Goal: Information Seeking & Learning: Learn about a topic

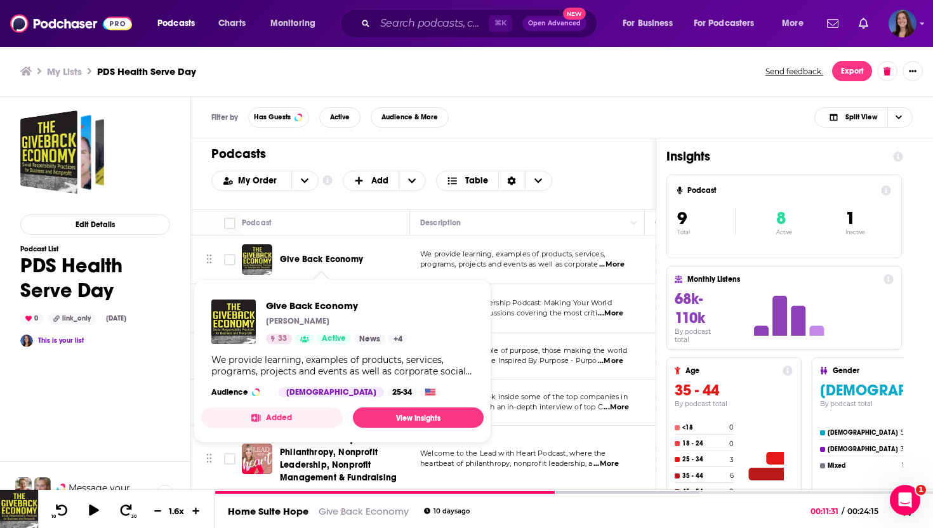
click at [336, 258] on span "Give Back Economy" at bounding box center [321, 259] width 83 height 11
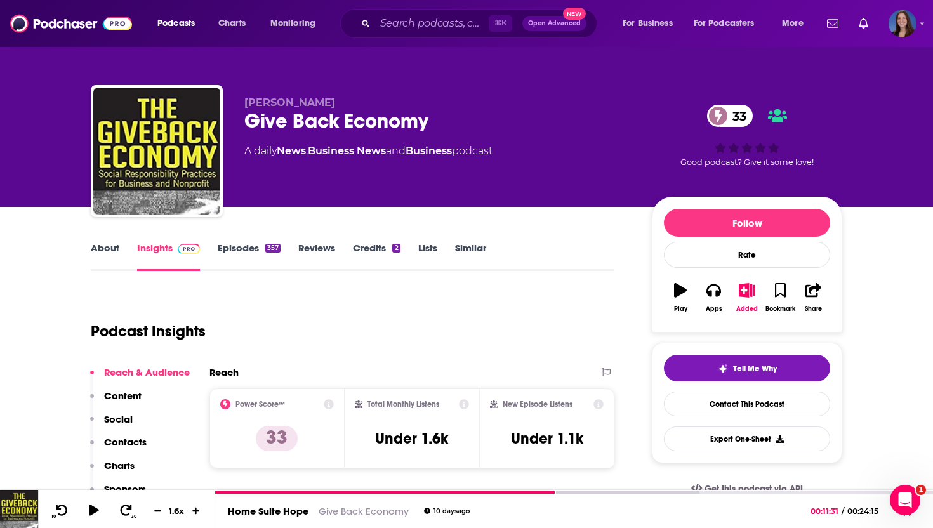
click at [247, 251] on link "Episodes 357" at bounding box center [249, 256] width 63 height 29
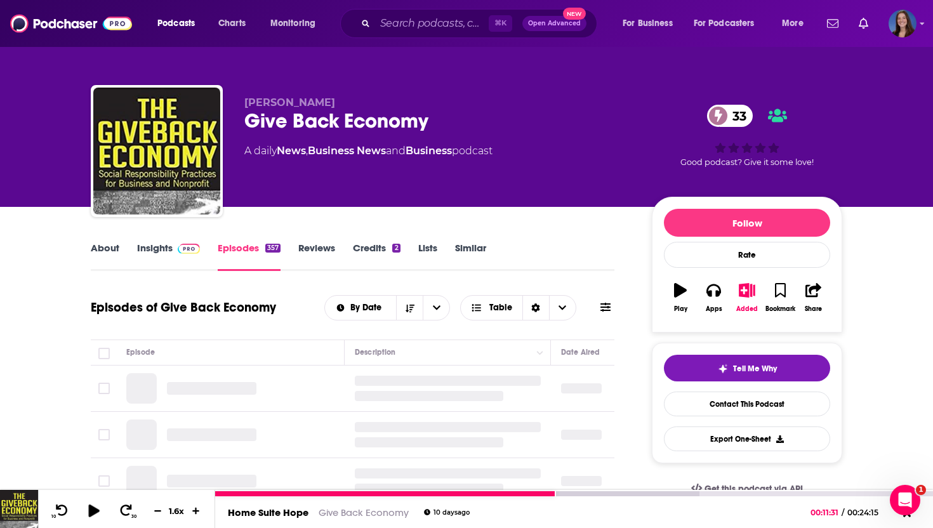
click at [95, 509] on icon at bounding box center [93, 510] width 11 height 13
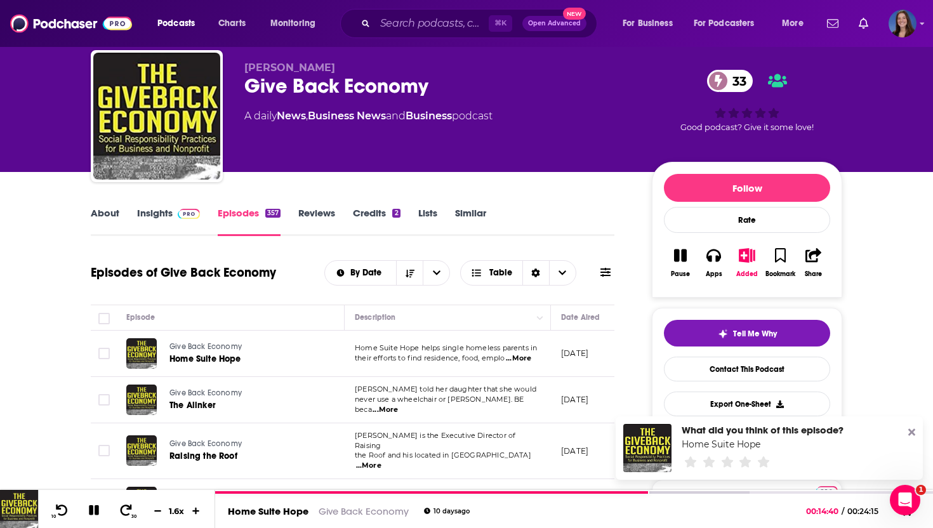
scroll to position [36, 0]
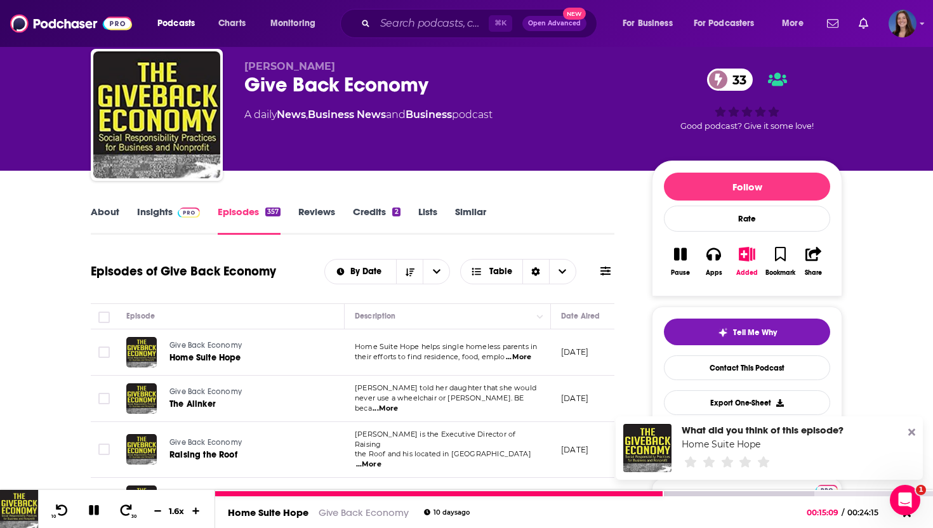
click at [91, 508] on icon at bounding box center [94, 510] width 10 height 10
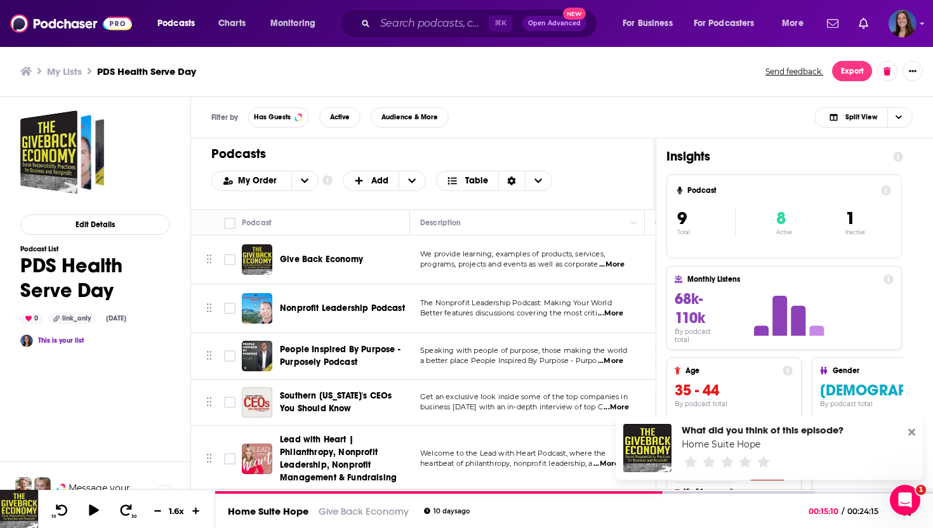
click at [338, 350] on span "People Inspired By Purpose - Purposely Podcast" at bounding box center [340, 355] width 121 height 23
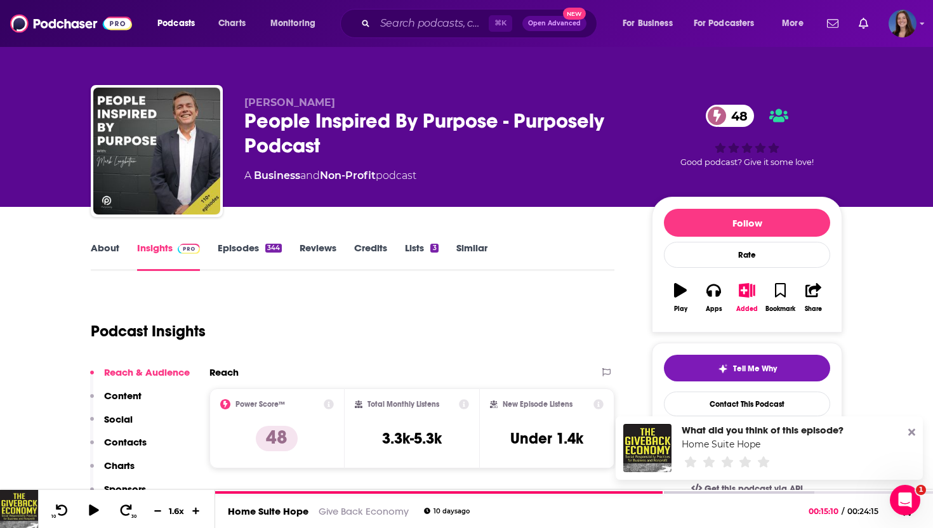
click at [228, 253] on link "Episodes 344" at bounding box center [250, 256] width 64 height 29
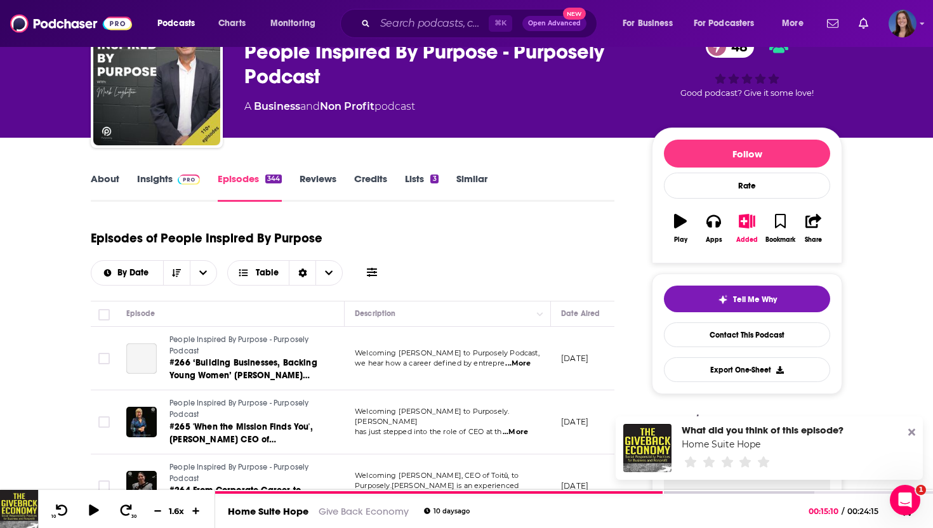
scroll to position [104, 0]
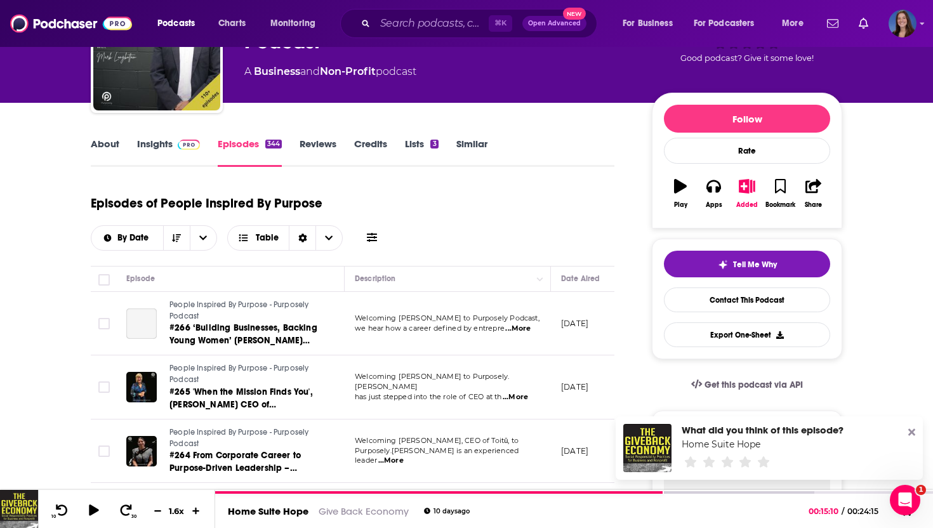
click at [519, 324] on span "...More" at bounding box center [517, 329] width 25 height 10
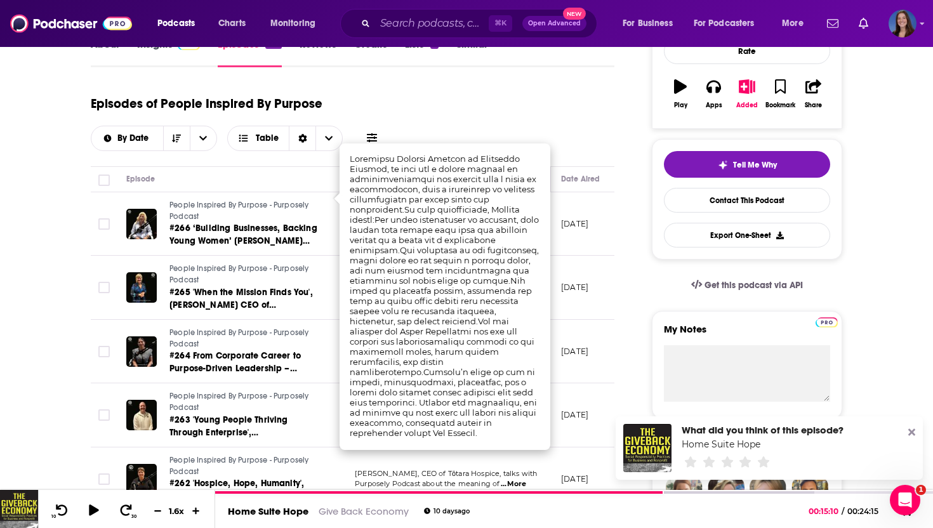
scroll to position [204, 0]
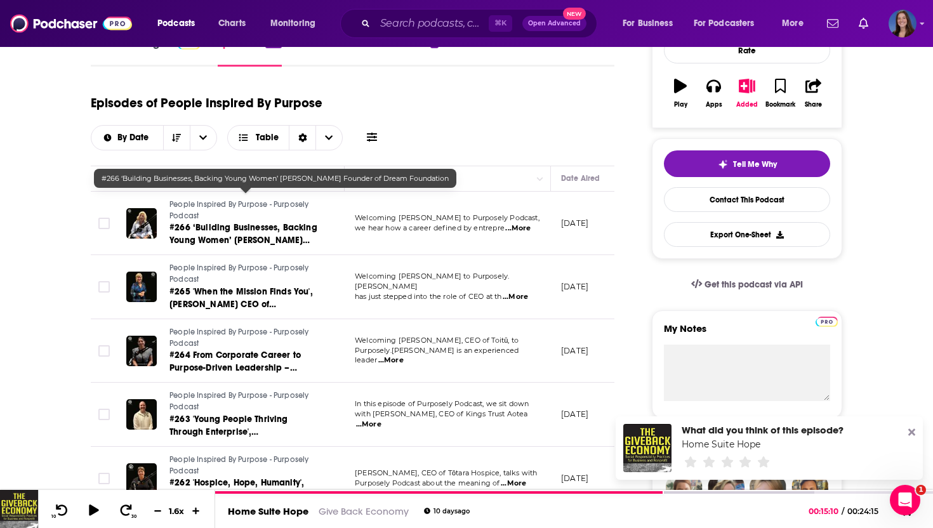
click at [263, 222] on span "#266 ‘Building Businesses, Backing Young Women’ [PERSON_NAME] Founder of Dream …" at bounding box center [243, 240] width 148 height 36
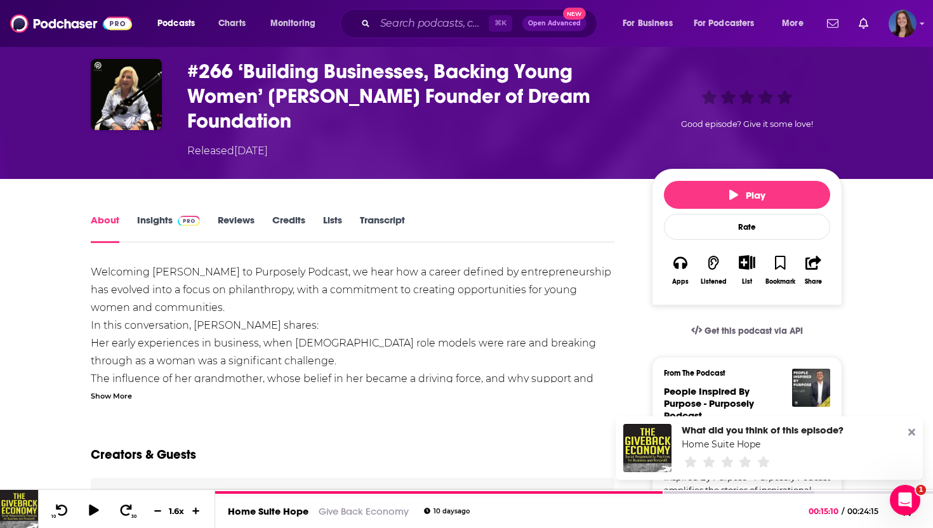
scroll to position [55, 0]
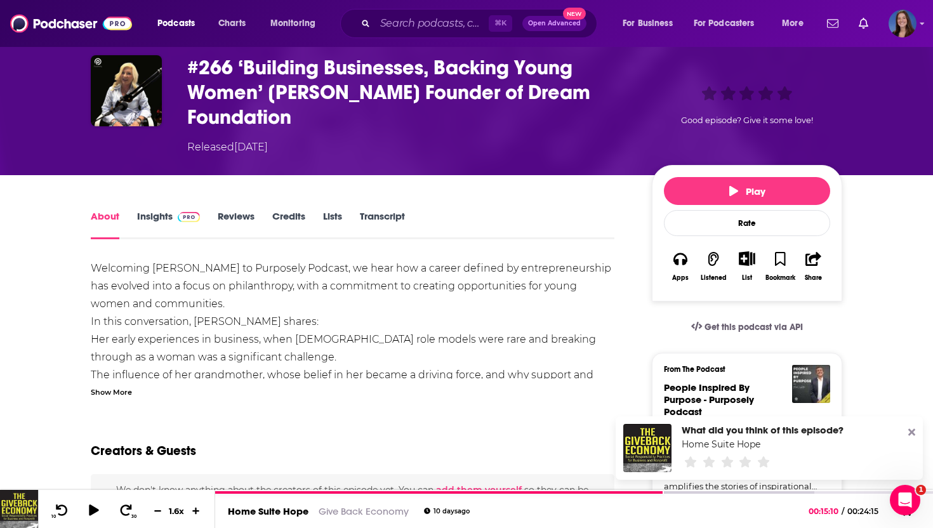
click at [107, 388] on div "Show More" at bounding box center [111, 391] width 41 height 12
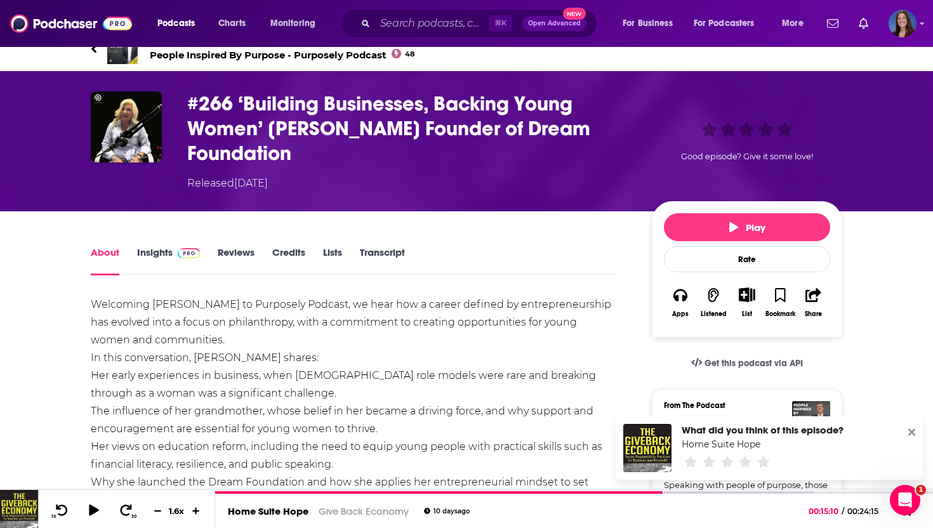
scroll to position [17, 0]
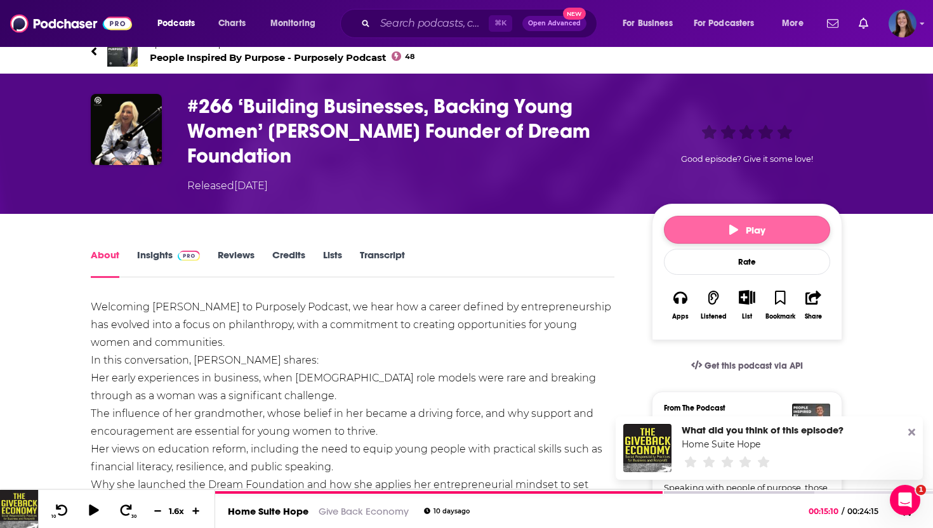
click at [757, 228] on span "Play" at bounding box center [747, 230] width 36 height 12
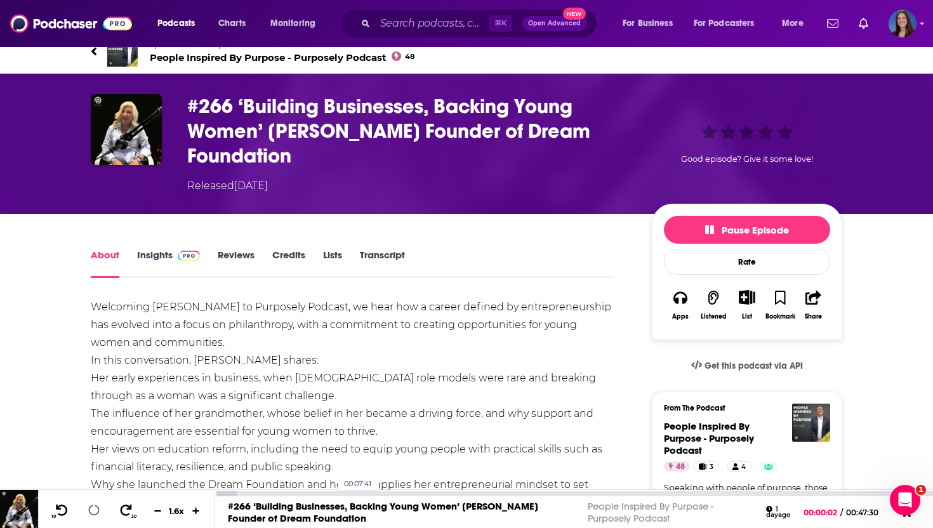
click at [331, 492] on div "00:07:41" at bounding box center [574, 493] width 718 height 5
click at [254, 493] on div at bounding box center [273, 493] width 117 height 5
click at [234, 490] on div at bounding box center [574, 493] width 718 height 6
click at [234, 493] on div at bounding box center [235, 493] width 41 height 5
click at [158, 512] on icon at bounding box center [157, 510] width 11 height 8
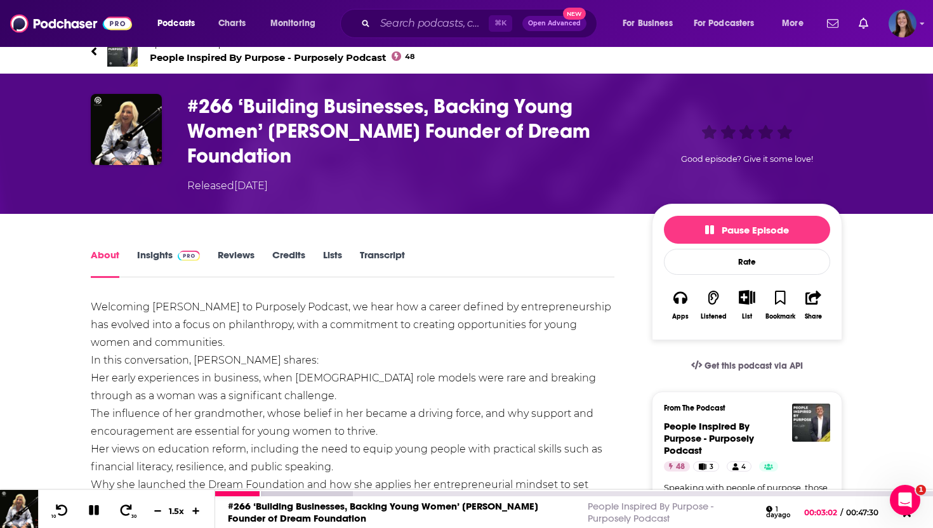
click at [95, 512] on icon at bounding box center [93, 510] width 11 height 11
click at [98, 511] on icon at bounding box center [93, 510] width 11 height 13
click at [380, 493] on div "00:10:53" at bounding box center [574, 493] width 718 height 5
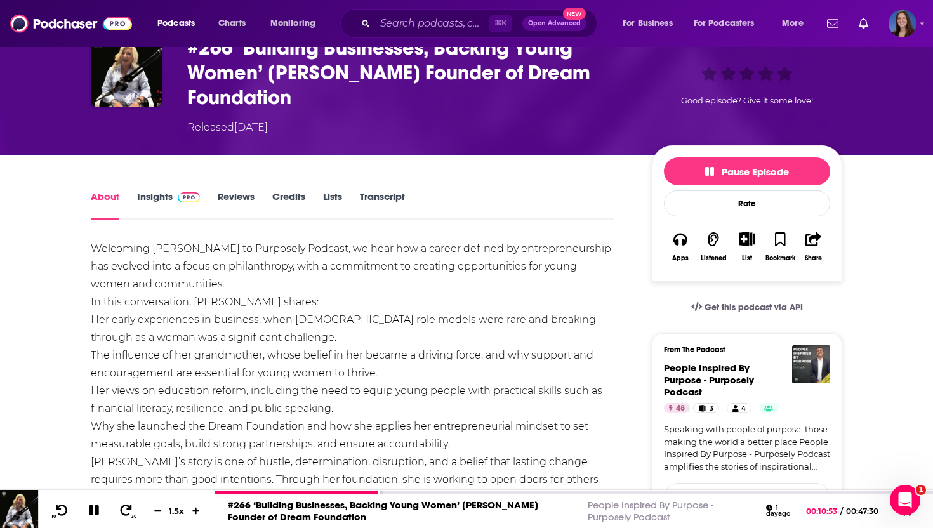
scroll to position [92, 0]
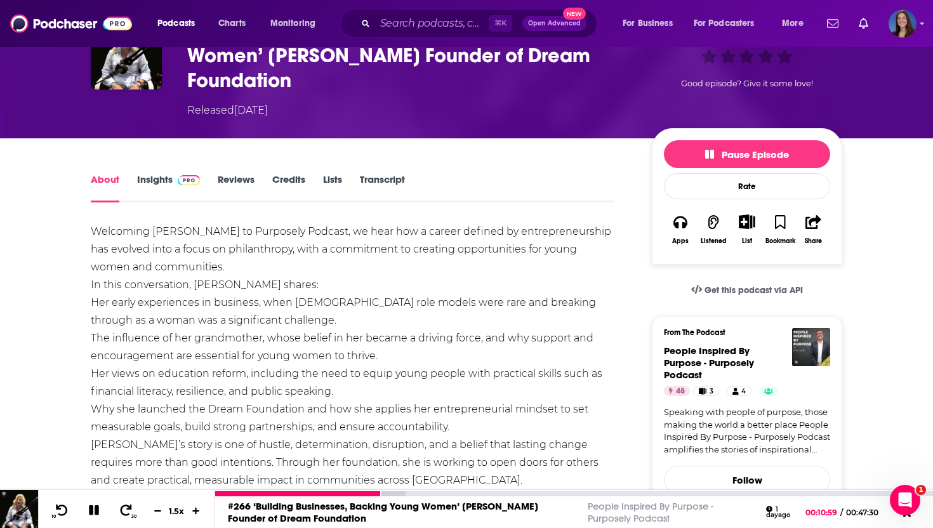
click at [88, 509] on icon at bounding box center [93, 511] width 15 height 12
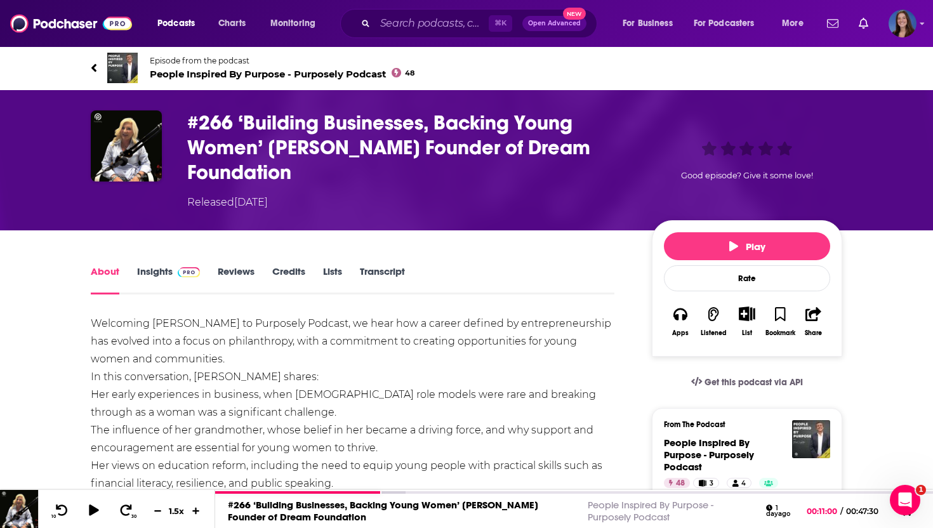
click at [98, 66] on link "Episode from the podcast People Inspired By Purpose - Purposely Podcast 48" at bounding box center [279, 68] width 376 height 30
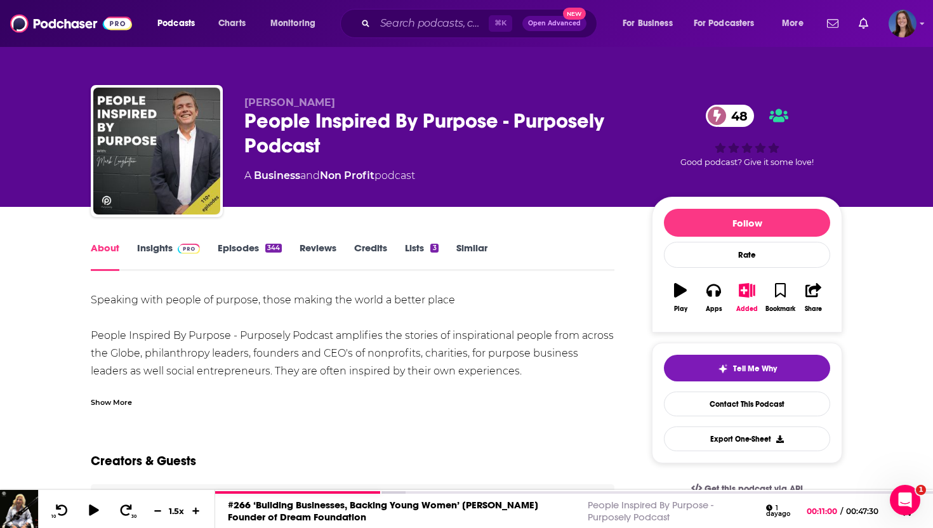
click at [105, 397] on div "Show More" at bounding box center [111, 401] width 41 height 12
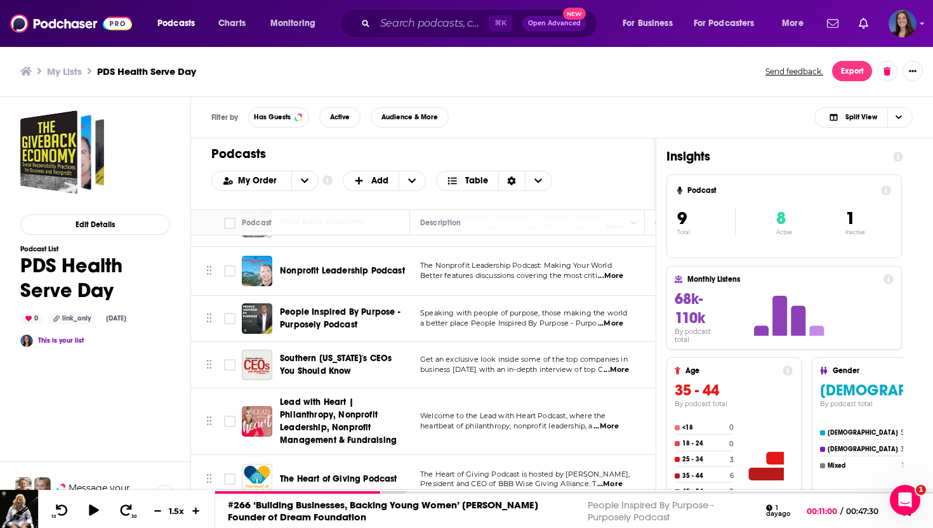
scroll to position [51, 0]
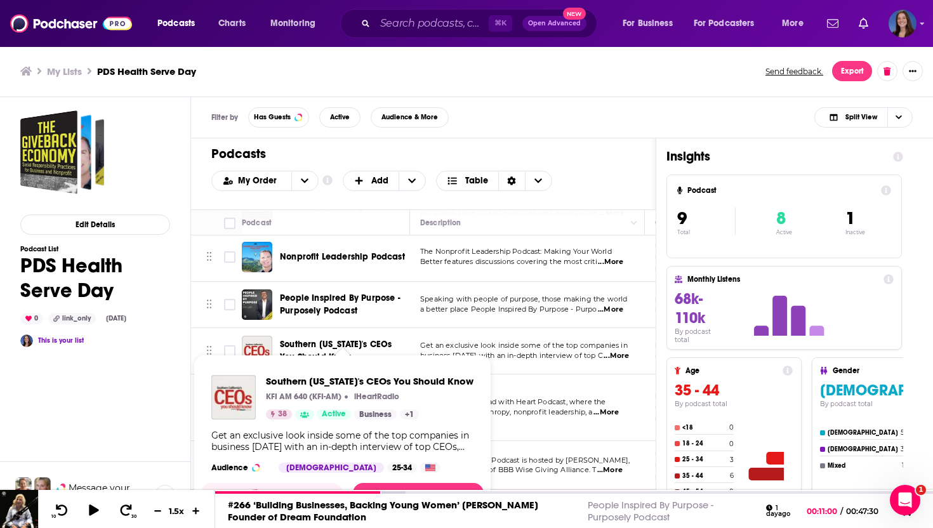
click at [336, 347] on span "Southern [US_STATE]'s CEOs You Should Know KFI AM 640 (KFI-AM) iHeartRadio 38 A…" at bounding box center [343, 436] width 298 height 179
click at [326, 345] on span "Southern [US_STATE]'s CEOs You Should Know" at bounding box center [336, 350] width 112 height 23
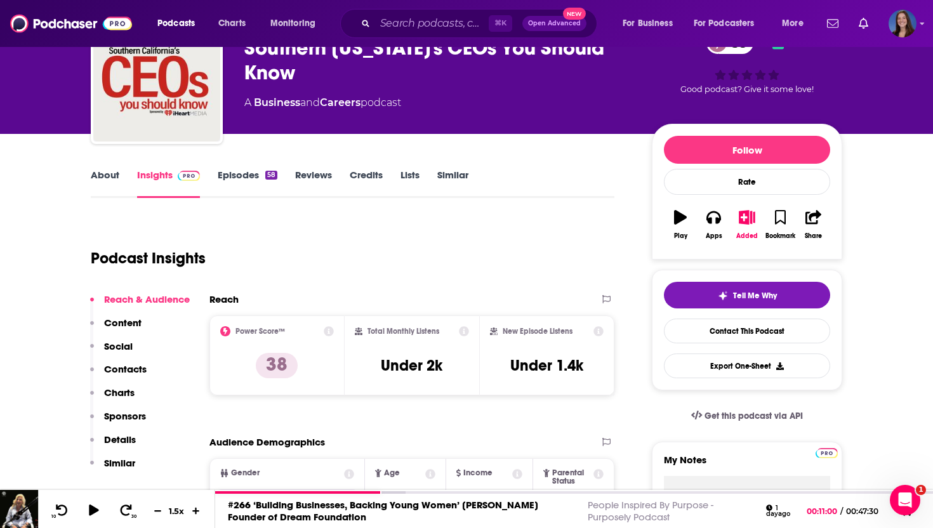
click at [137, 369] on p "Contacts" at bounding box center [125, 369] width 43 height 12
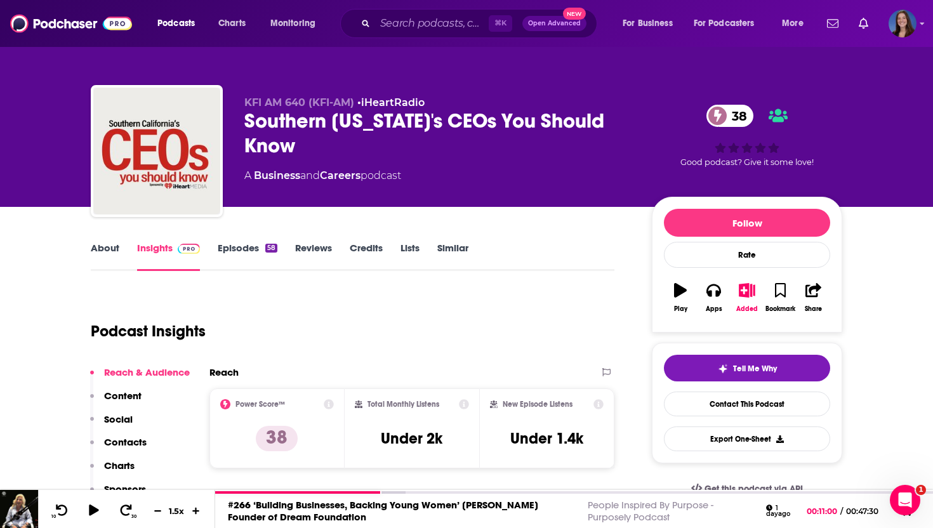
click at [240, 242] on link "Episodes 58" at bounding box center [248, 256] width 60 height 29
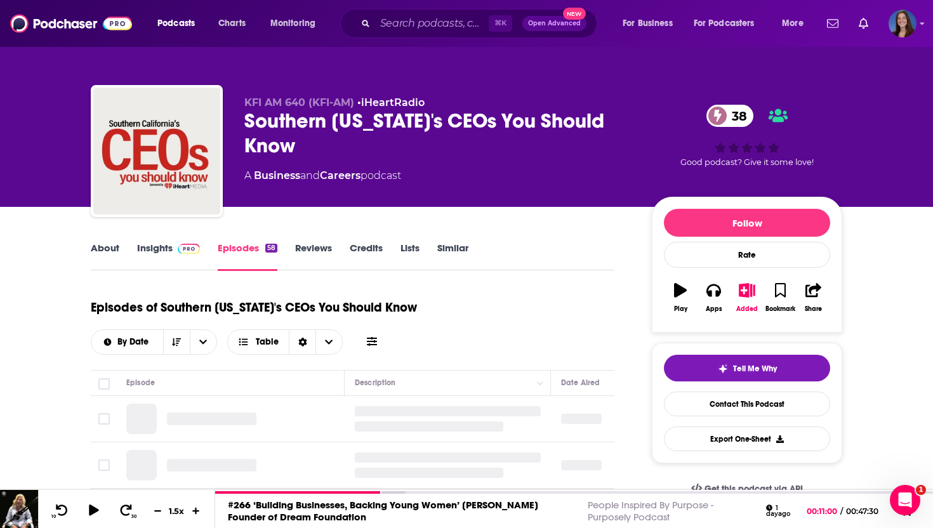
scroll to position [130, 0]
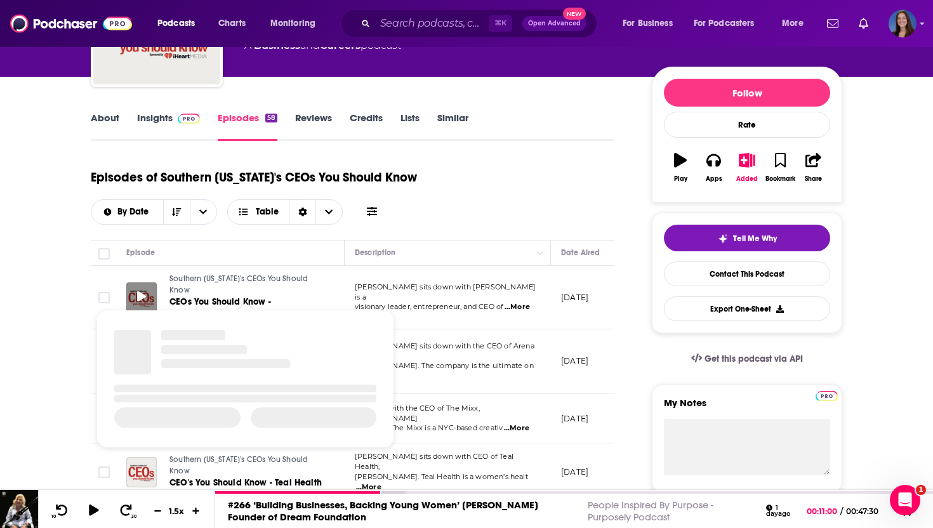
click at [138, 291] on icon at bounding box center [141, 296] width 9 height 10
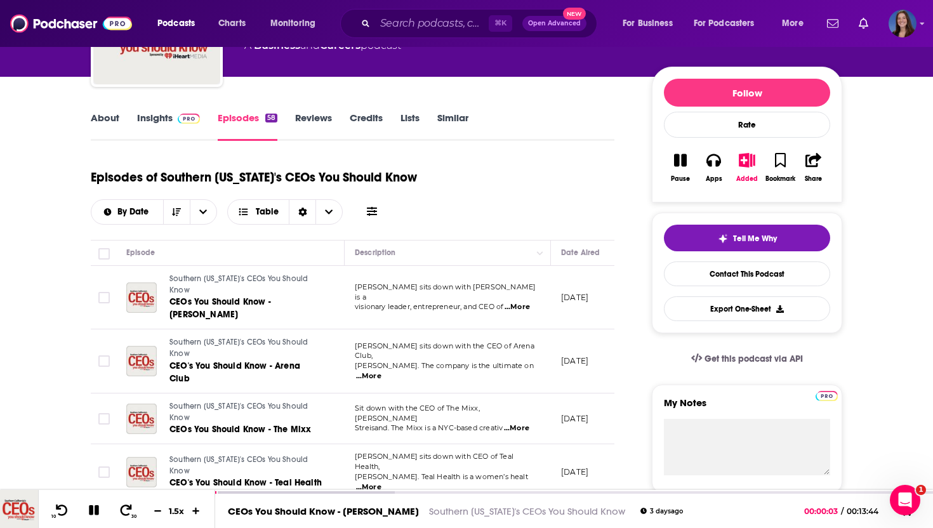
click at [456, 286] on span "[PERSON_NAME] sits down with [PERSON_NAME] is a" at bounding box center [445, 291] width 181 height 19
click at [252, 303] on span "CEOs You Should Know - [PERSON_NAME]" at bounding box center [220, 307] width 102 height 23
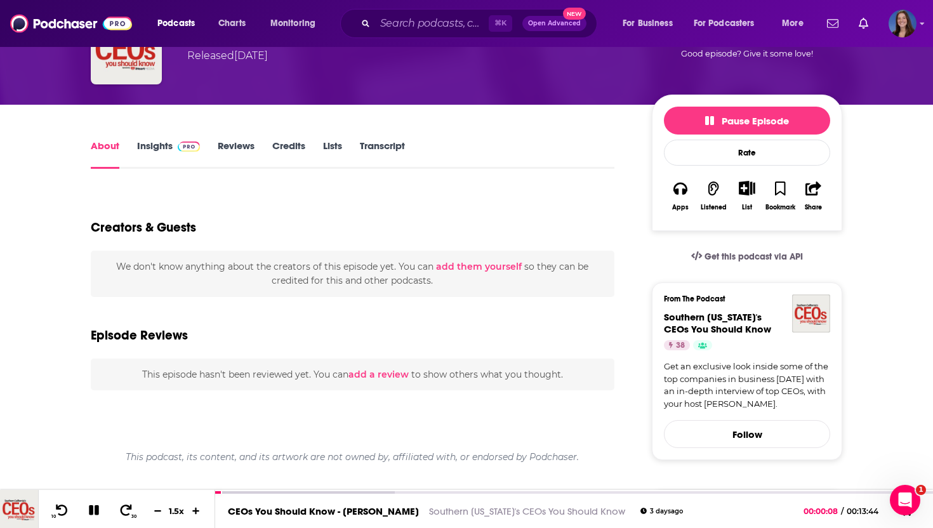
scroll to position [117, 0]
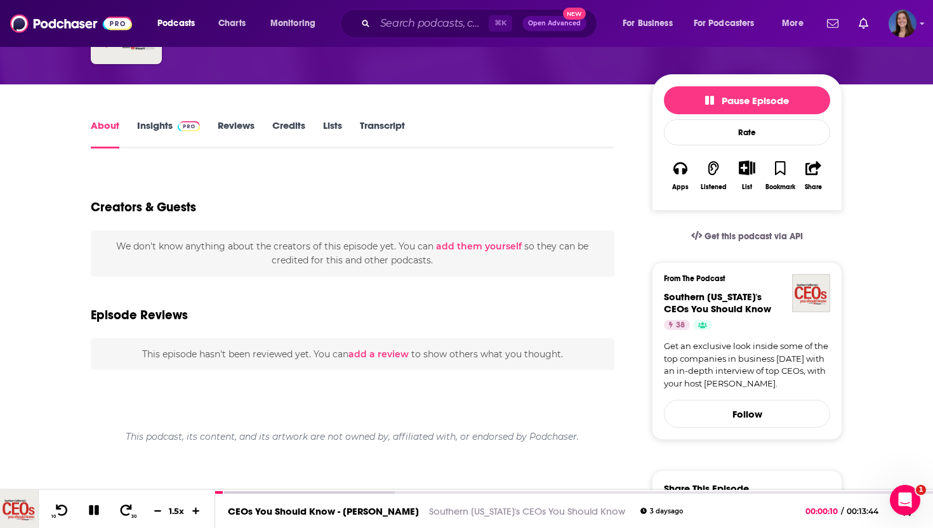
click at [385, 131] on link "Transcript" at bounding box center [382, 133] width 45 height 29
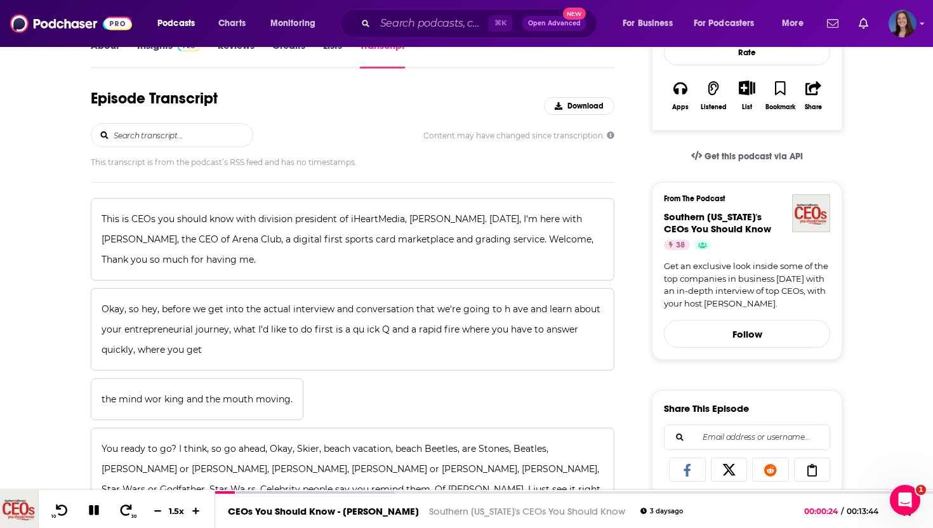
scroll to position [195, 0]
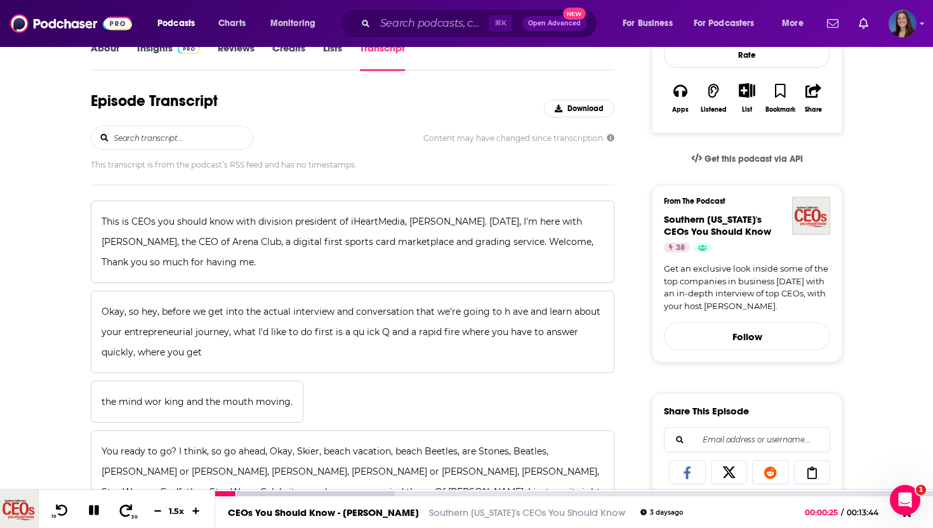
click at [128, 503] on button "30" at bounding box center [127, 511] width 26 height 18
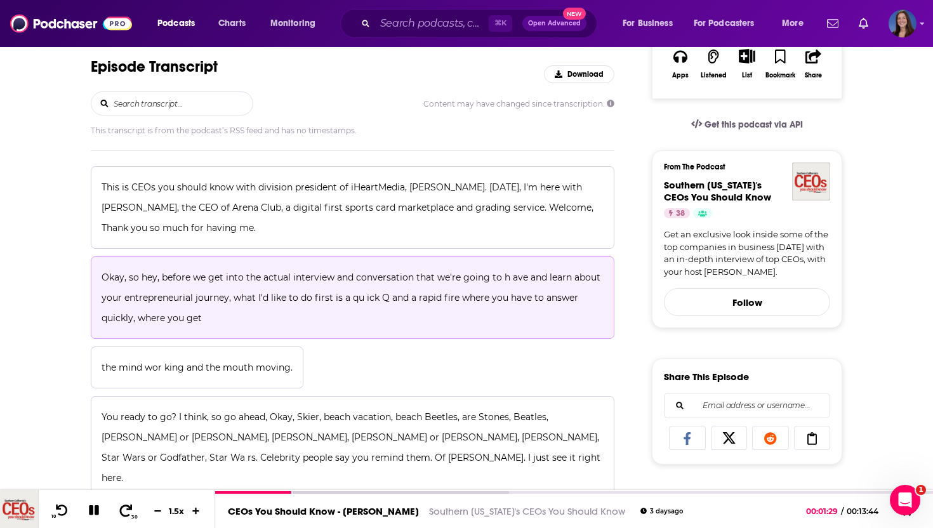
scroll to position [234, 0]
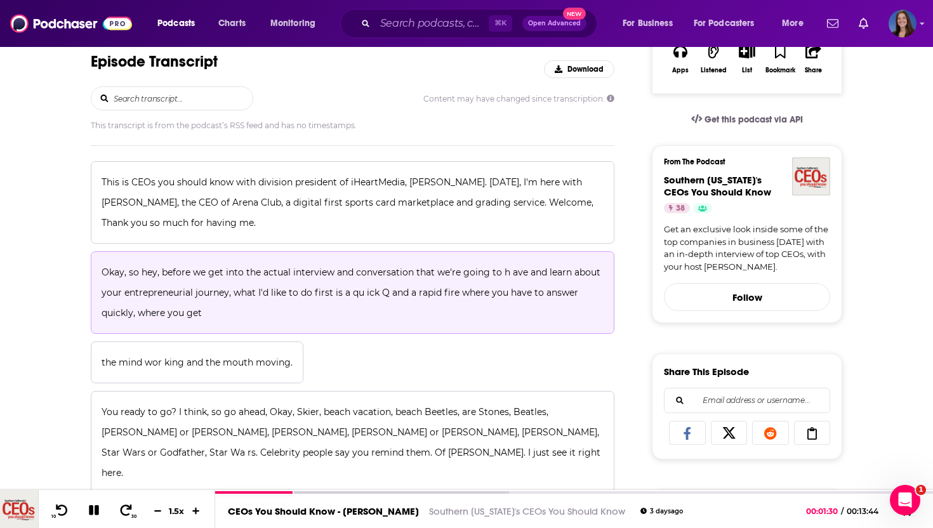
click at [198, 307] on span "Okay, so hey, before we get into the actual interview and conversation that we'…" at bounding box center [352, 293] width 501 height 52
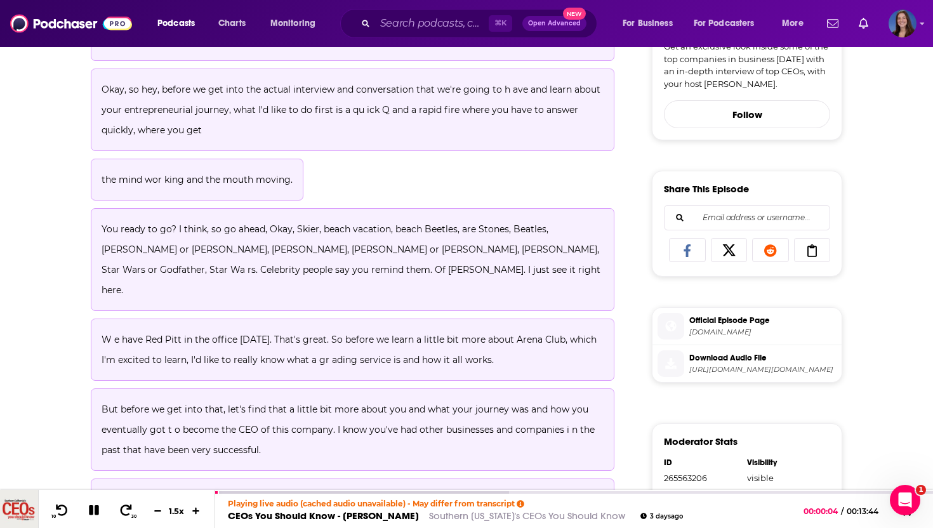
scroll to position [420, 0]
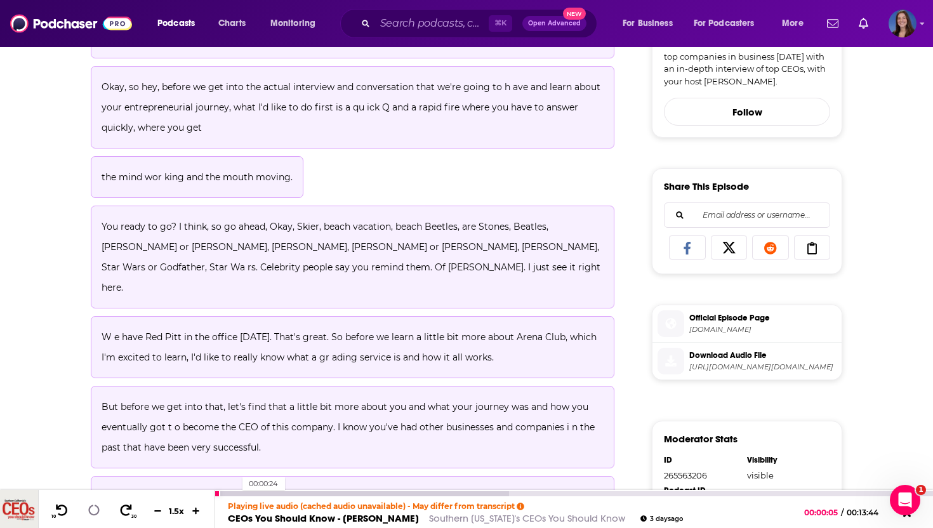
drag, startPoint x: 220, startPoint y: 493, endPoint x: 250, endPoint y: 493, distance: 30.5
click at [250, 493] on div "00:00:24" at bounding box center [574, 493] width 718 height 5
click at [246, 492] on div at bounding box center [361, 493] width 293 height 5
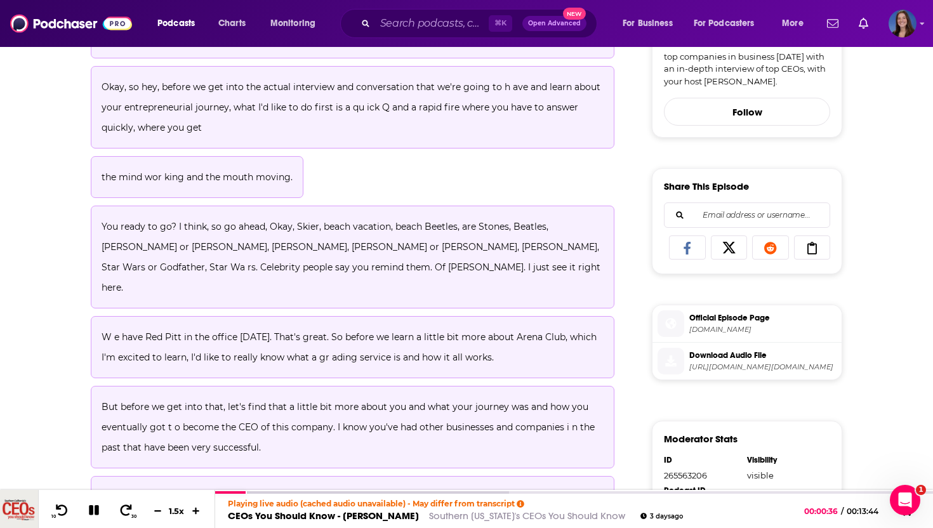
scroll to position [487, 0]
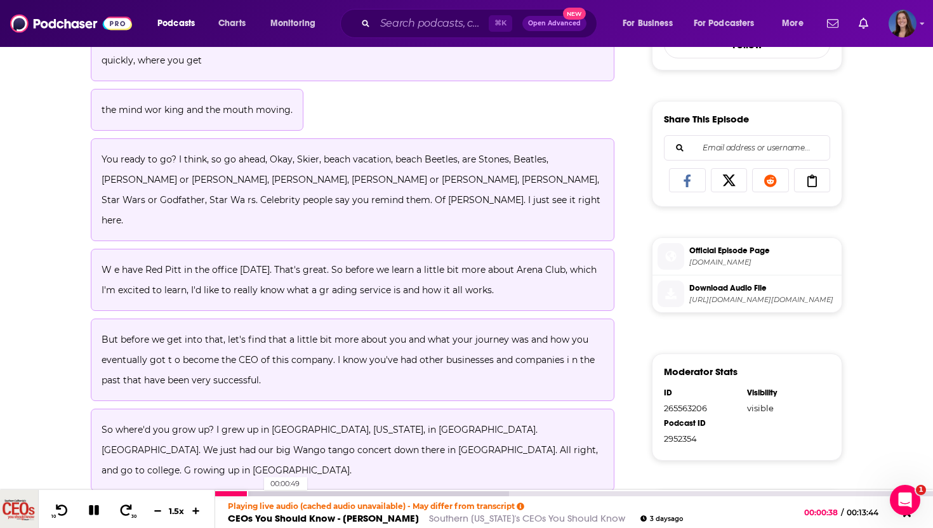
click at [259, 492] on div at bounding box center [361, 493] width 293 height 5
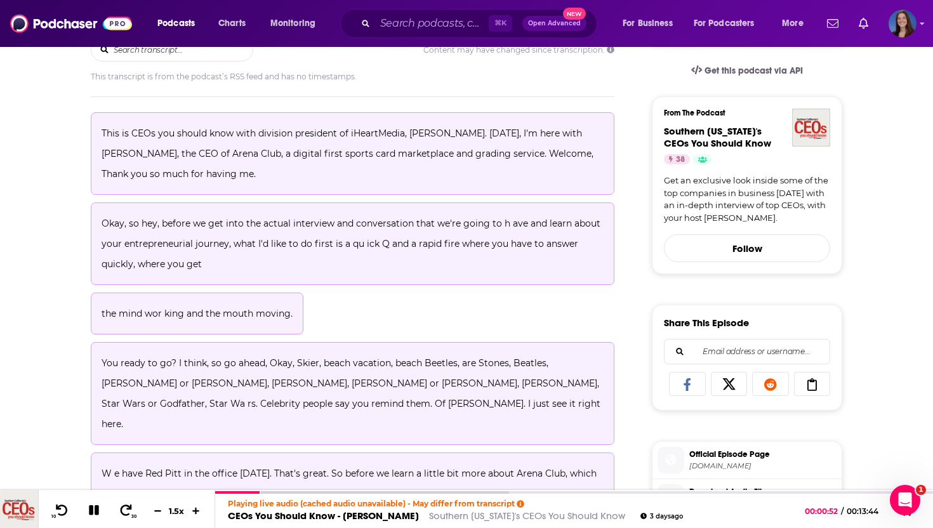
scroll to position [0, 0]
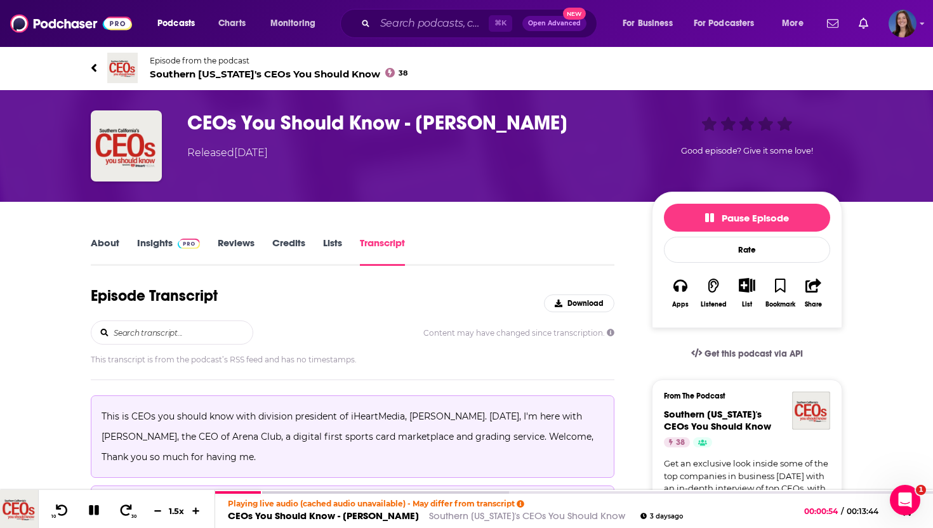
click at [108, 239] on link "About" at bounding box center [105, 251] width 29 height 29
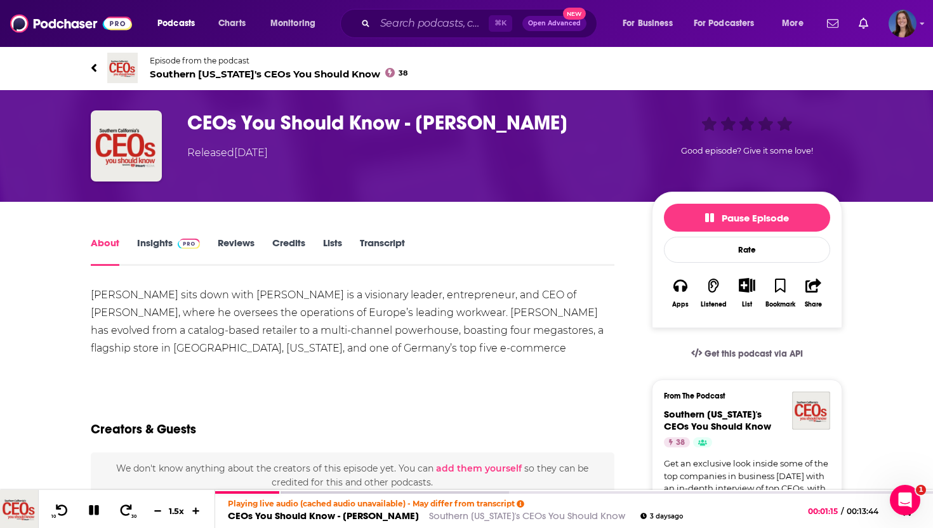
click at [95, 69] on icon at bounding box center [94, 68] width 6 height 13
click at [168, 71] on span "Southern [US_STATE]'s CEOs You Should Know 38" at bounding box center [279, 74] width 258 height 12
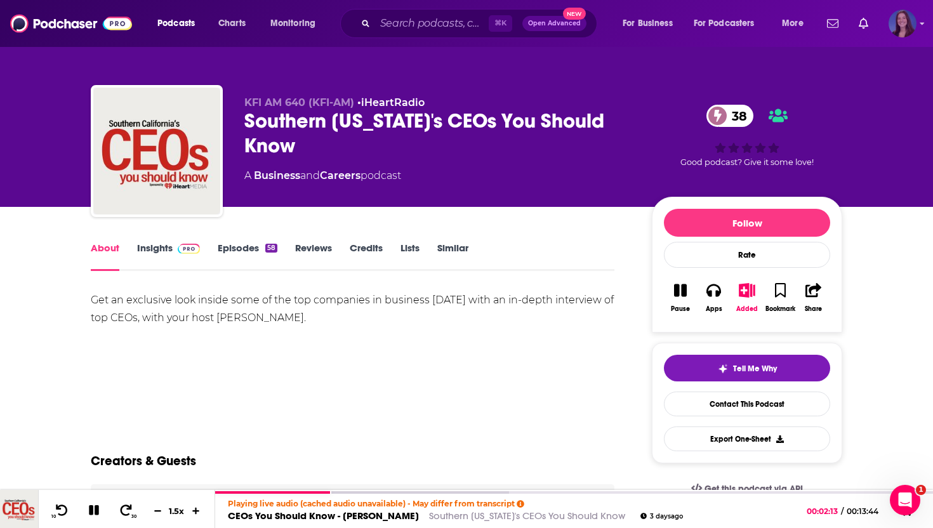
click at [913, 27] on img "Logged in as emmadonovan" at bounding box center [903, 24] width 28 height 28
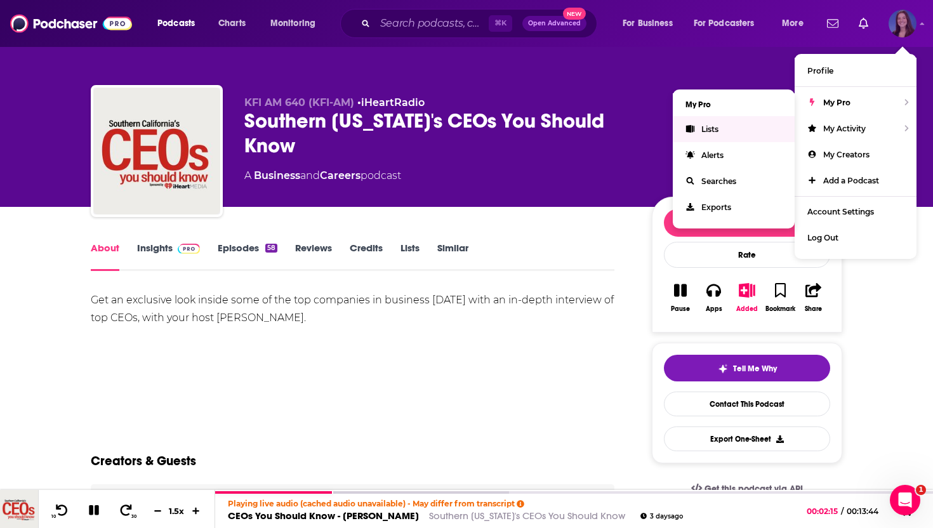
click at [704, 127] on span "Lists" at bounding box center [709, 129] width 17 height 10
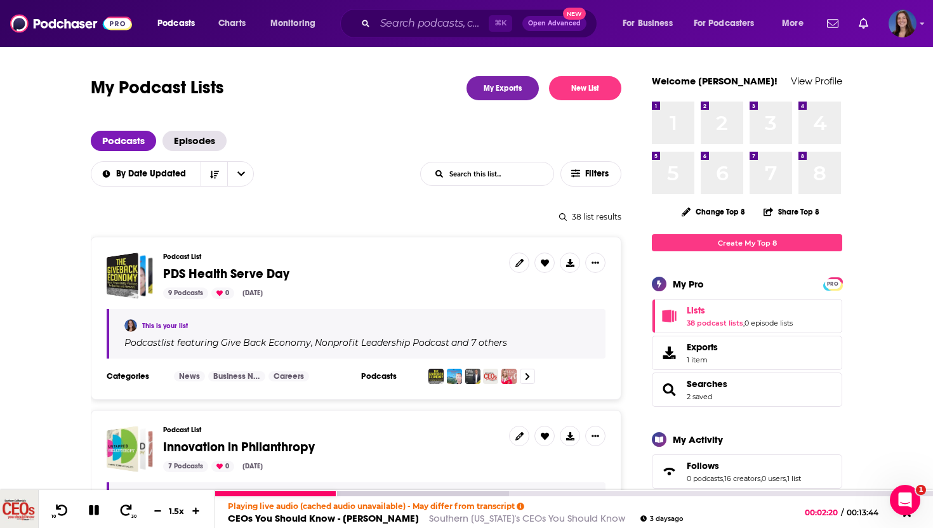
click at [94, 511] on icon at bounding box center [94, 510] width 15 height 11
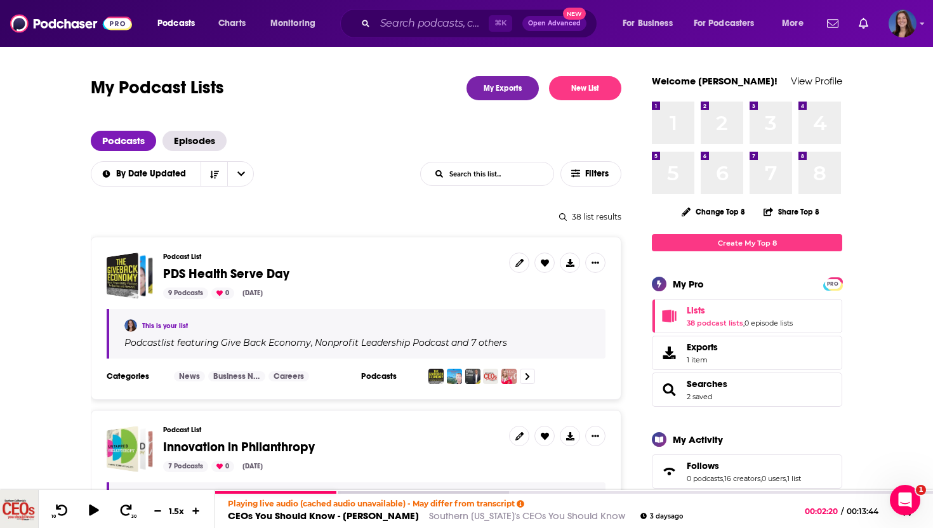
click at [263, 275] on span "PDS Health Serve Day" at bounding box center [226, 274] width 126 height 16
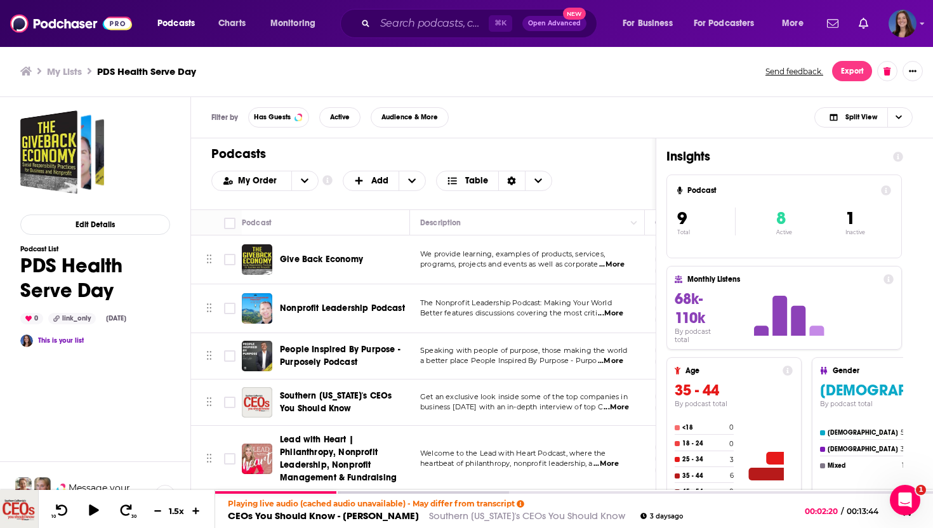
scroll to position [37, 0]
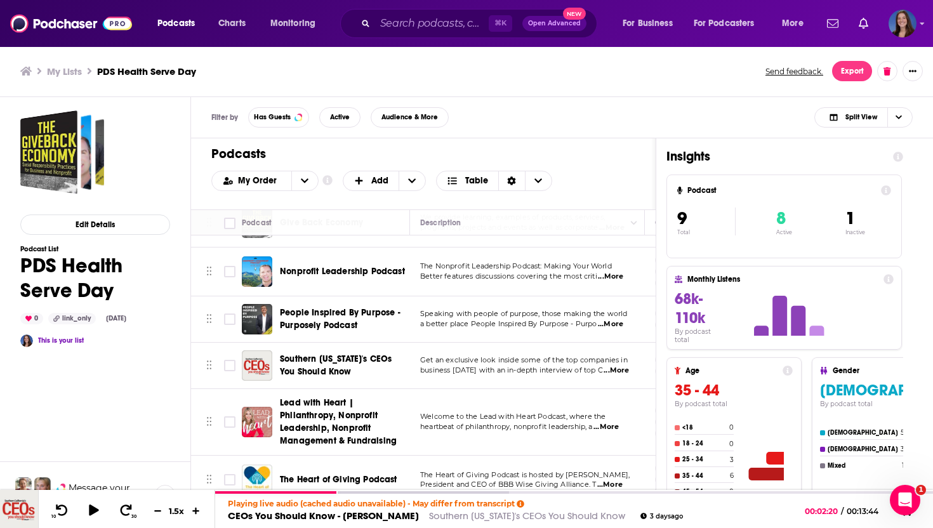
click at [209, 365] on icon "Move" at bounding box center [209, 364] width 6 height 11
click at [233, 369] on input "Toggle select row" at bounding box center [229, 365] width 11 height 11
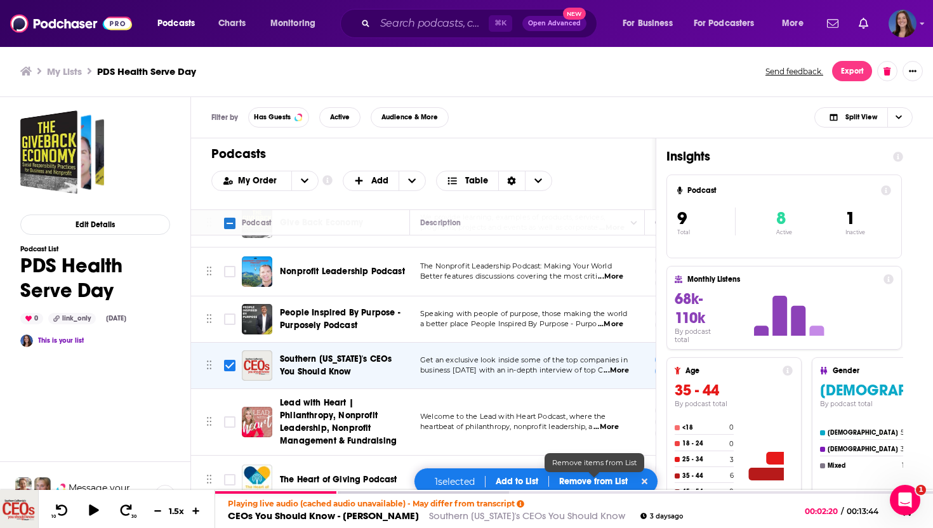
click at [583, 481] on p "Remove from List" at bounding box center [593, 481] width 69 height 11
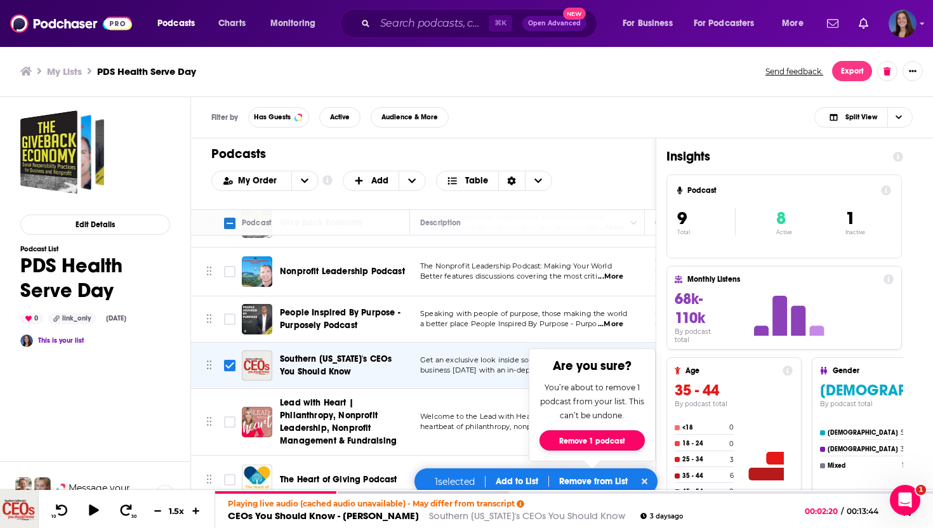
click at [581, 440] on button "Remove 1 podcast" at bounding box center [591, 440] width 105 height 20
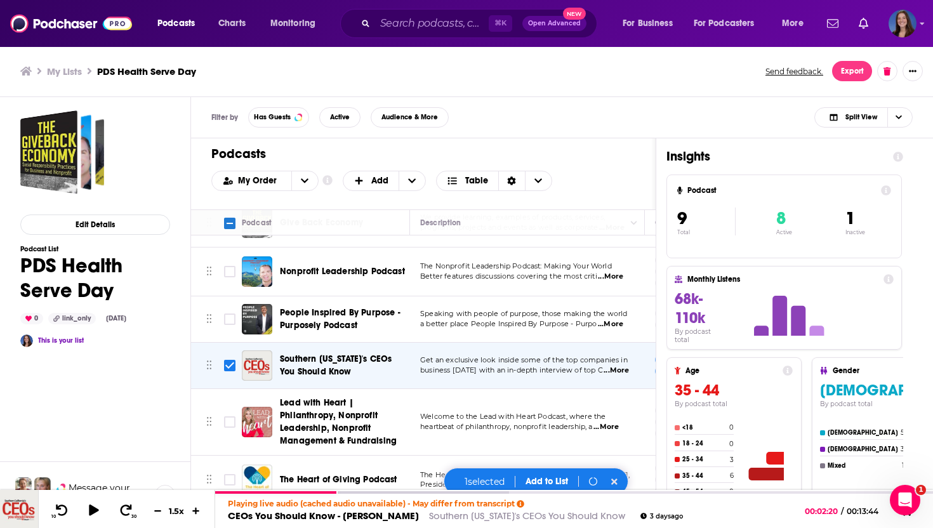
checkbox input "false"
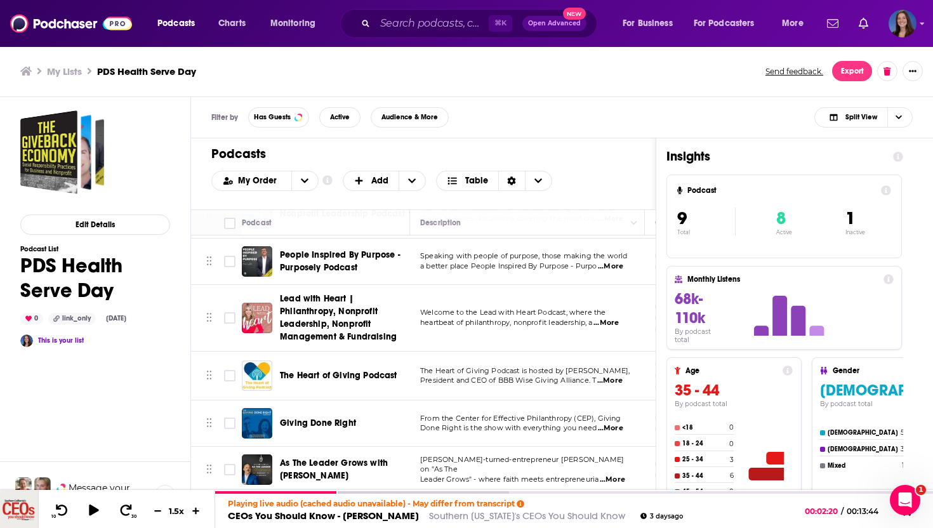
scroll to position [106, 0]
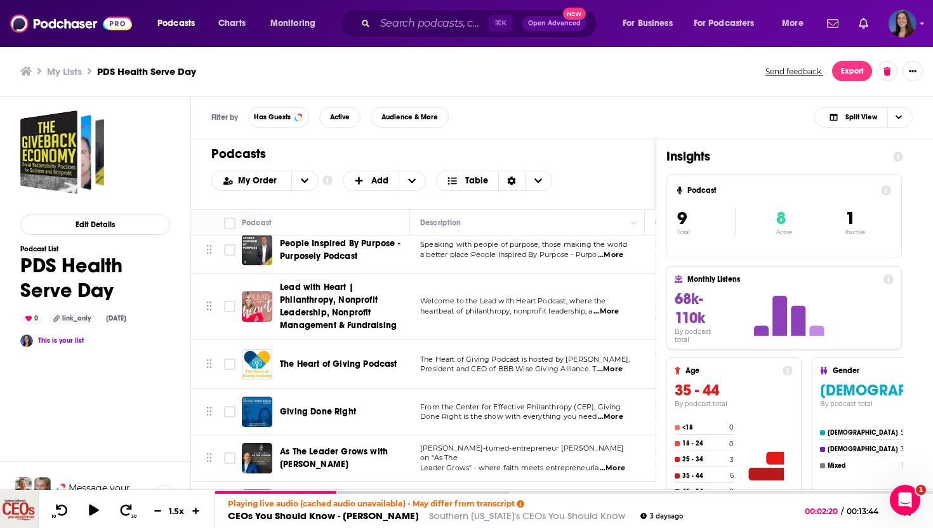
click at [334, 303] on span "Lead with Heart | Philanthropy, Nonprofit Leadership, Nonprofit Management & Fu…" at bounding box center [338, 306] width 117 height 49
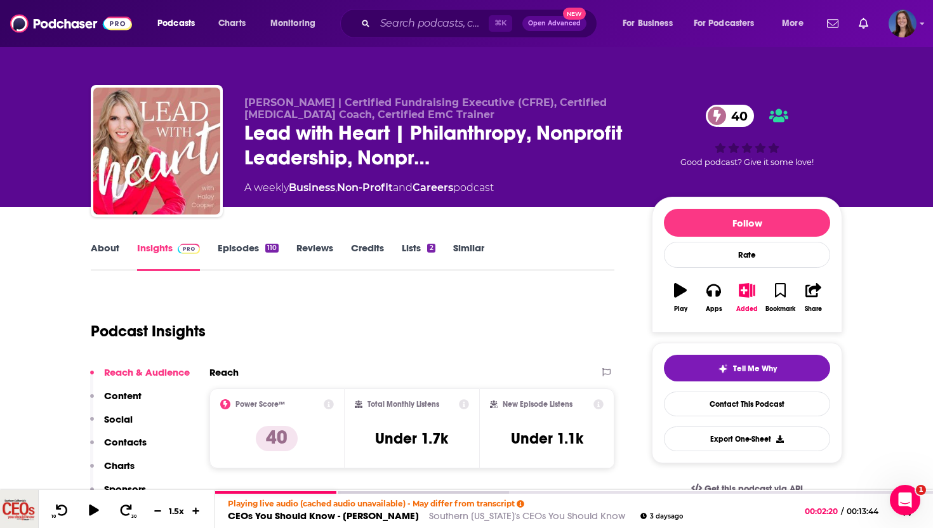
click at [241, 246] on link "Episodes 110" at bounding box center [248, 256] width 61 height 29
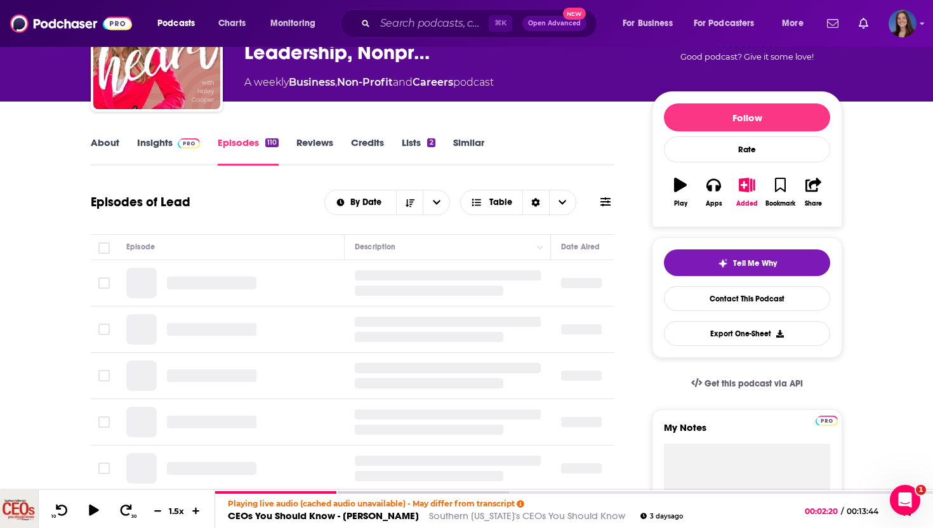
scroll to position [106, 0]
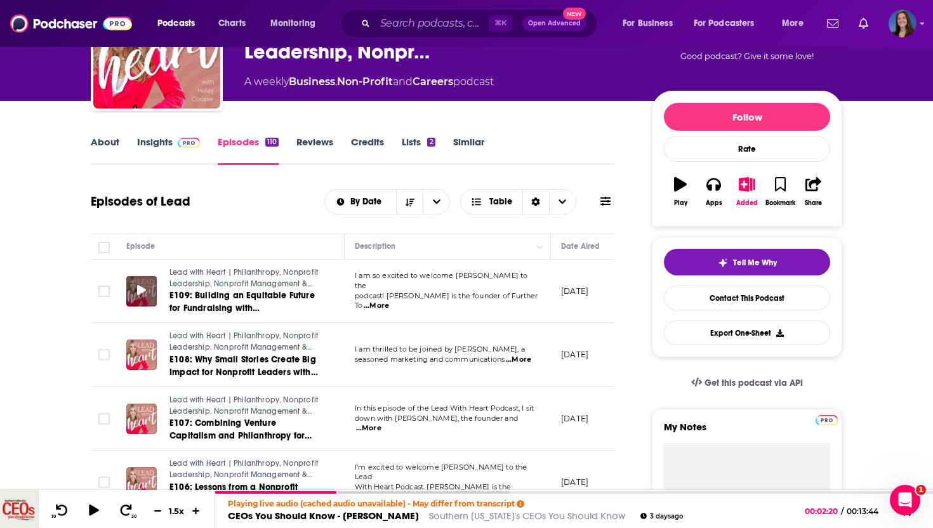
click at [140, 291] on icon at bounding box center [141, 290] width 9 height 10
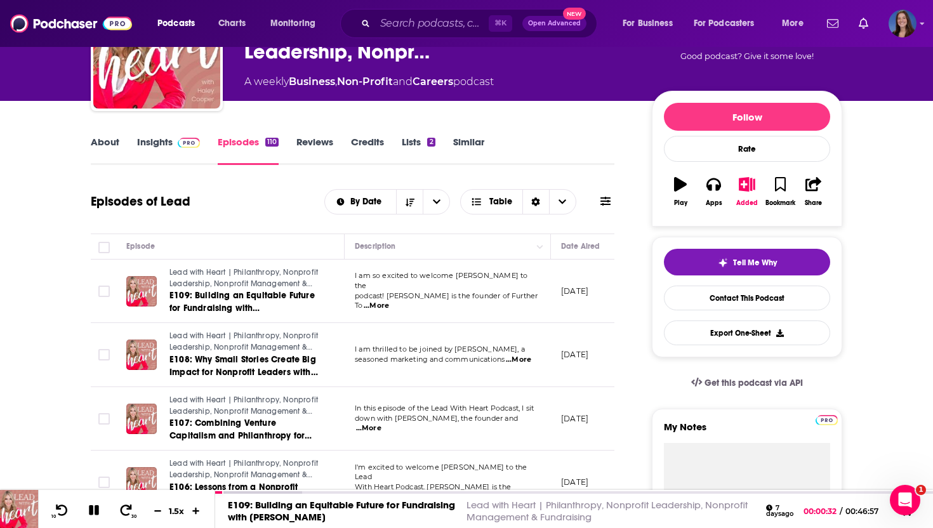
scroll to position [95, 0]
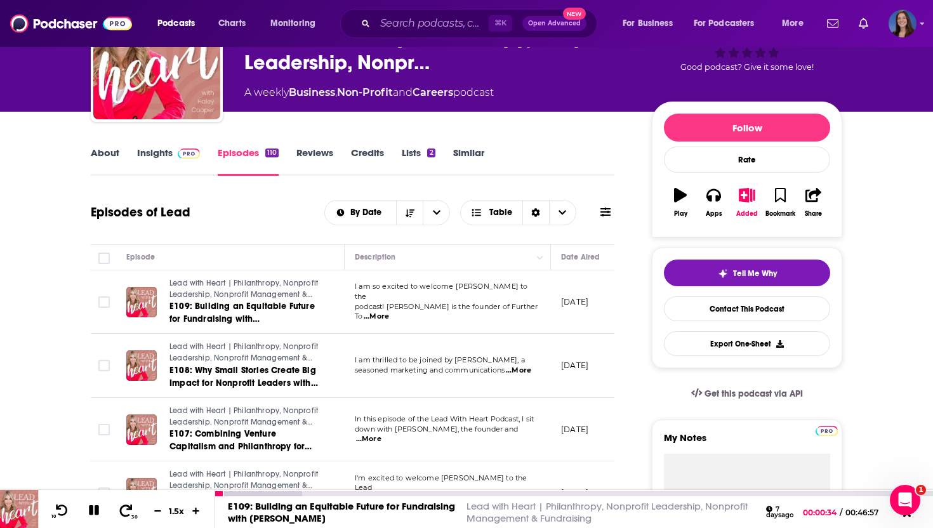
click at [122, 513] on icon at bounding box center [126, 510] width 16 height 13
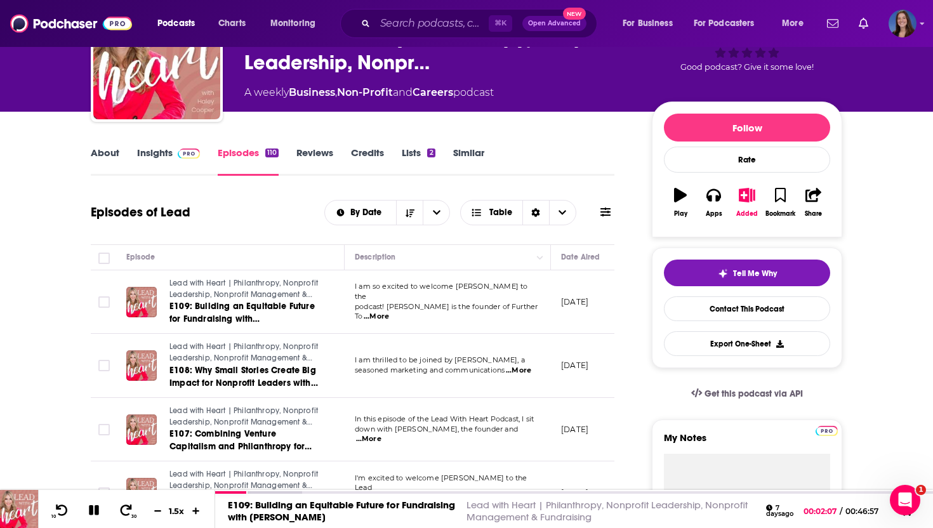
click at [389, 312] on span "...More" at bounding box center [376, 317] width 25 height 10
click at [300, 300] on link "Lead with Heart | Philanthropy, Nonprofit Leadership, Nonprofit Management & Fu…" at bounding box center [245, 289] width 152 height 22
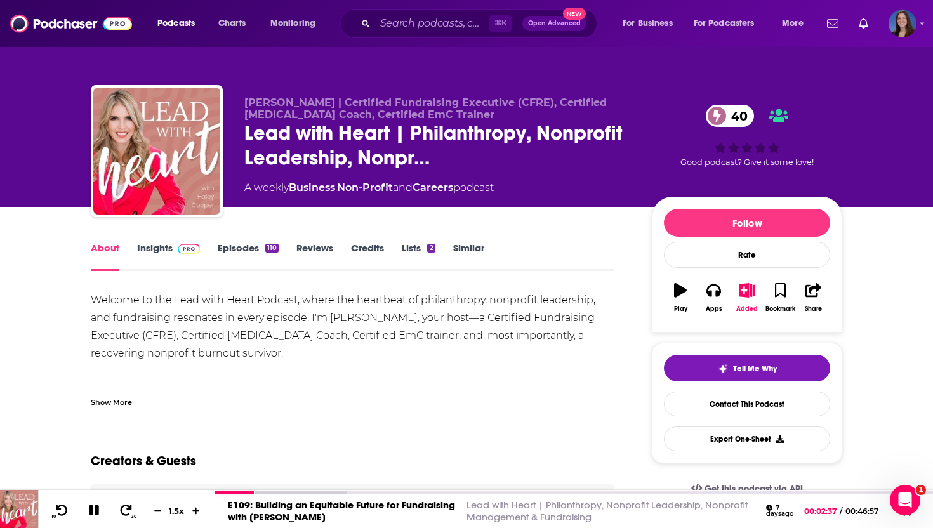
click at [98, 397] on div "Show More" at bounding box center [111, 401] width 41 height 12
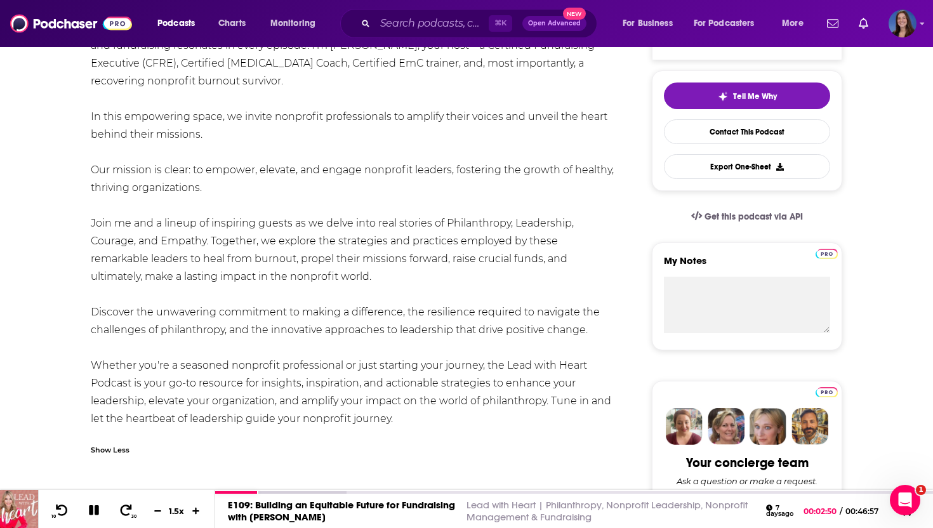
scroll to position [275, 0]
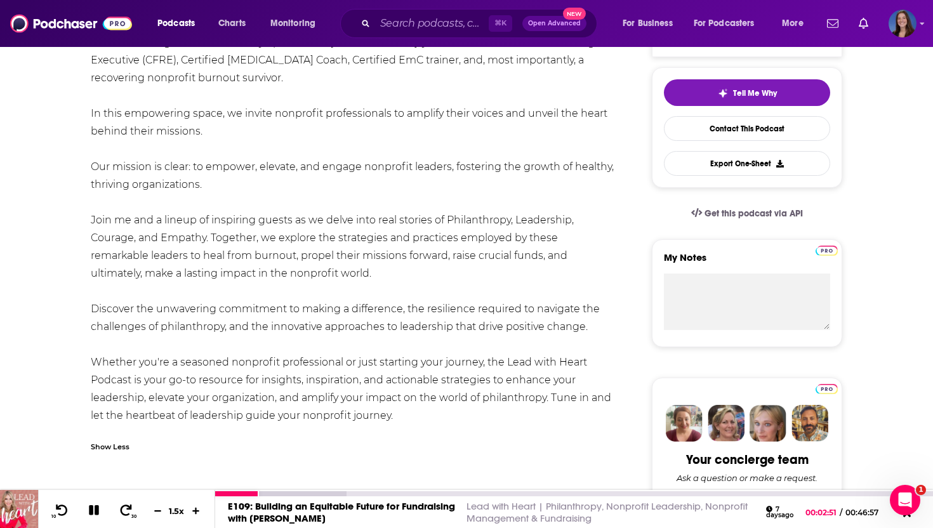
click at [288, 508] on link "E109: Building an Equitable Future for Fundraising with [PERSON_NAME]" at bounding box center [341, 512] width 227 height 24
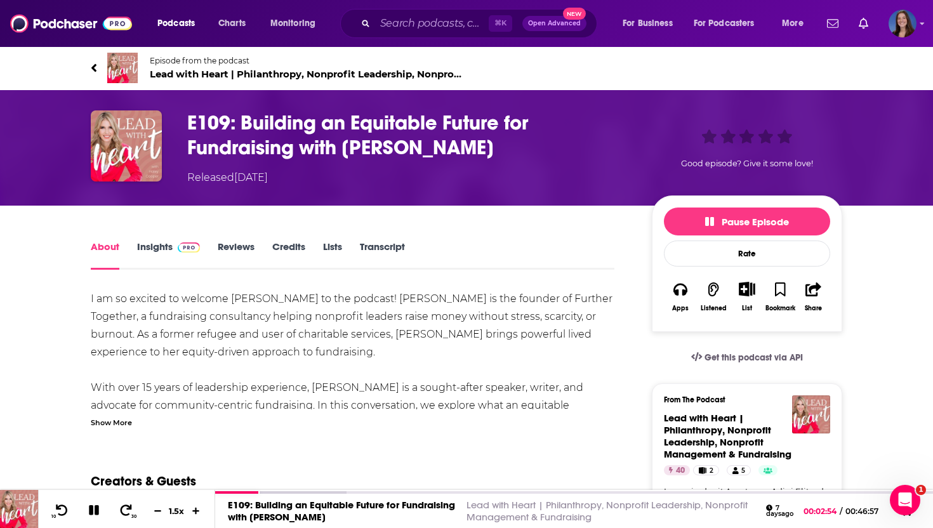
click at [119, 416] on div "Show More" at bounding box center [111, 422] width 41 height 12
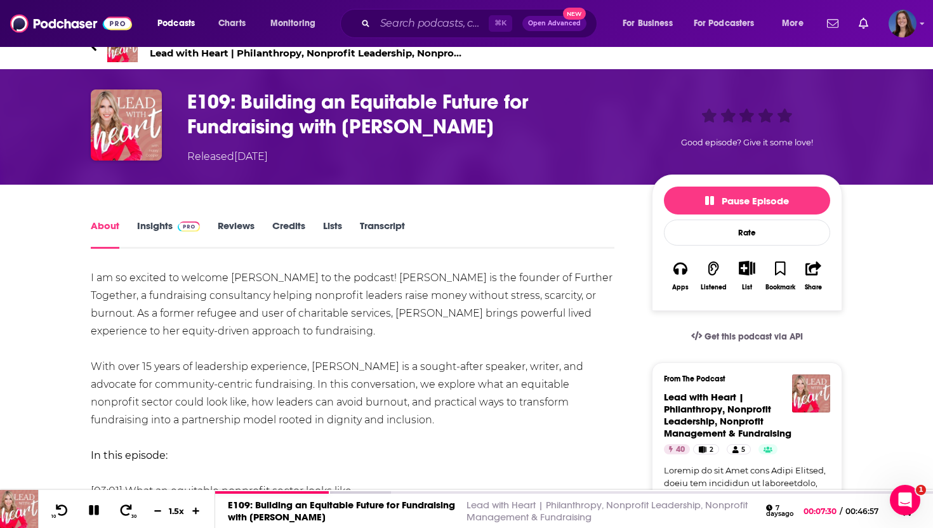
scroll to position [20, 0]
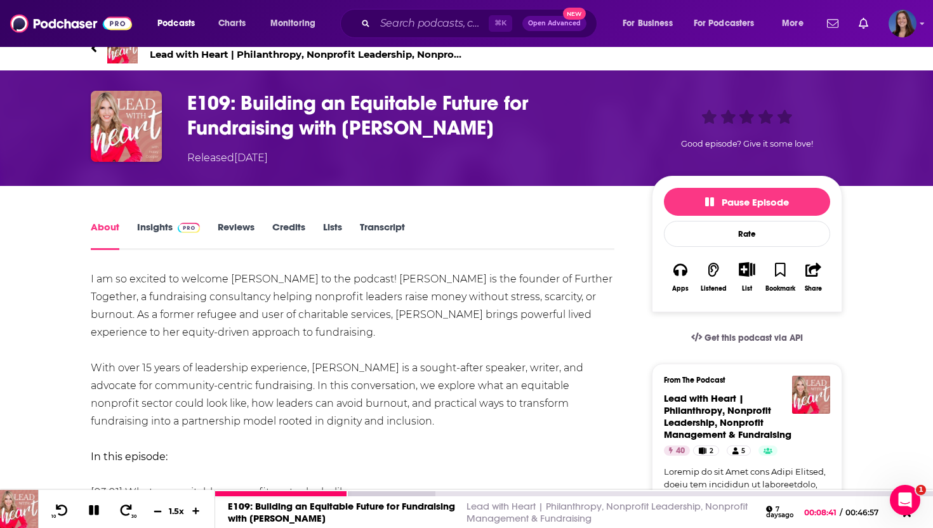
click at [156, 512] on icon at bounding box center [157, 510] width 11 height 8
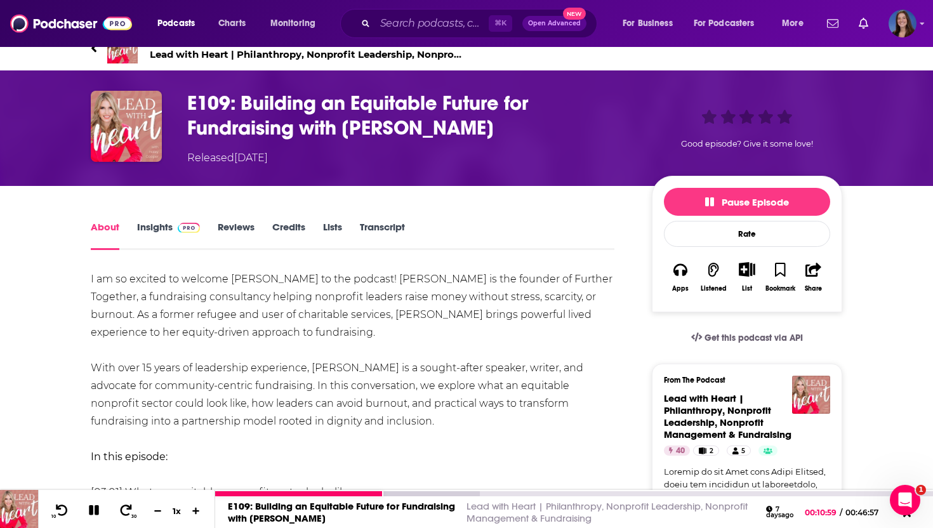
click at [93, 510] on icon at bounding box center [93, 510] width 11 height 11
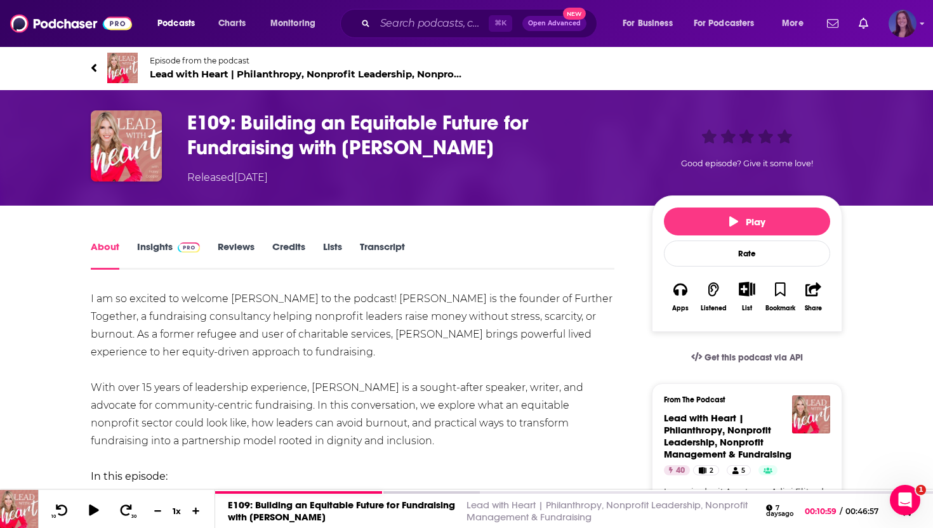
click at [907, 29] on img "Logged in as emmadonovan" at bounding box center [903, 24] width 28 height 28
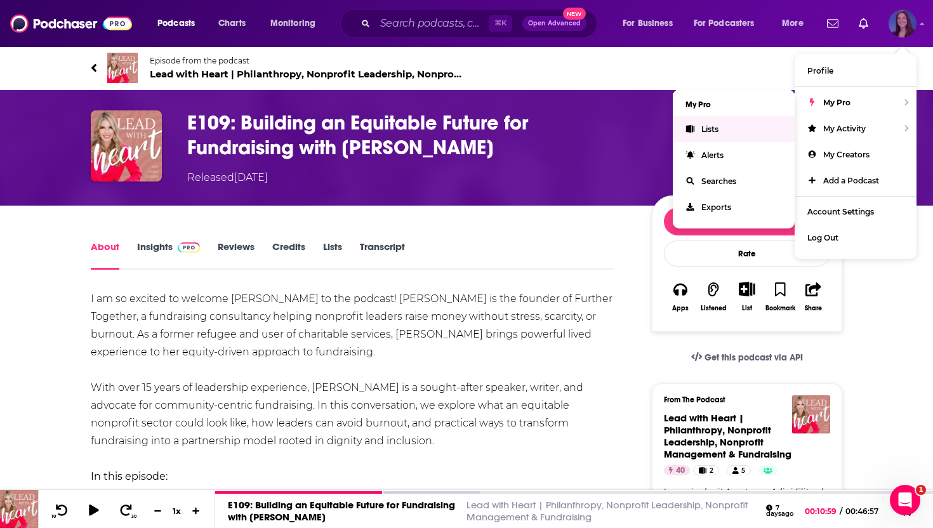
click at [718, 126] on span "Lists" at bounding box center [709, 129] width 17 height 10
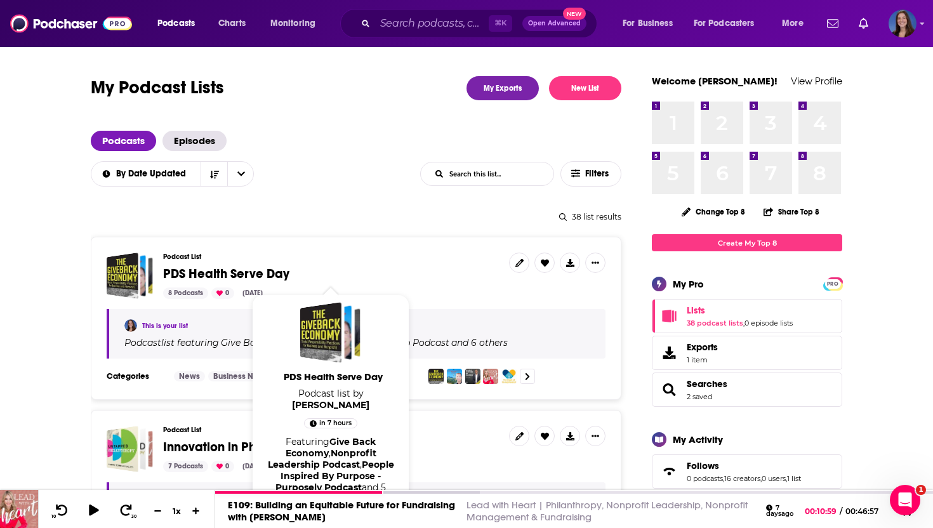
click at [242, 273] on span "PDS Health Serve Day" at bounding box center [226, 274] width 126 height 16
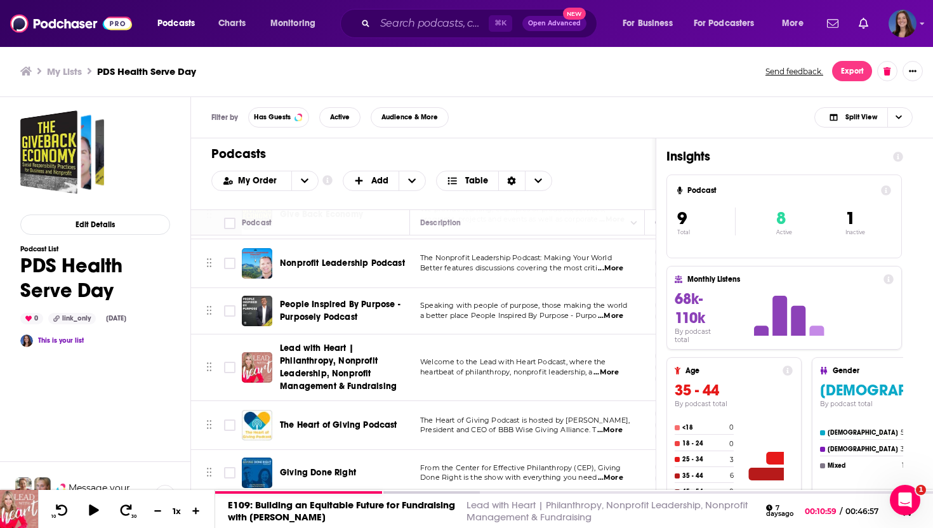
scroll to position [65, 0]
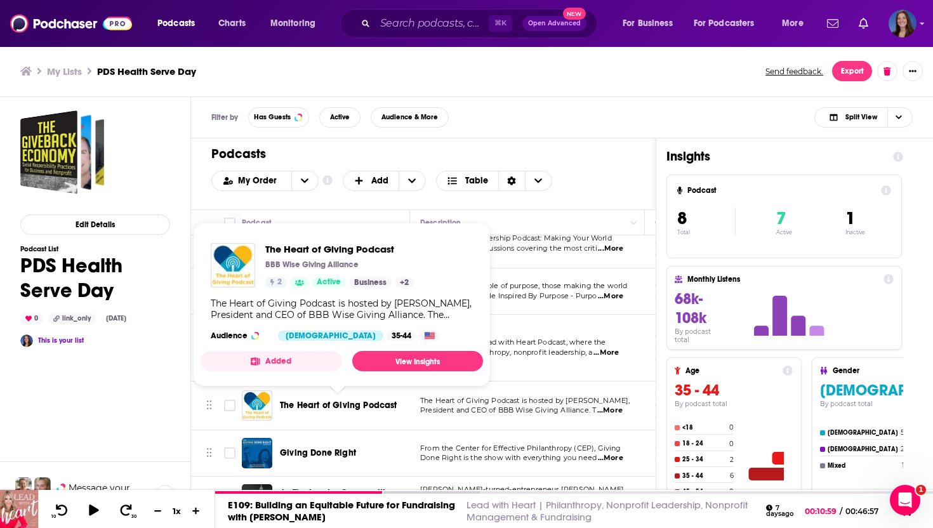
click at [364, 403] on span "The Heart of Giving Podcast" at bounding box center [338, 405] width 117 height 11
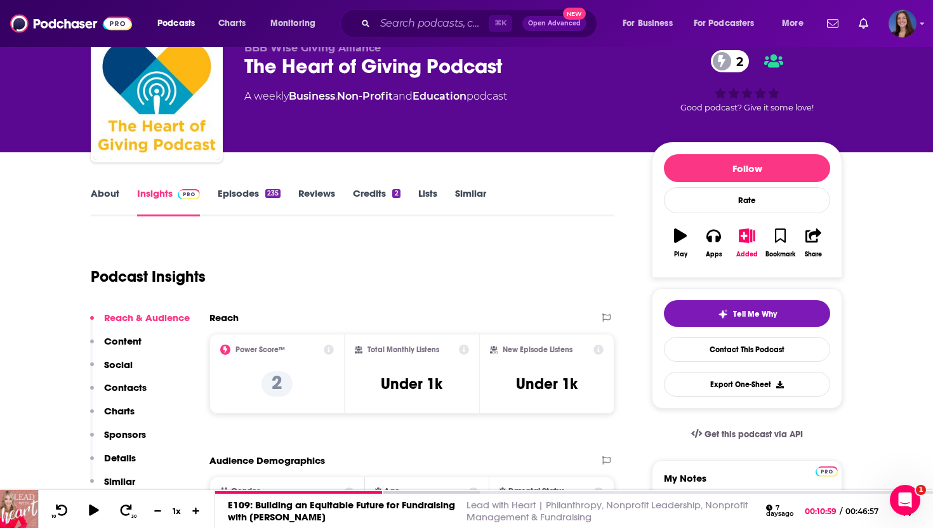
click at [129, 390] on p "Contacts" at bounding box center [125, 387] width 43 height 12
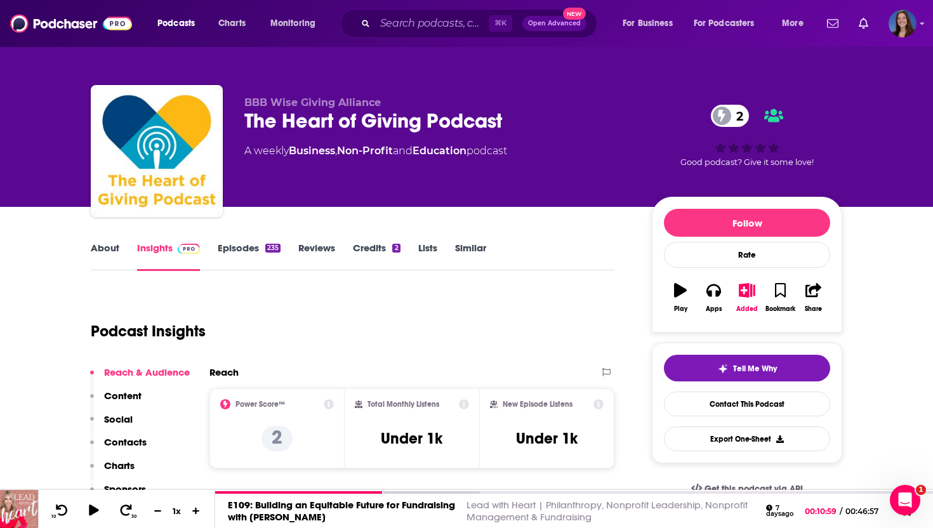
click at [108, 245] on link "About" at bounding box center [105, 256] width 29 height 29
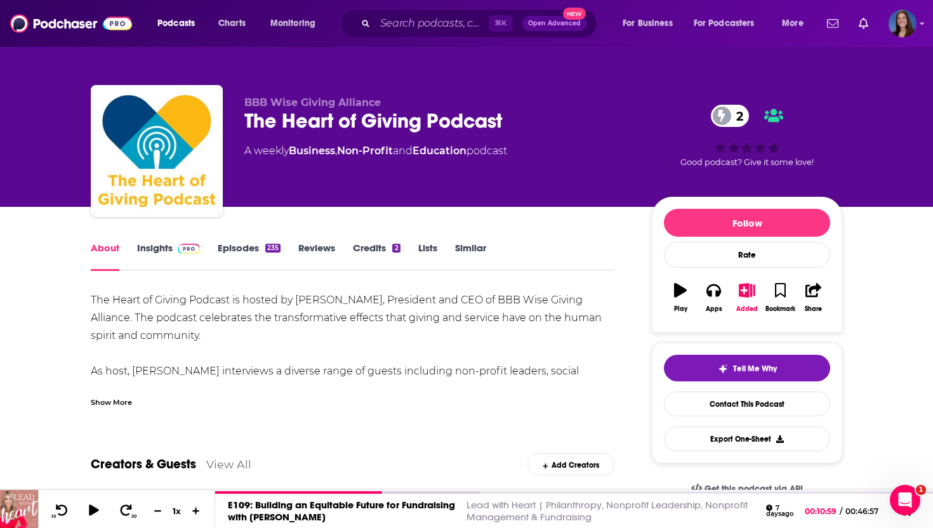
click at [112, 399] on div "Show More" at bounding box center [111, 401] width 41 height 12
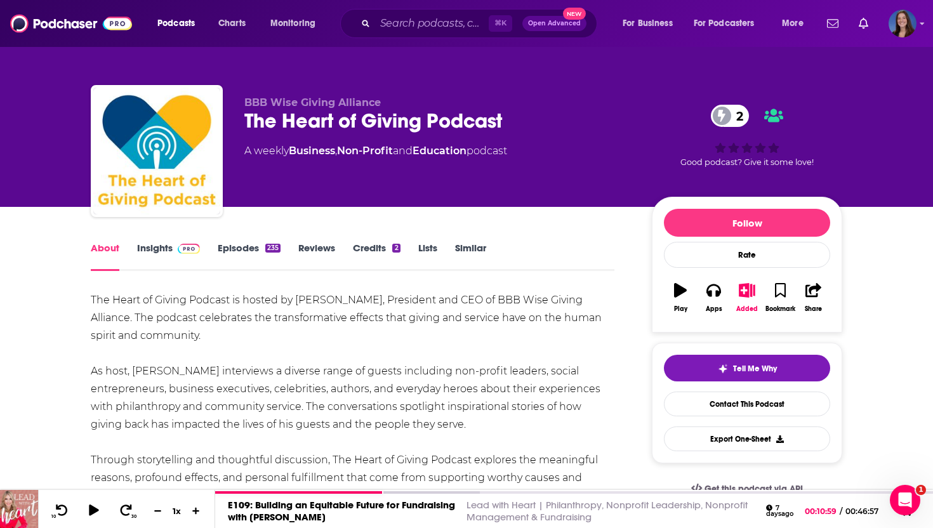
click at [247, 248] on link "Episodes 235" at bounding box center [249, 256] width 63 height 29
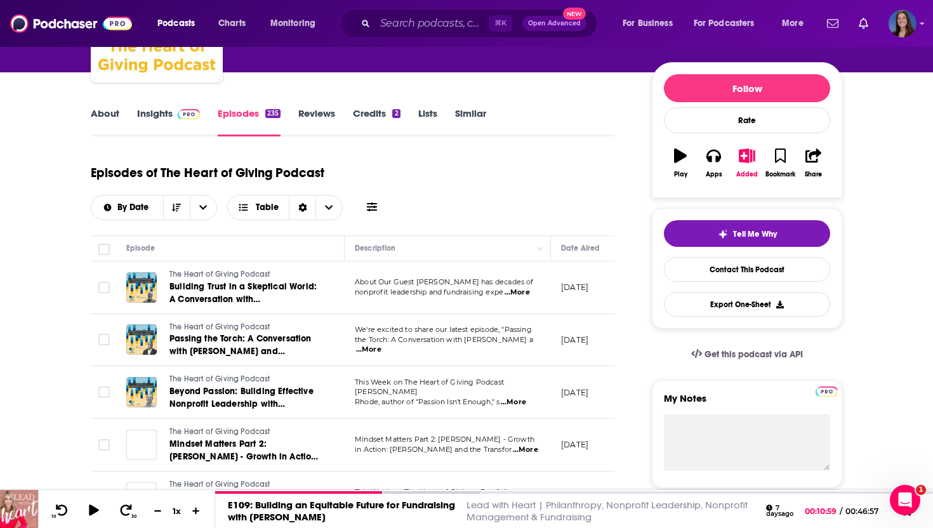
scroll to position [147, 0]
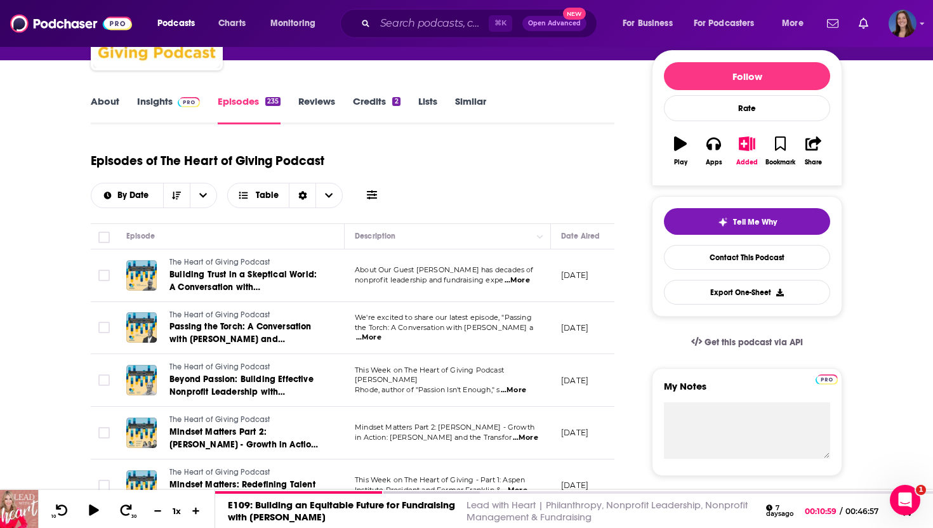
click at [526, 284] on span "...More" at bounding box center [517, 280] width 25 height 10
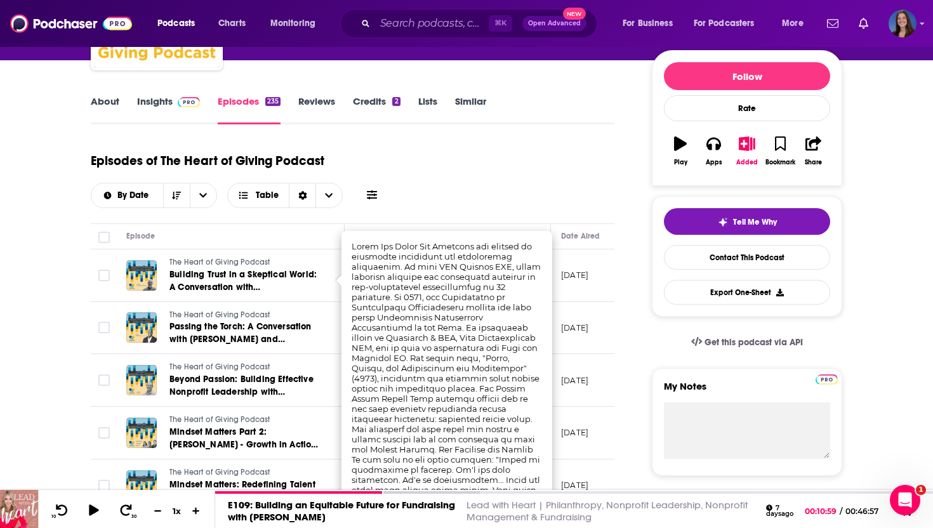
scroll to position [66, 0]
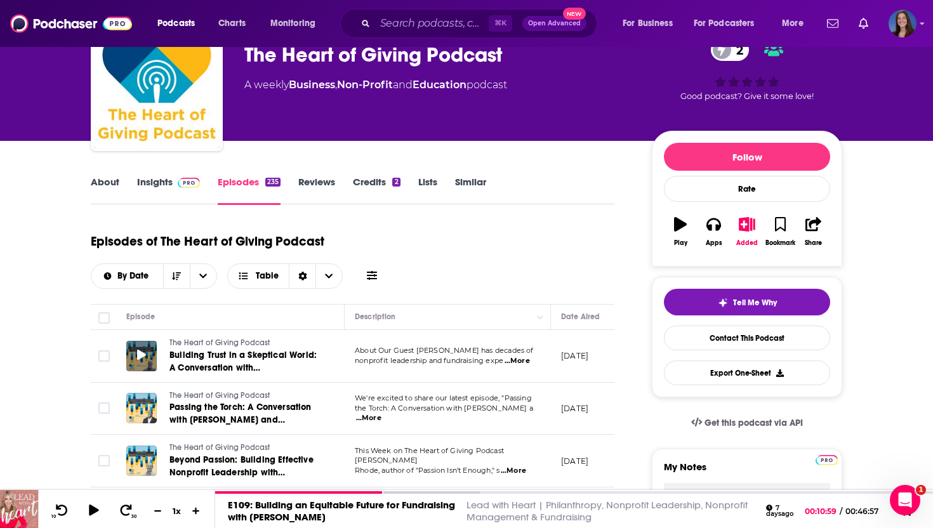
click at [141, 357] on icon at bounding box center [141, 355] width 9 height 10
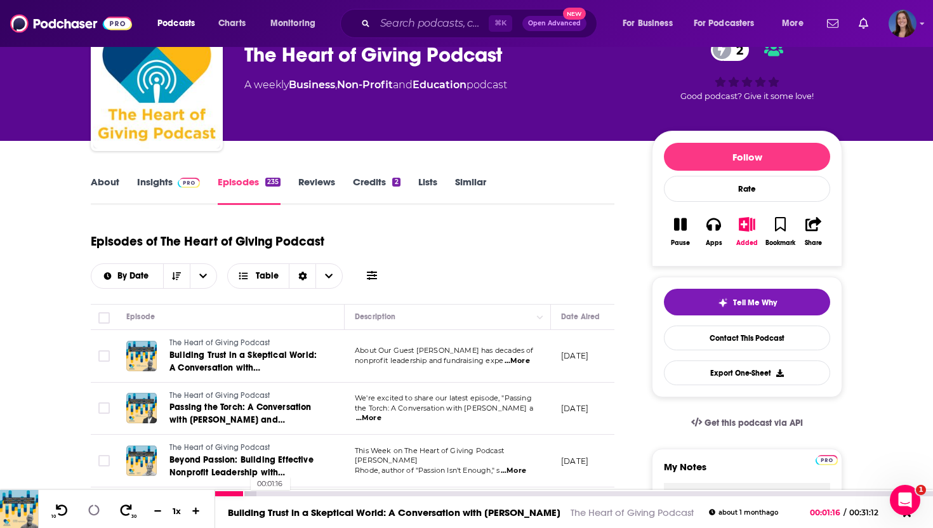
click at [244, 496] on div "00:01:16" at bounding box center [574, 493] width 718 height 5
click at [516, 361] on span "...More" at bounding box center [517, 361] width 25 height 10
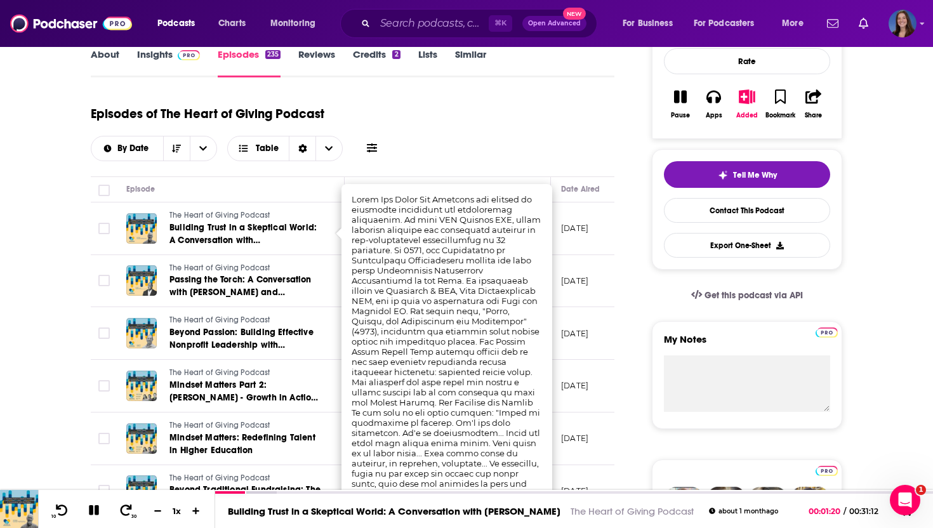
scroll to position [196, 0]
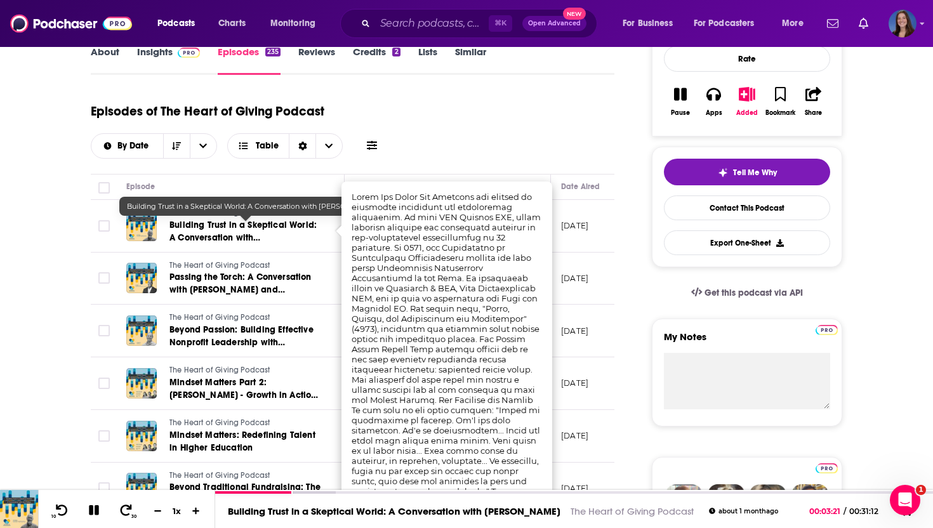
click at [260, 228] on span "Building Trust in a Skeptical World: A Conversation with [PERSON_NAME]" at bounding box center [242, 238] width 147 height 36
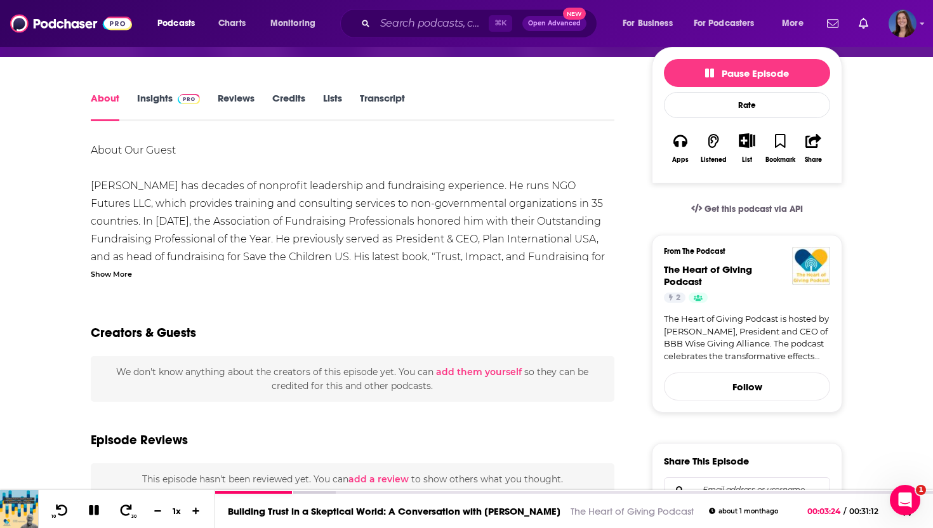
scroll to position [152, 0]
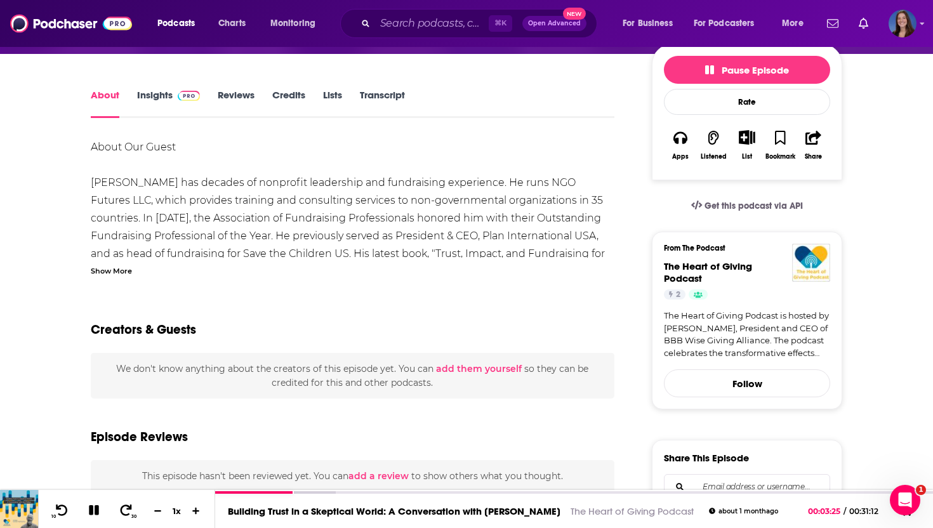
click at [101, 268] on div "Show More" at bounding box center [111, 270] width 41 height 12
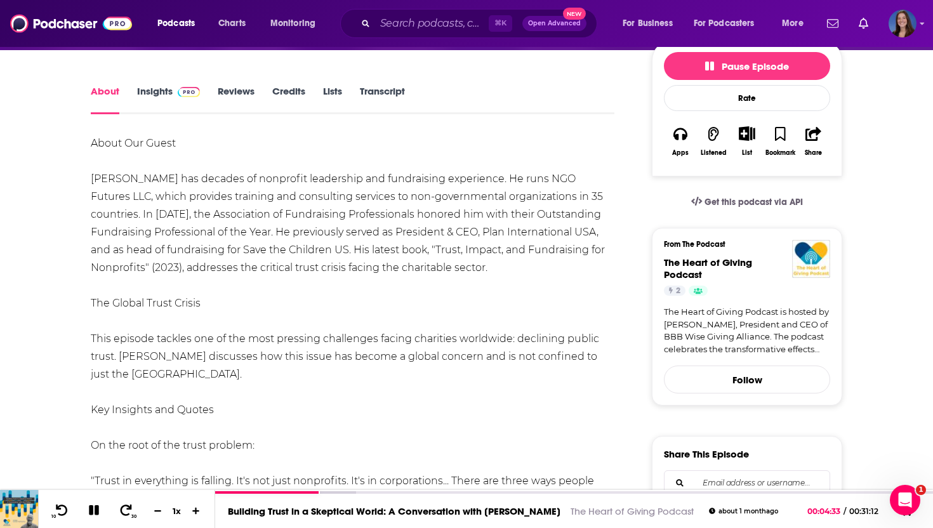
scroll to position [0, 0]
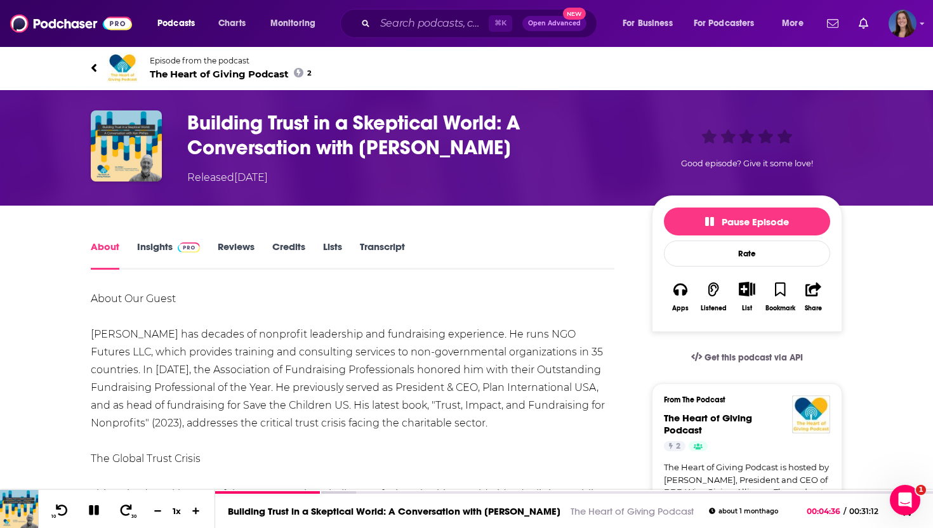
click at [120, 65] on img at bounding box center [122, 68] width 30 height 30
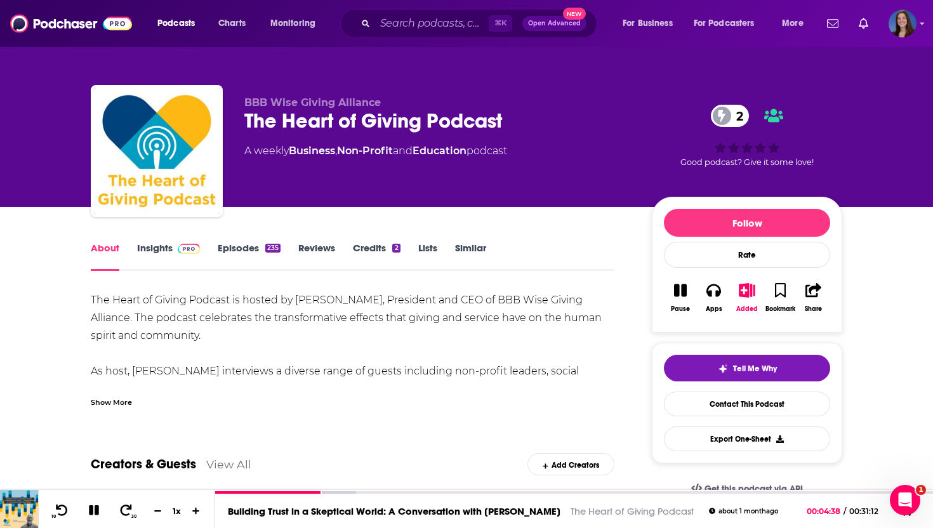
click at [98, 405] on div "Show More" at bounding box center [111, 401] width 41 height 12
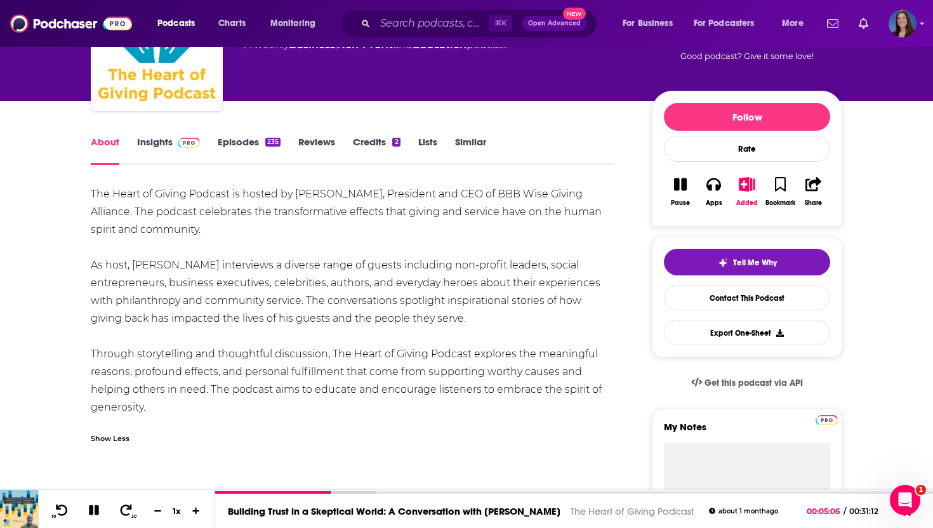
scroll to position [109, 0]
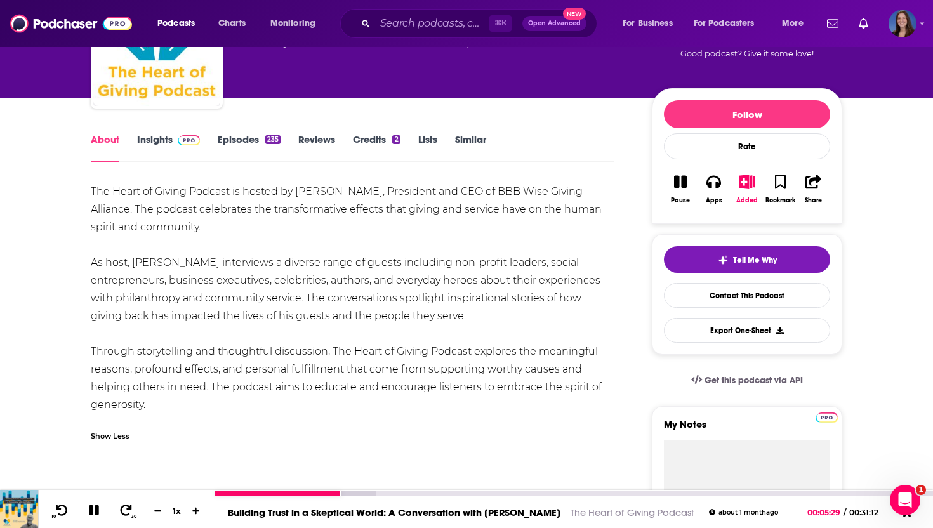
click at [89, 508] on icon at bounding box center [93, 510] width 11 height 11
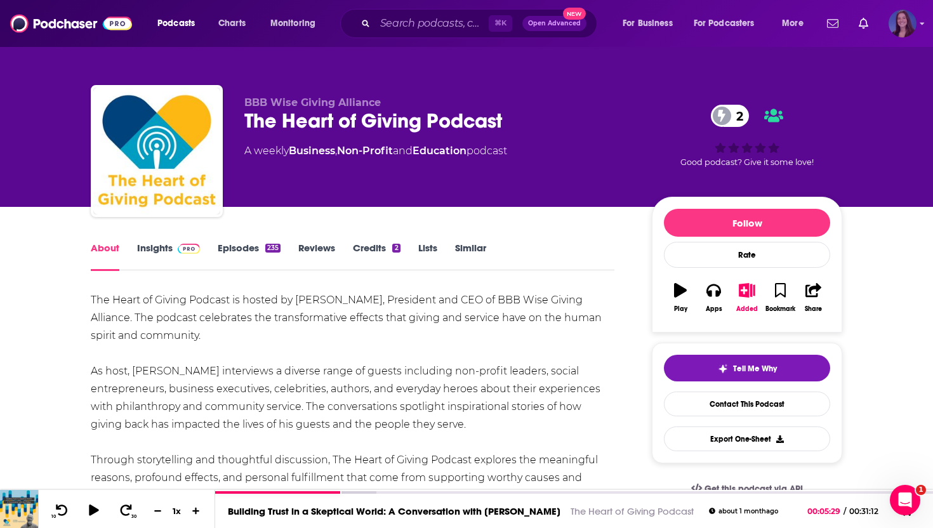
click at [920, 22] on icon "Show profile menu" at bounding box center [922, 24] width 5 height 8
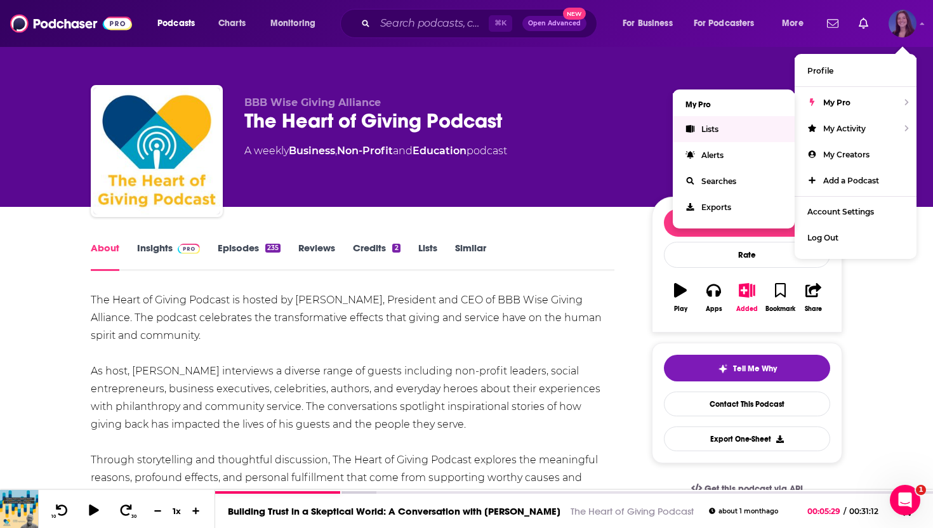
click at [708, 131] on span "Lists" at bounding box center [709, 129] width 17 height 10
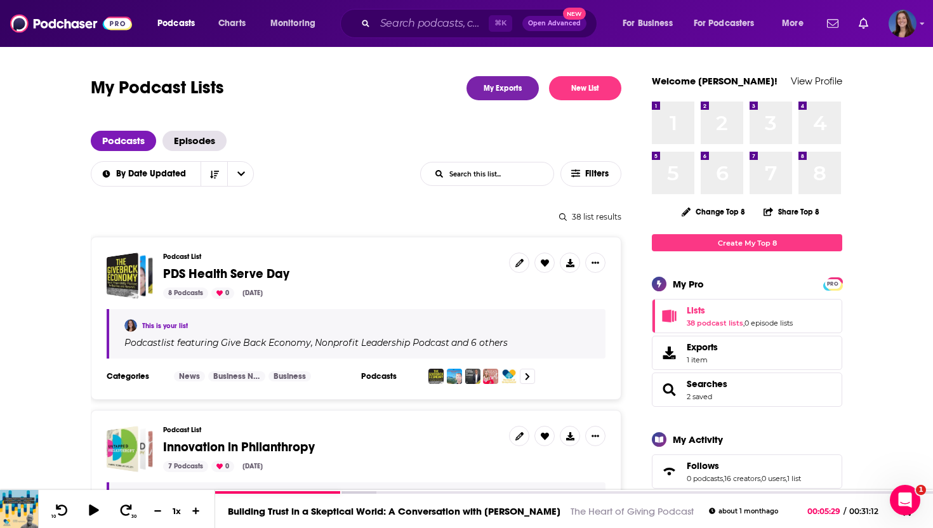
click at [376, 283] on div "Podcast List PDS Health Serve Day 8 Podcasts 0 [DATE]" at bounding box center [331, 276] width 336 height 46
click at [271, 274] on span "PDS Health Serve Day" at bounding box center [226, 274] width 126 height 16
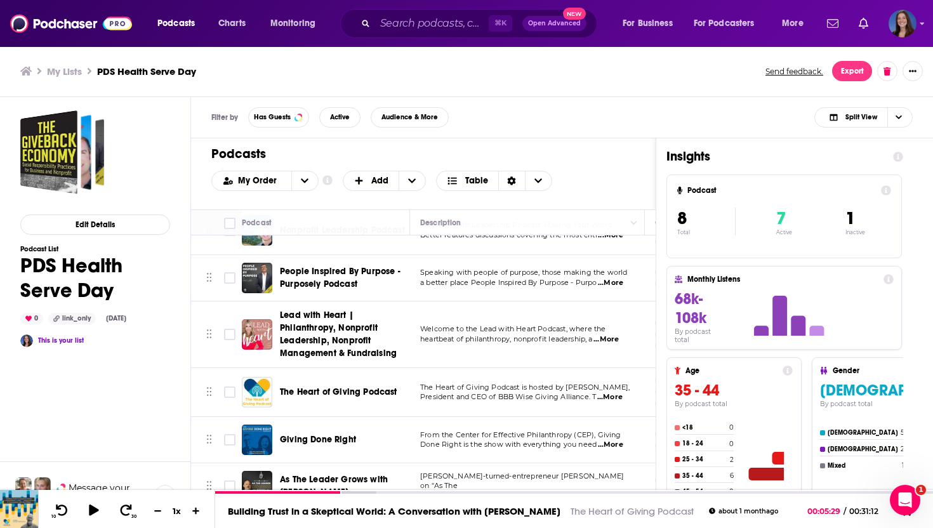
scroll to position [106, 0]
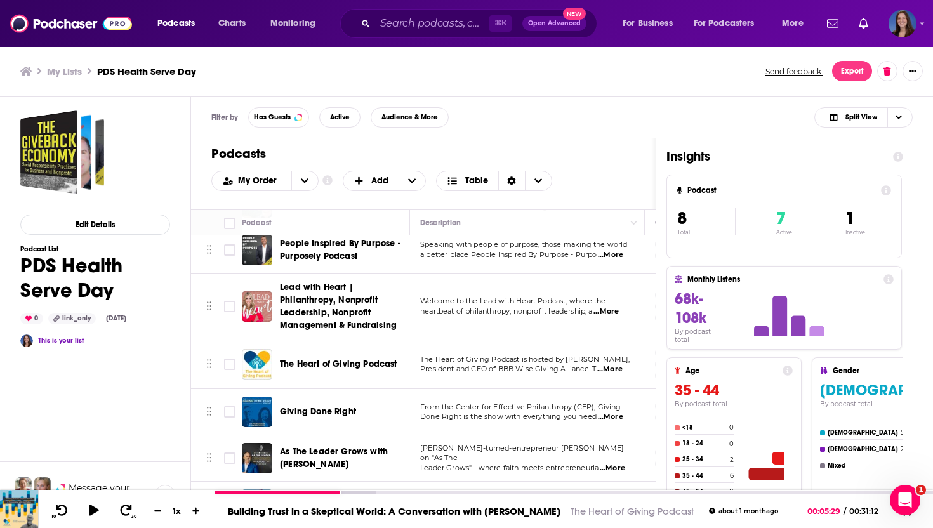
click at [333, 411] on span "Giving Done Right" at bounding box center [318, 411] width 76 height 11
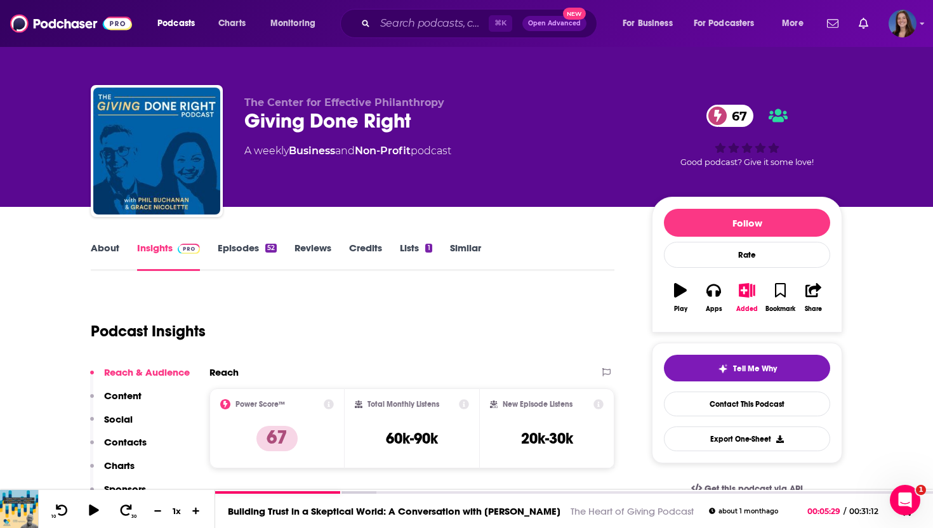
click at [124, 437] on p "Contacts" at bounding box center [125, 442] width 43 height 12
click at [248, 242] on link "Episodes 52" at bounding box center [247, 256] width 59 height 29
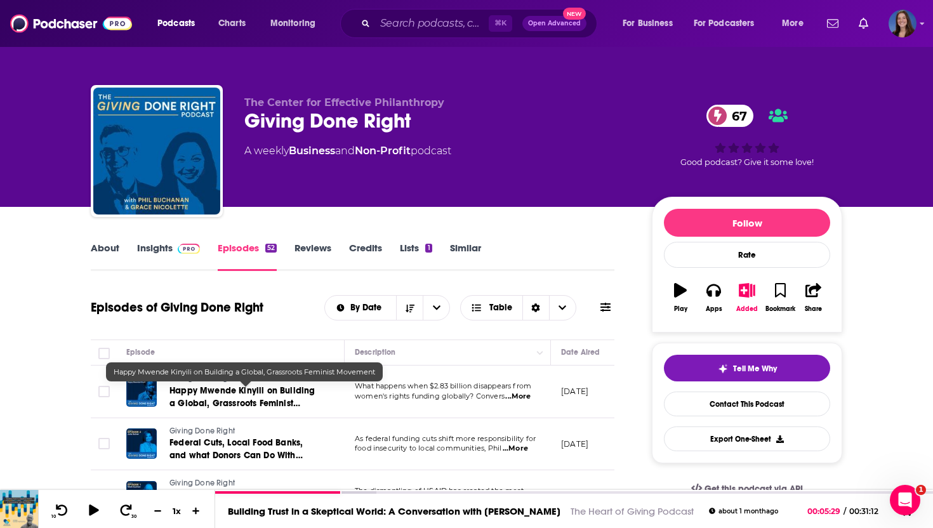
click at [279, 393] on span "Happy Mwende Kinyili on Building a Global, Grassroots Feminist Movement" at bounding box center [241, 403] width 145 height 36
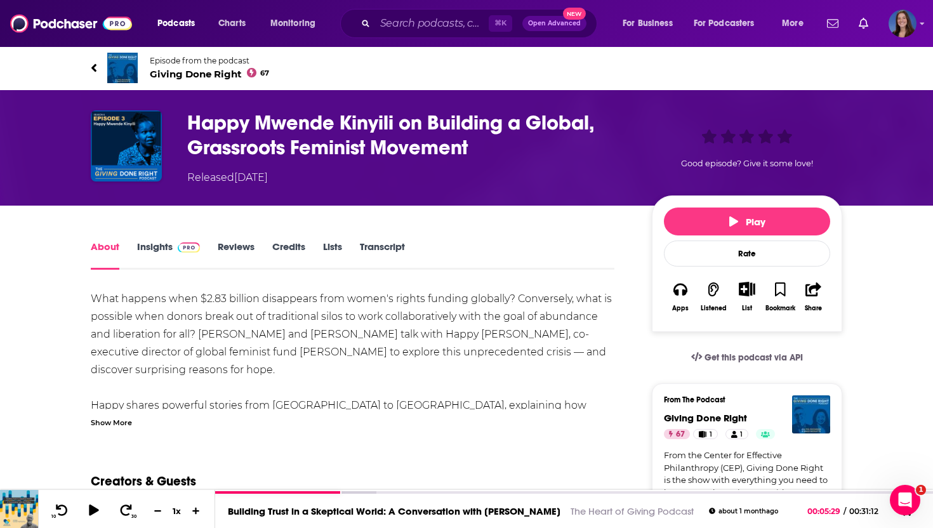
click at [94, 69] on icon at bounding box center [93, 67] width 5 height 8
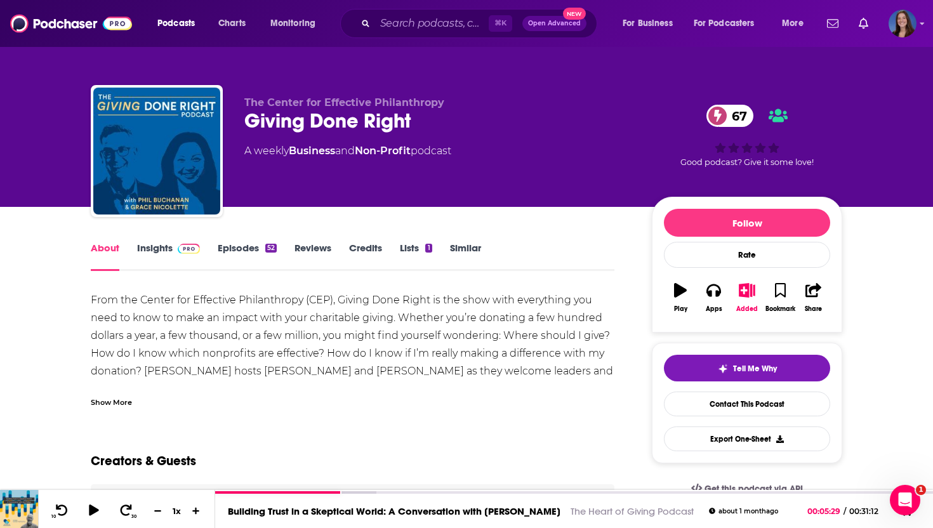
click at [232, 251] on link "Episodes 52" at bounding box center [247, 256] width 59 height 29
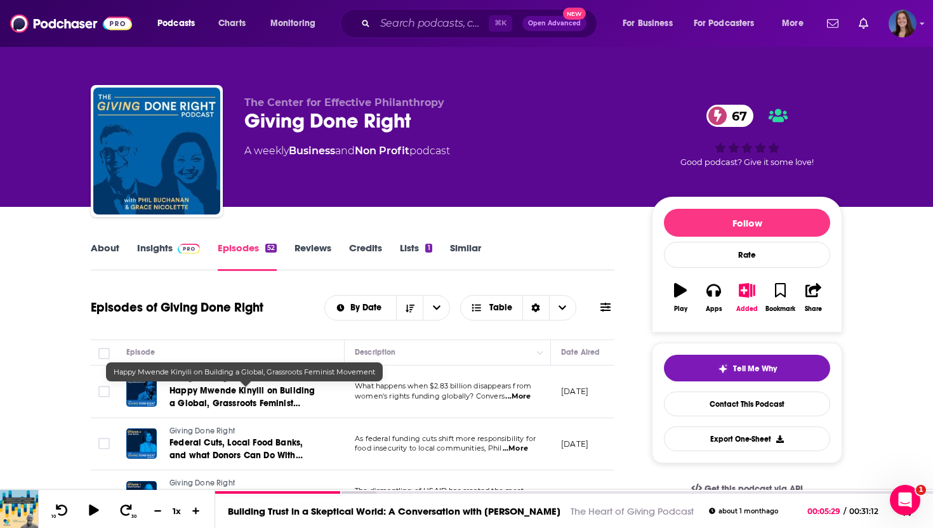
click at [268, 395] on span "Happy Mwende Kinyili on Building a Global, Grassroots Feminist Movement" at bounding box center [241, 403] width 145 height 36
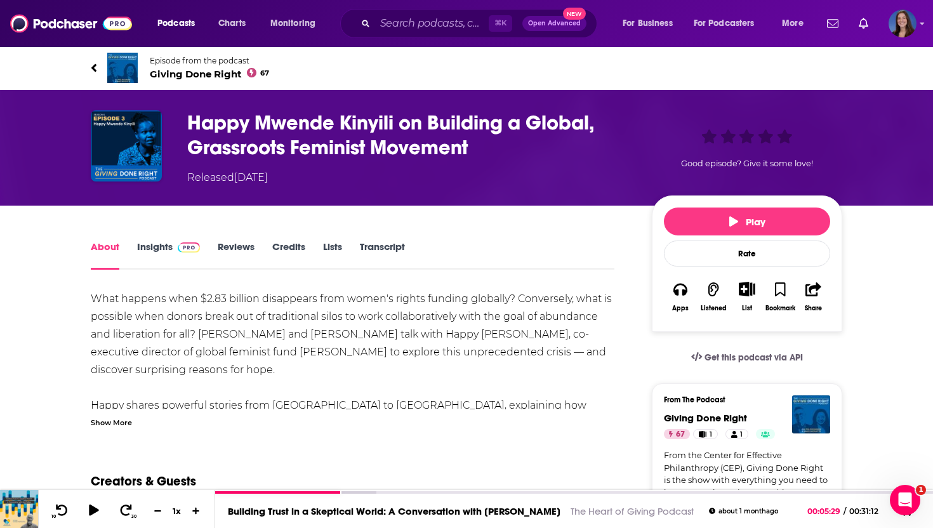
click at [115, 425] on div "Show More" at bounding box center [111, 422] width 41 height 12
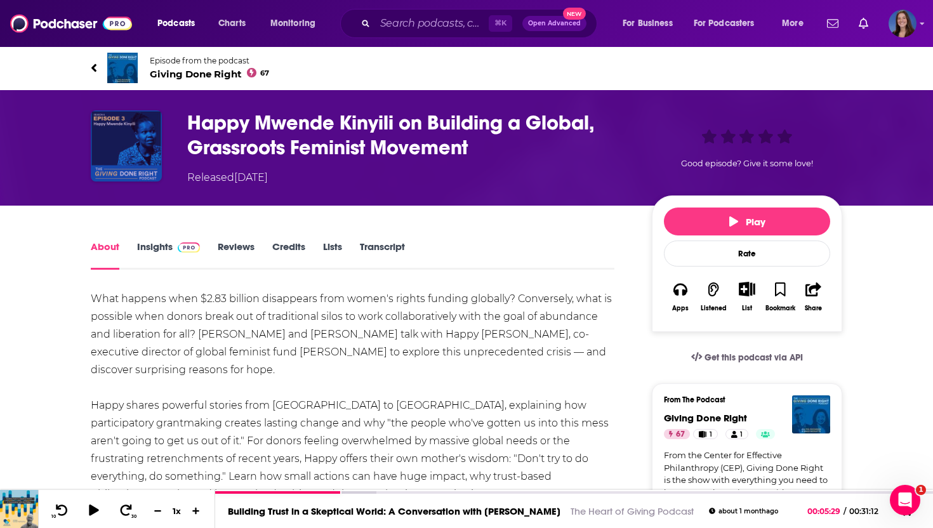
click at [131, 147] on img "Happy Mwende Kinyili on Building a Global, Grassroots Feminist Movement" at bounding box center [126, 145] width 71 height 71
click at [797, 222] on button "Play" at bounding box center [747, 222] width 166 height 28
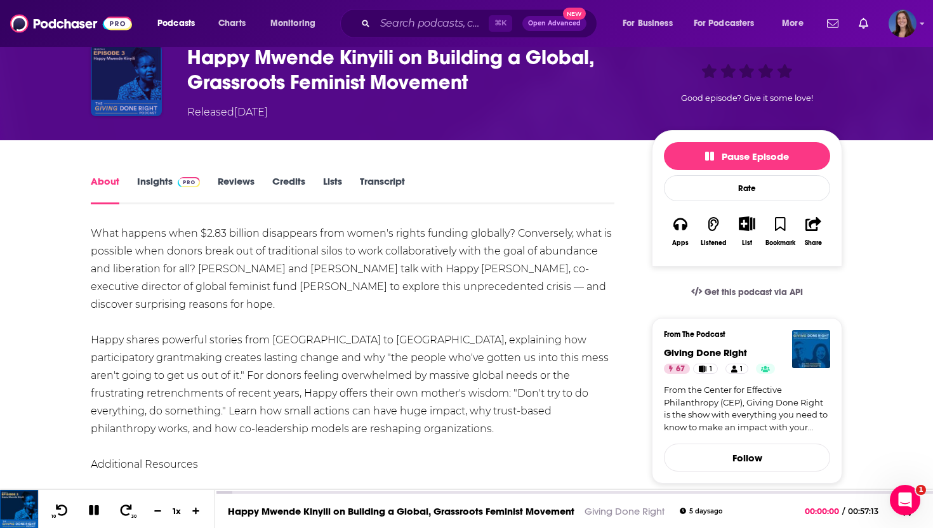
scroll to position [69, 0]
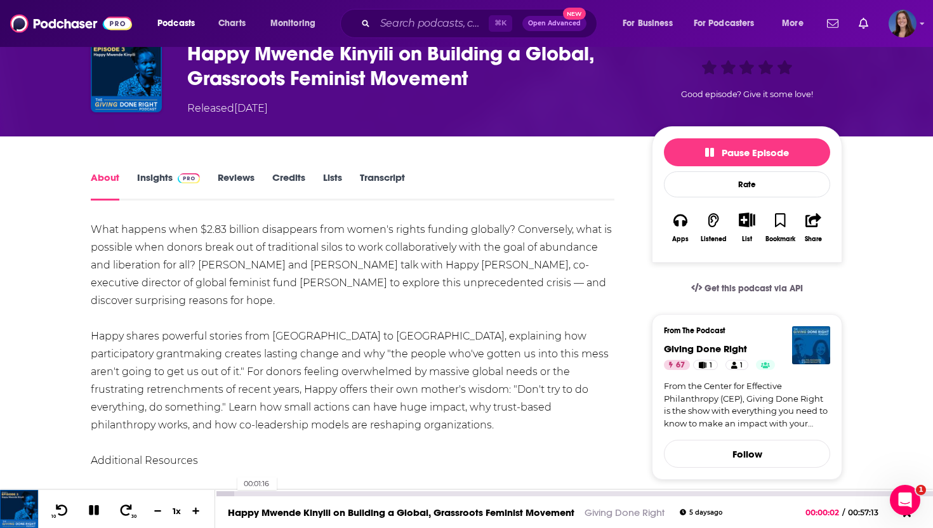
click at [230, 493] on div at bounding box center [224, 493] width 18 height 5
click at [440, 264] on div "What happens when $2.83 billion disappears from women's rights funding globally…" at bounding box center [353, 452] width 524 height 462
click at [431, 264] on div "What happens when $2.83 billion disappears from women's rights funding globally…" at bounding box center [353, 452] width 524 height 462
drag, startPoint x: 427, startPoint y: 264, endPoint x: 536, endPoint y: 268, distance: 109.3
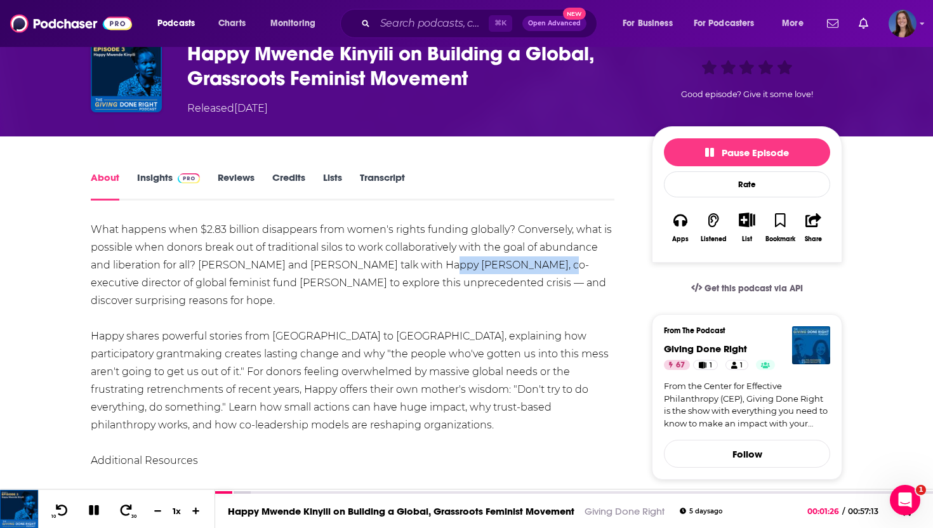
click at [536, 268] on div "What happens when $2.83 billion disappears from women's rights funding globally…" at bounding box center [353, 452] width 524 height 462
copy div "Happy Mwende Kinyili"
click at [88, 508] on icon at bounding box center [94, 510] width 15 height 11
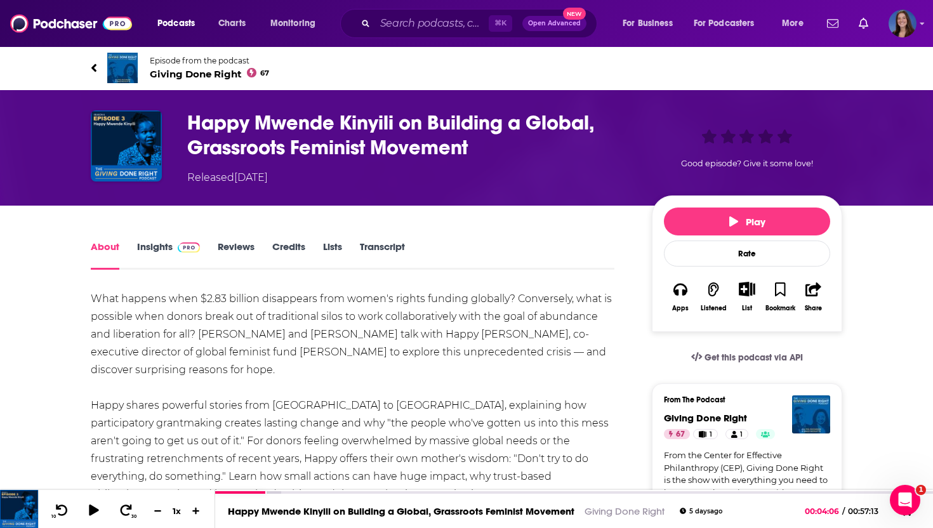
click at [173, 65] on span "Episode from the podcast" at bounding box center [209, 61] width 119 height 10
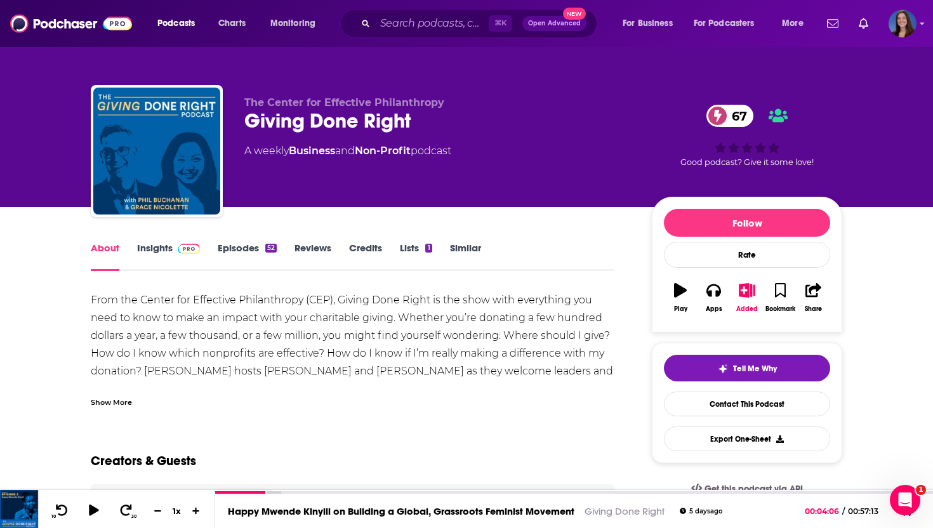
click at [266, 122] on div "Giving Done Right 67" at bounding box center [437, 121] width 387 height 25
click at [124, 399] on div "Show More" at bounding box center [111, 401] width 41 height 12
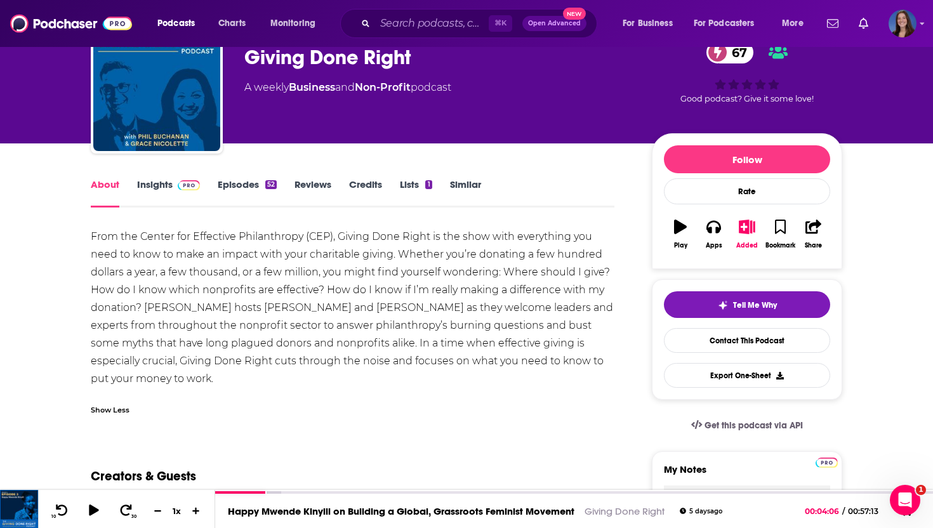
scroll to position [64, 0]
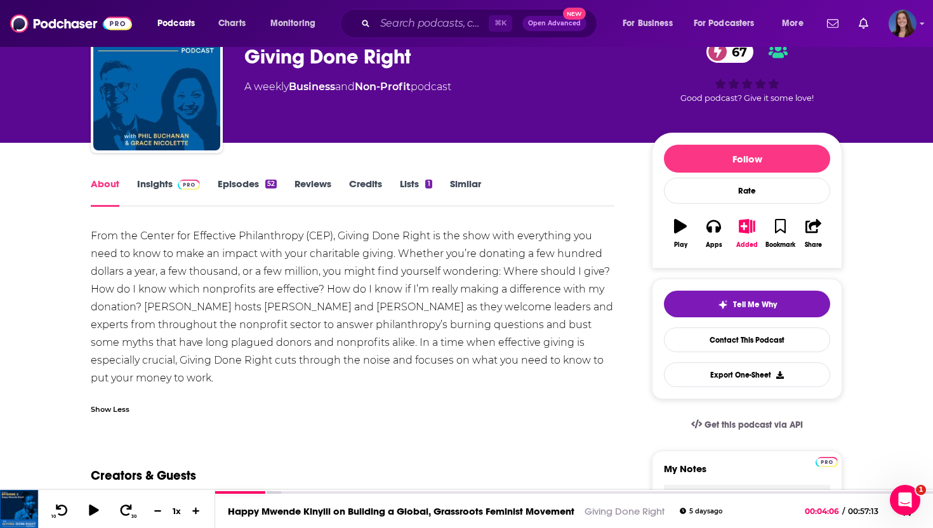
click at [244, 184] on link "Episodes 52" at bounding box center [247, 192] width 59 height 29
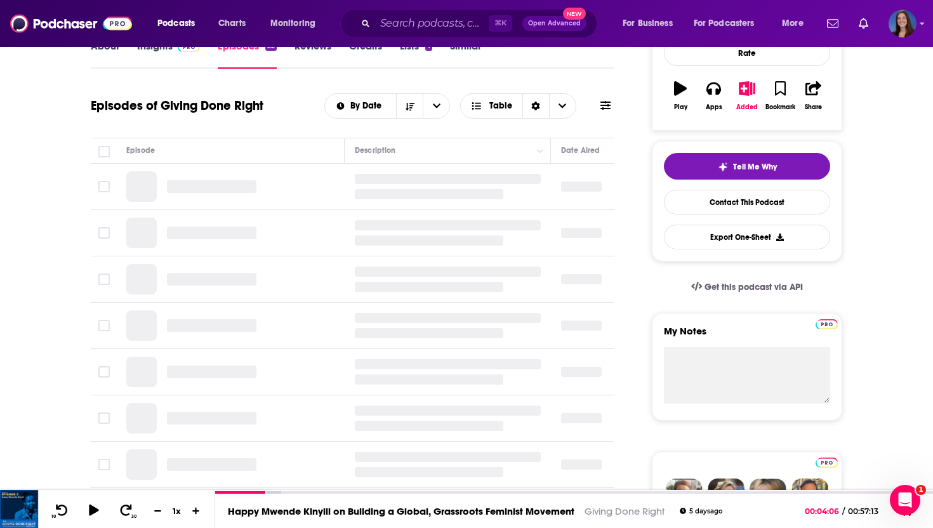
scroll to position [207, 0]
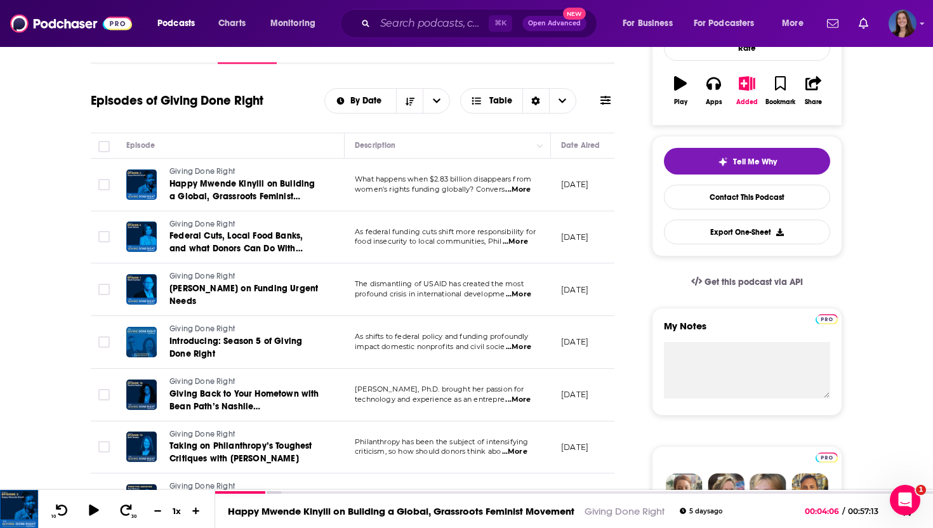
click at [519, 245] on span "...More" at bounding box center [515, 242] width 25 height 10
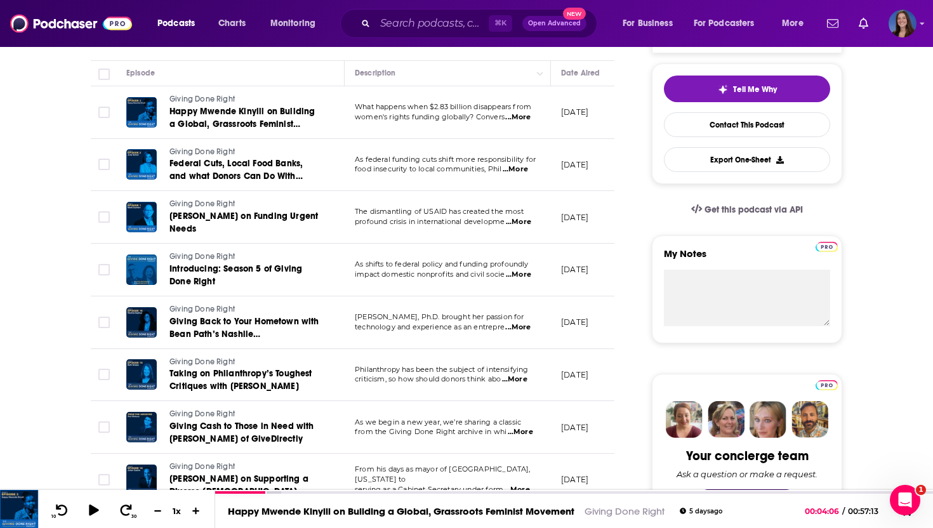
scroll to position [281, 0]
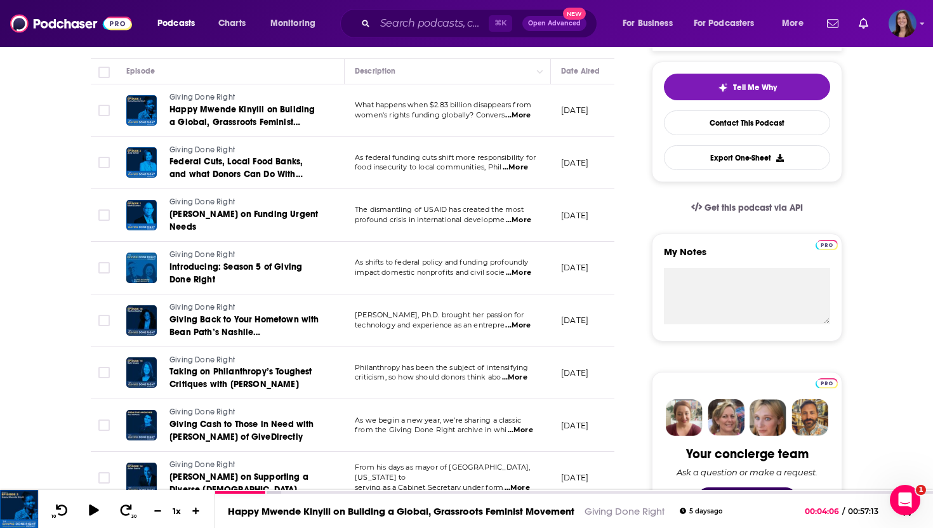
click at [515, 326] on span "...More" at bounding box center [517, 326] width 25 height 10
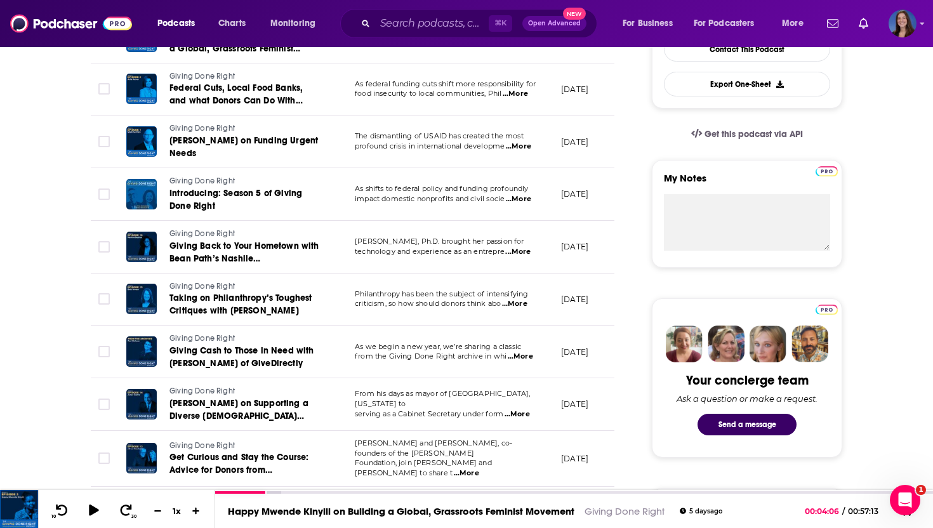
scroll to position [361, 0]
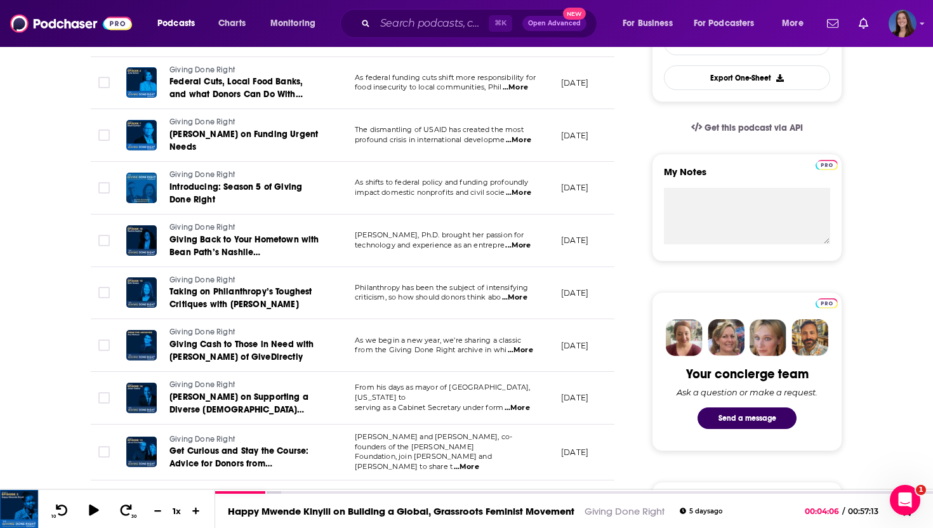
click at [515, 351] on span "...More" at bounding box center [520, 350] width 25 height 10
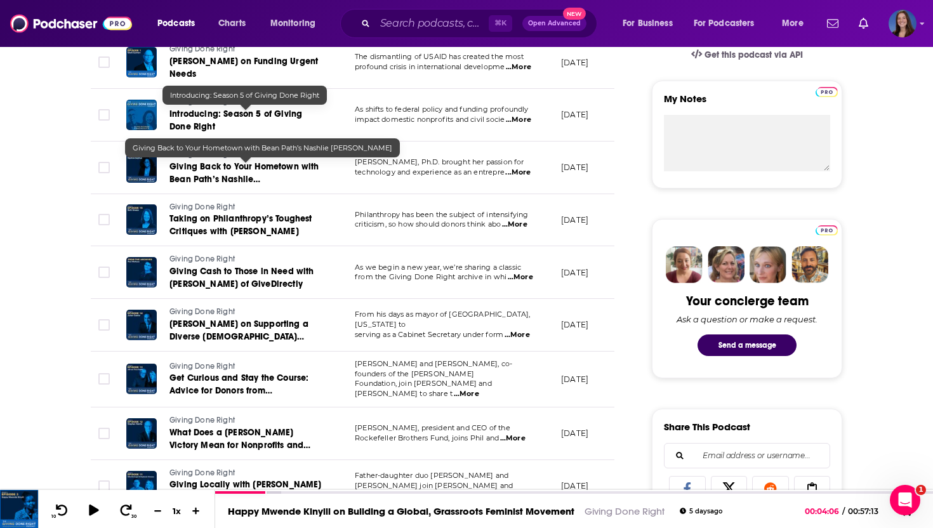
scroll to position [0, 0]
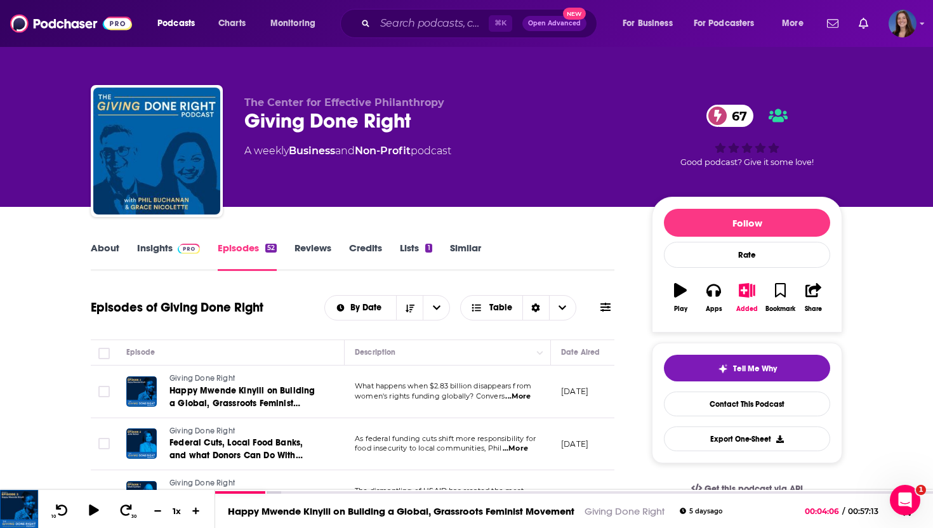
click at [106, 242] on link "About" at bounding box center [105, 256] width 29 height 29
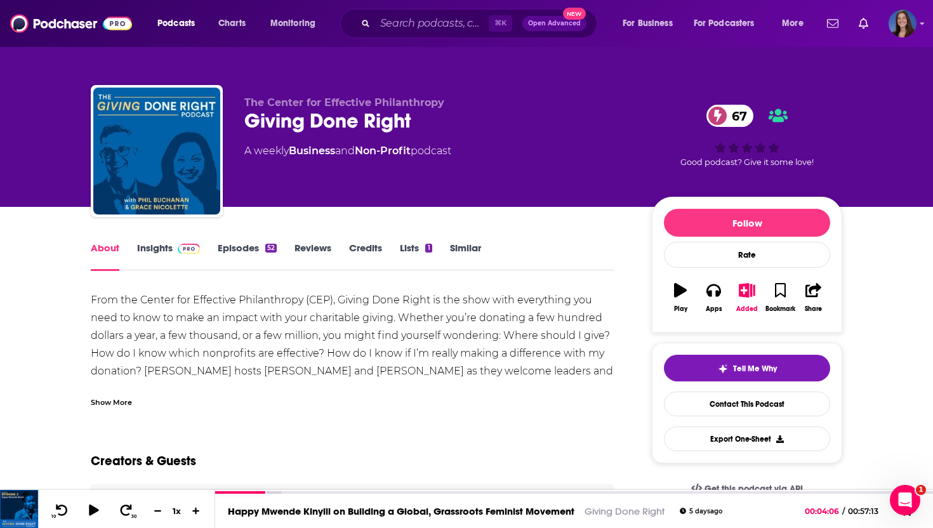
click at [109, 404] on div "Show More" at bounding box center [111, 401] width 41 height 12
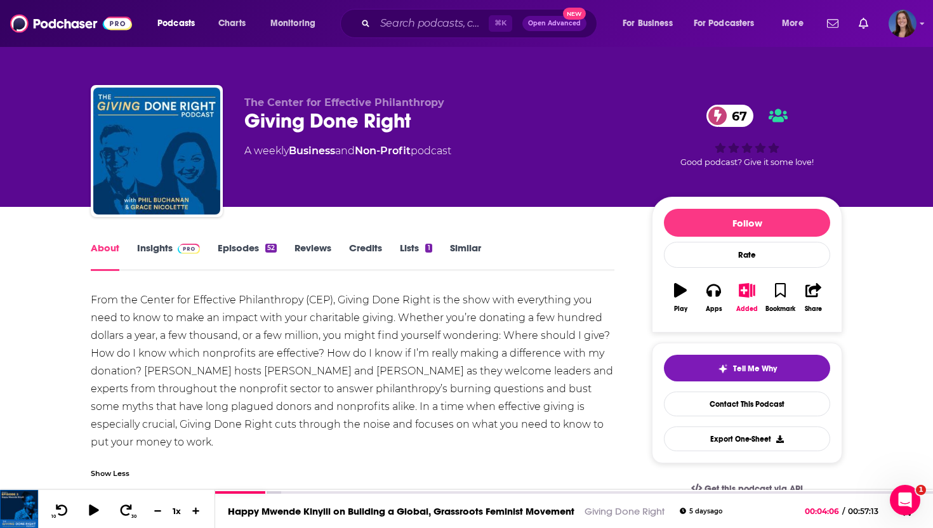
click at [241, 242] on link "Episodes 52" at bounding box center [247, 256] width 59 height 29
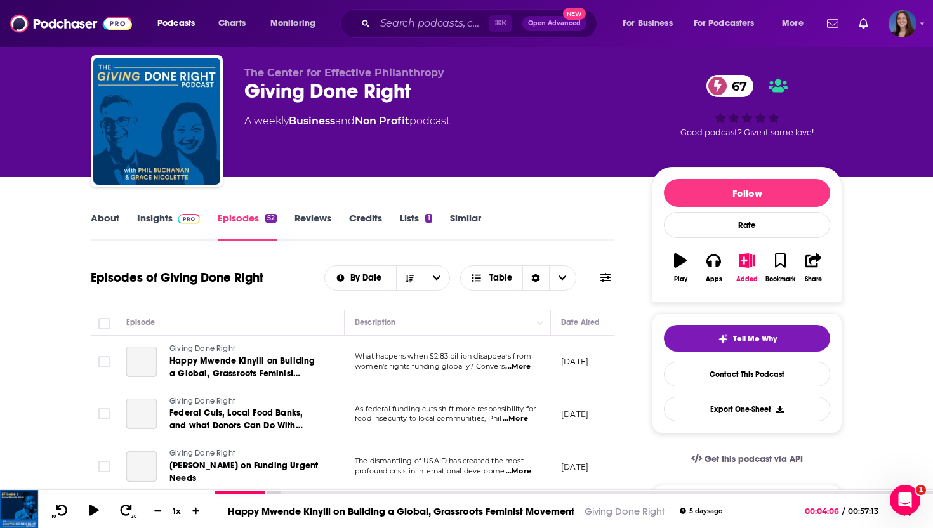
scroll to position [46, 0]
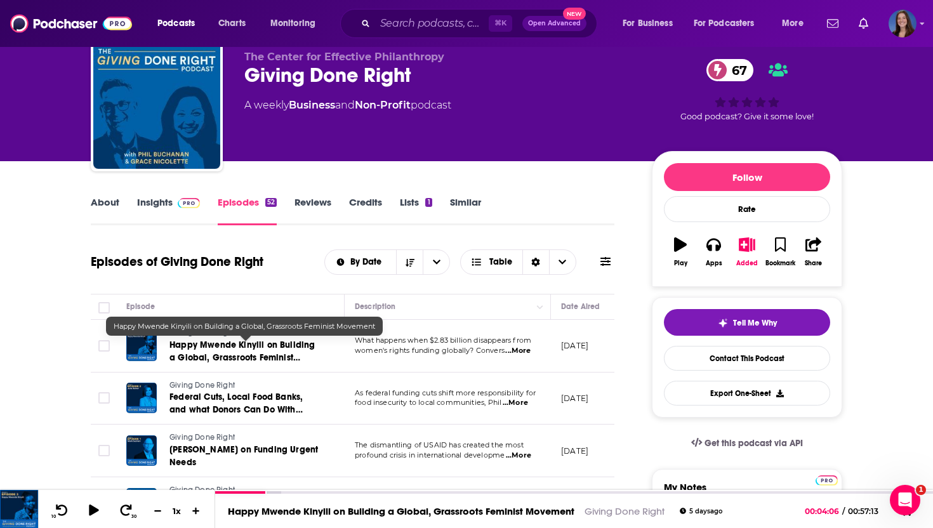
click at [308, 344] on span "Happy Mwende Kinyili on Building a Global, Grassroots Feminist Movement" at bounding box center [241, 358] width 145 height 36
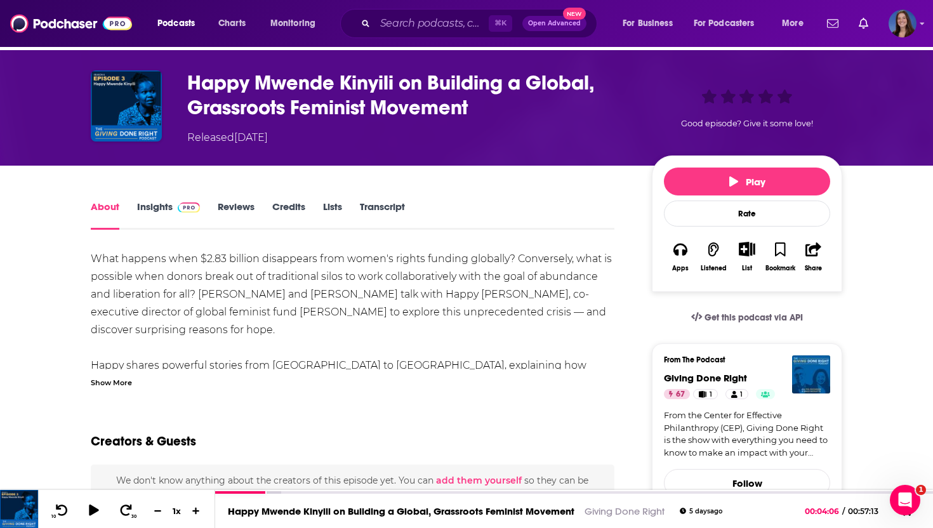
scroll to position [45, 0]
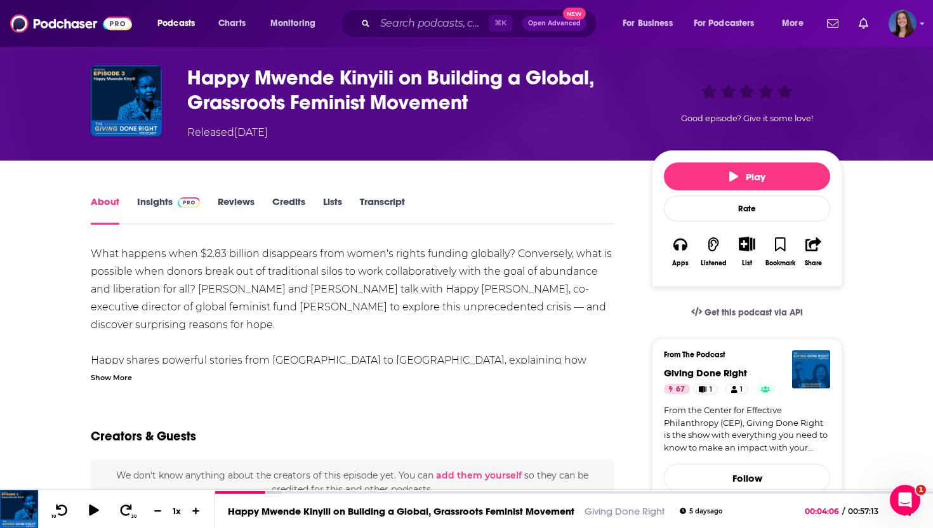
click at [110, 376] on div "Show More" at bounding box center [111, 377] width 41 height 12
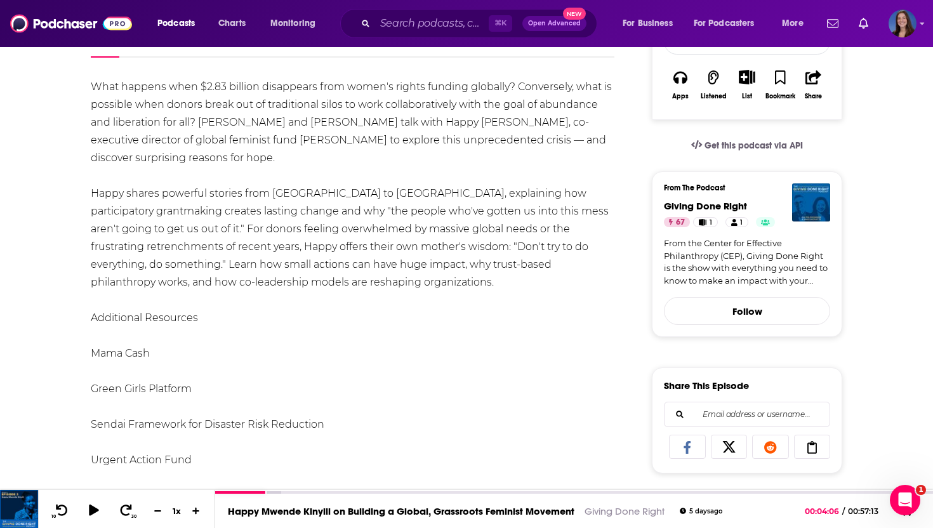
scroll to position [0, 0]
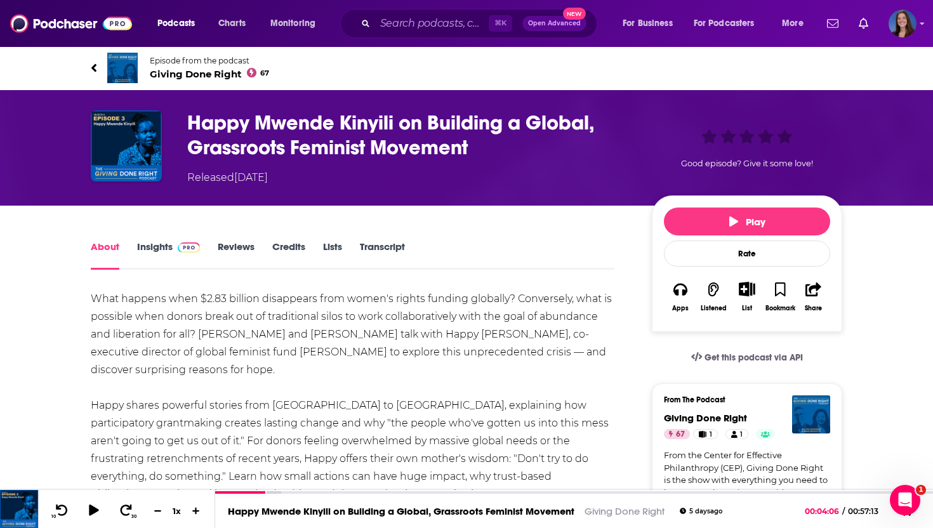
click at [174, 70] on span "Giving Done Right 67" at bounding box center [209, 74] width 119 height 12
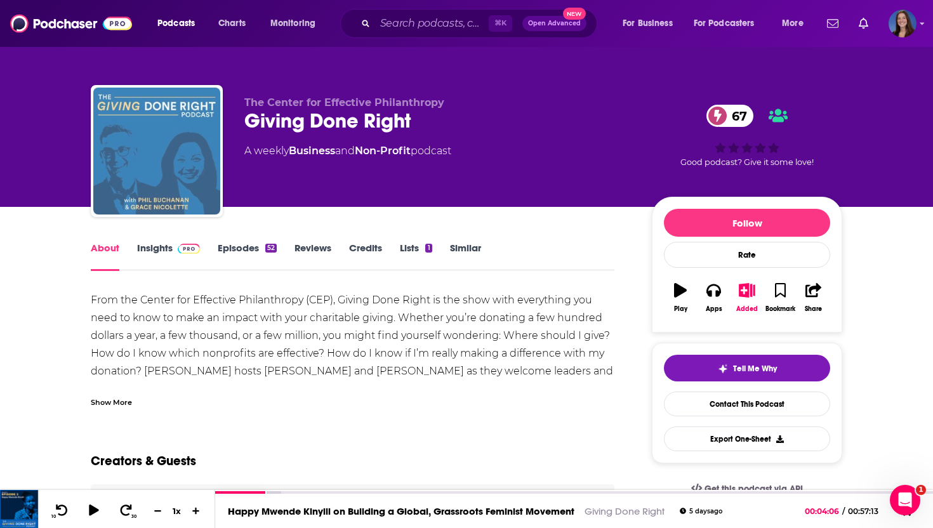
click at [136, 161] on img "Giving Done Right" at bounding box center [156, 151] width 127 height 127
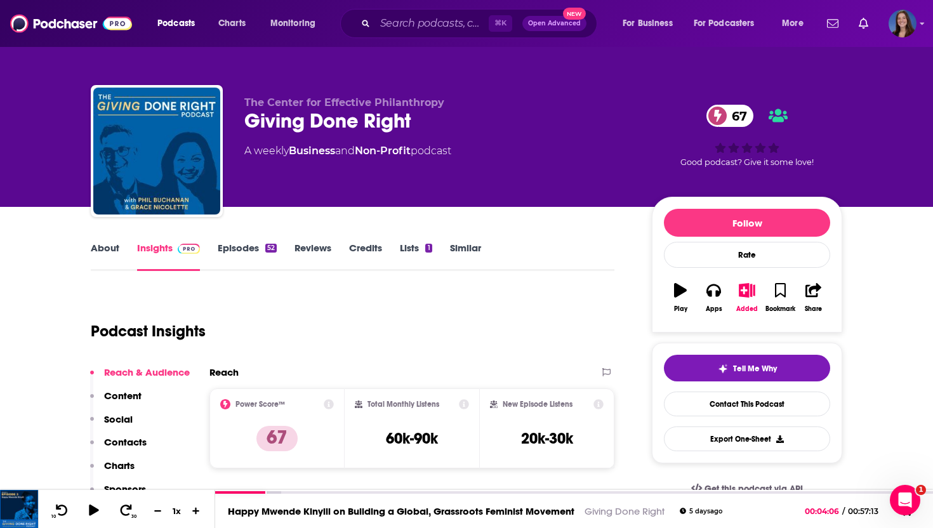
click at [908, 25] on img "Logged in as emmadonovan" at bounding box center [903, 24] width 28 height 28
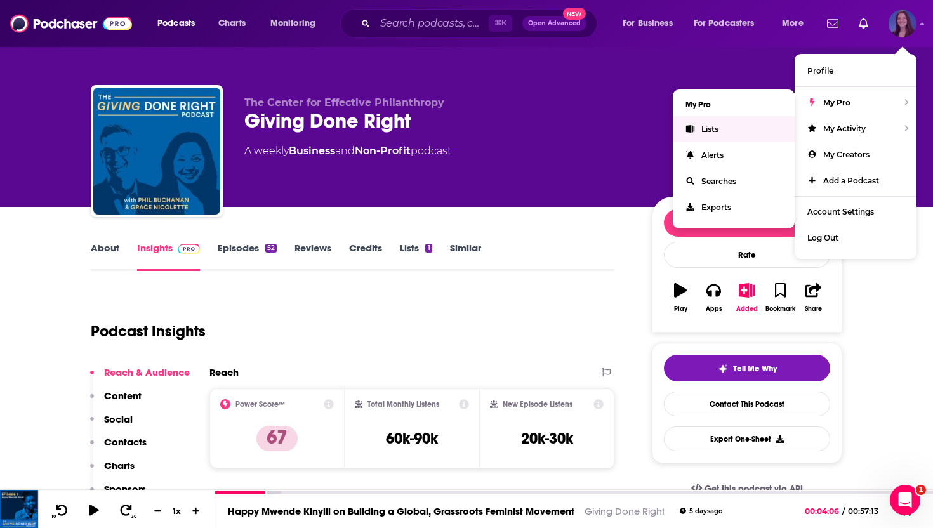
click at [715, 132] on span "Lists" at bounding box center [709, 129] width 17 height 10
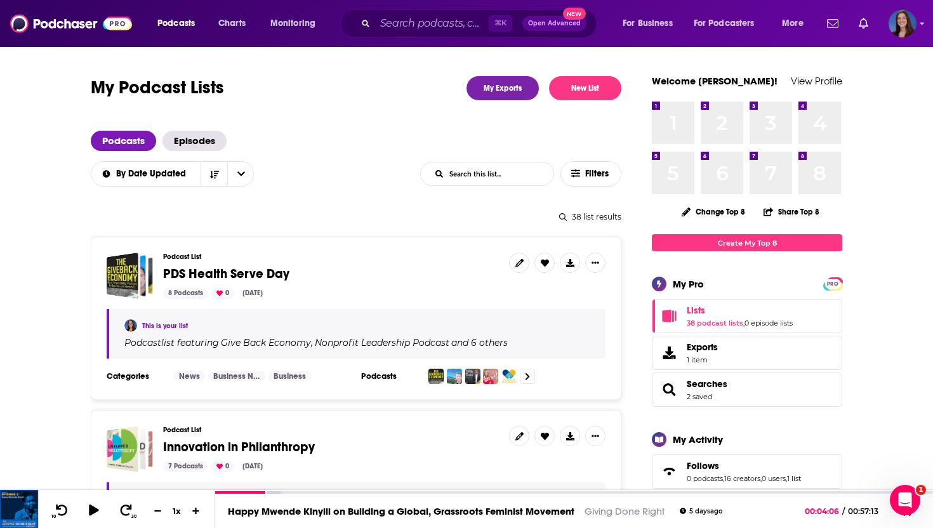
click at [228, 272] on span "PDS Health Serve Day" at bounding box center [226, 274] width 126 height 16
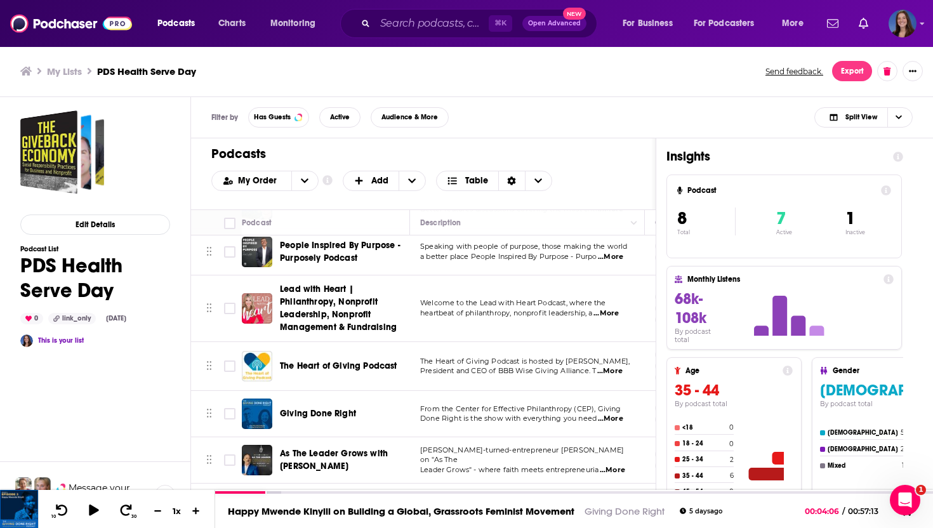
scroll to position [106, 0]
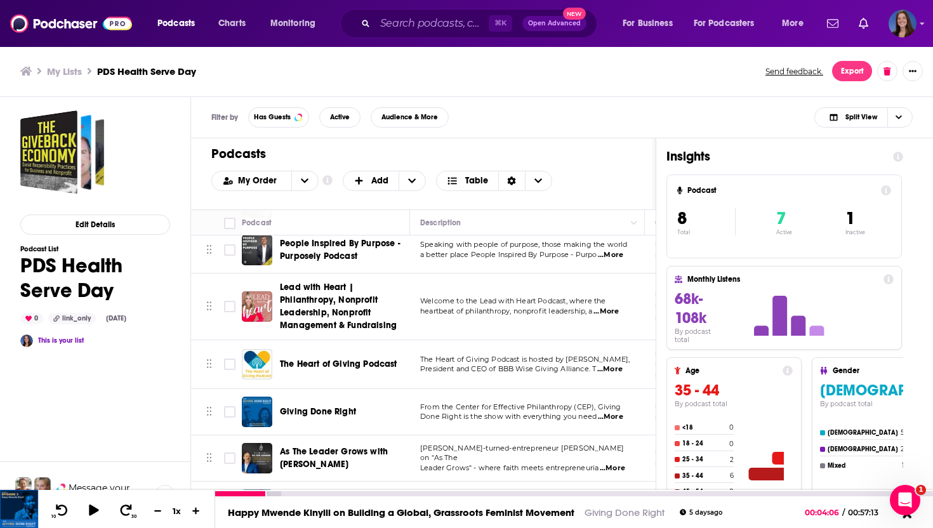
click at [906, 518] on icon at bounding box center [907, 513] width 16 height 13
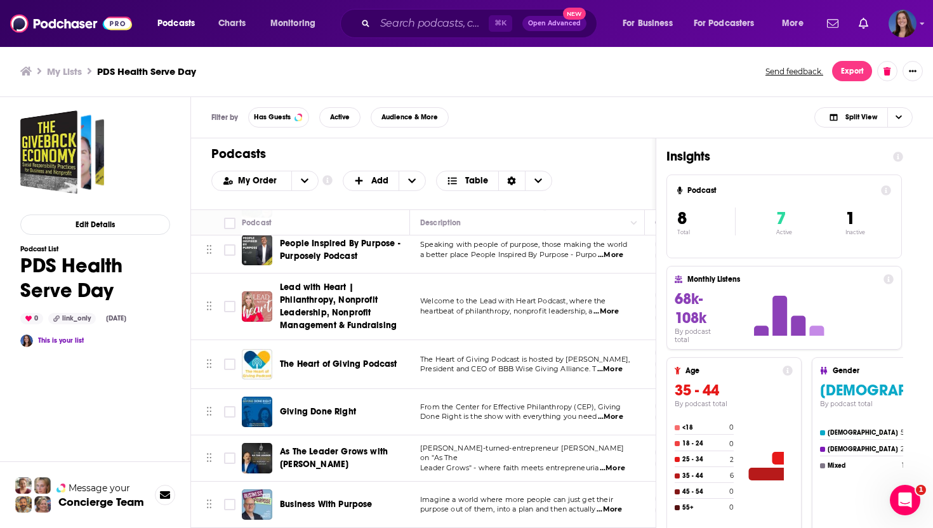
click at [331, 510] on span "Business With Purpose" at bounding box center [326, 504] width 93 height 11
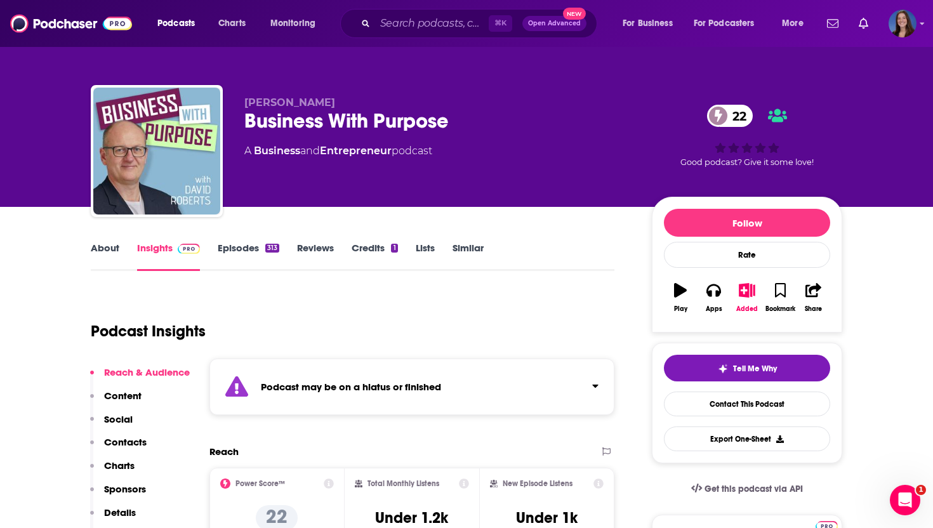
click at [100, 255] on link "About" at bounding box center [105, 256] width 29 height 29
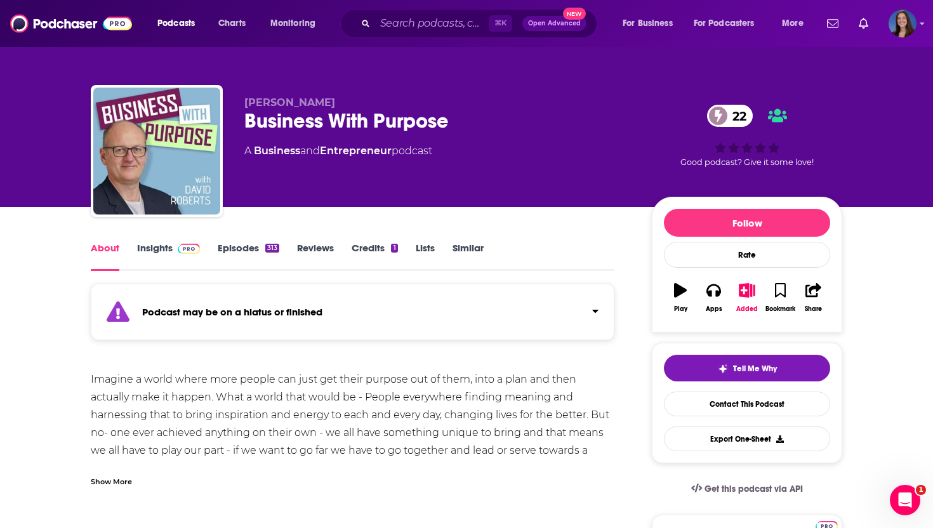
scroll to position [50, 0]
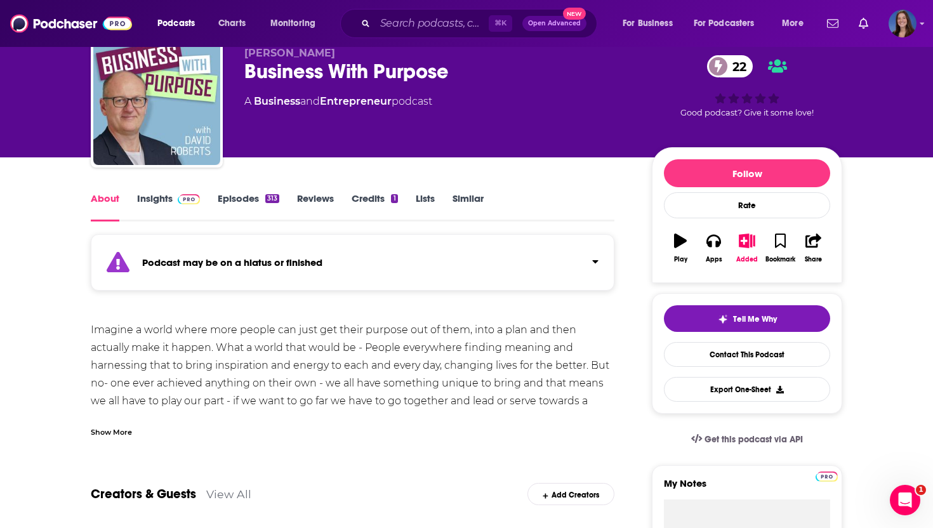
click at [100, 427] on div "Show More" at bounding box center [111, 431] width 41 height 12
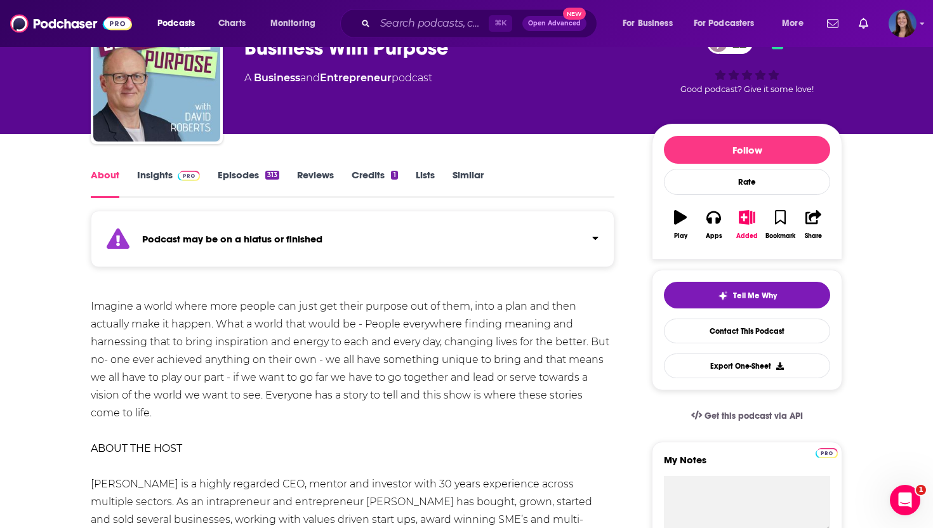
scroll to position [90, 0]
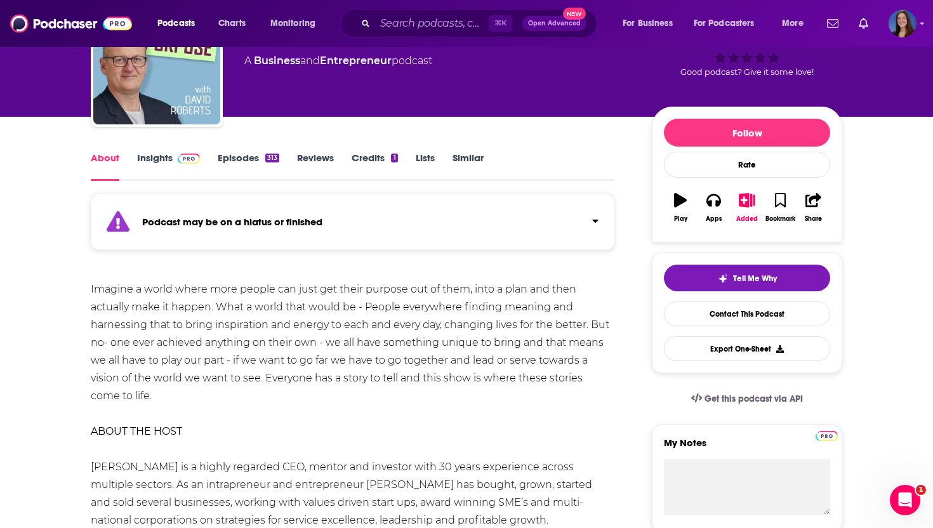
click at [251, 161] on link "Episodes 313" at bounding box center [249, 166] width 62 height 29
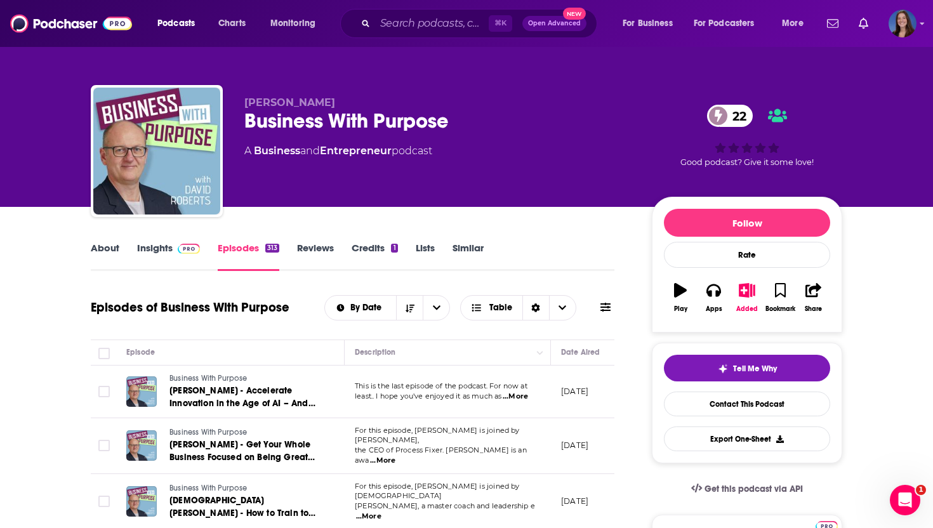
click at [520, 392] on span "...More" at bounding box center [515, 397] width 25 height 10
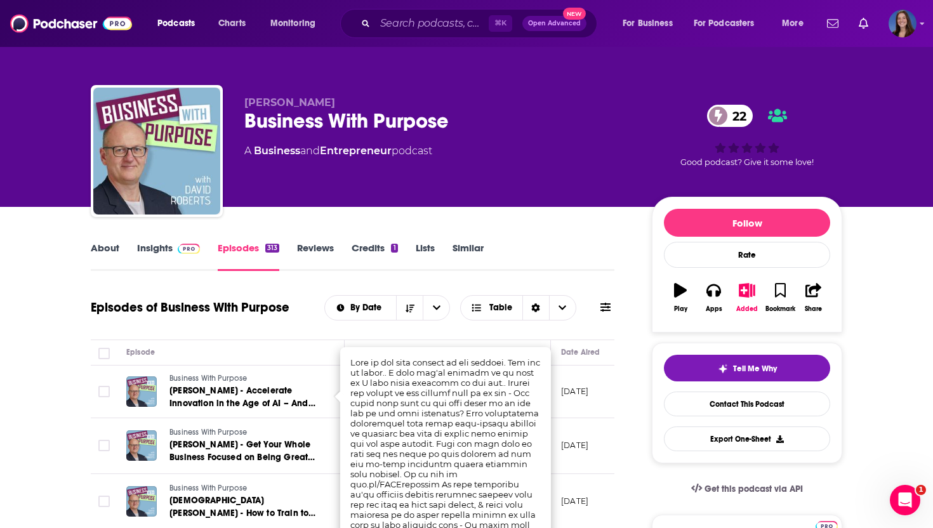
click at [109, 250] on link "About" at bounding box center [105, 256] width 29 height 29
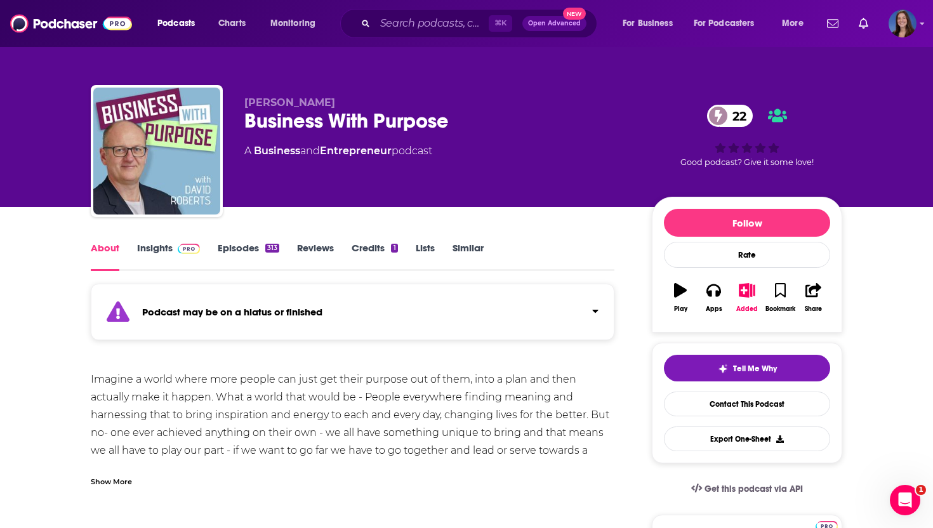
scroll to position [166, 0]
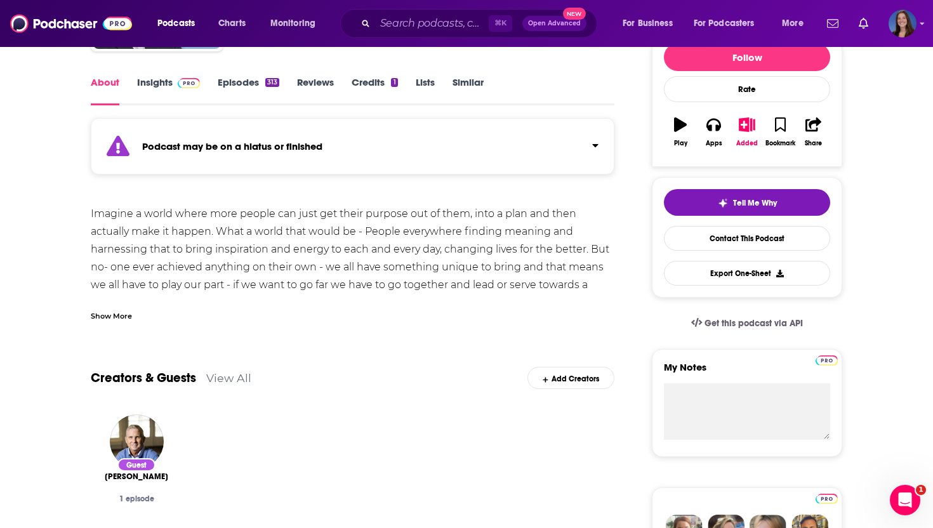
click at [121, 315] on div "Show More" at bounding box center [111, 315] width 41 height 12
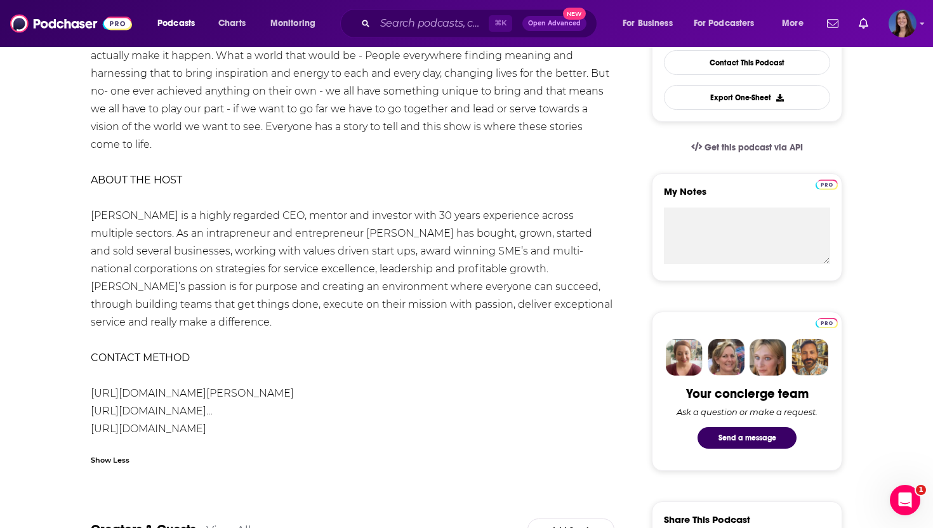
scroll to position [367, 0]
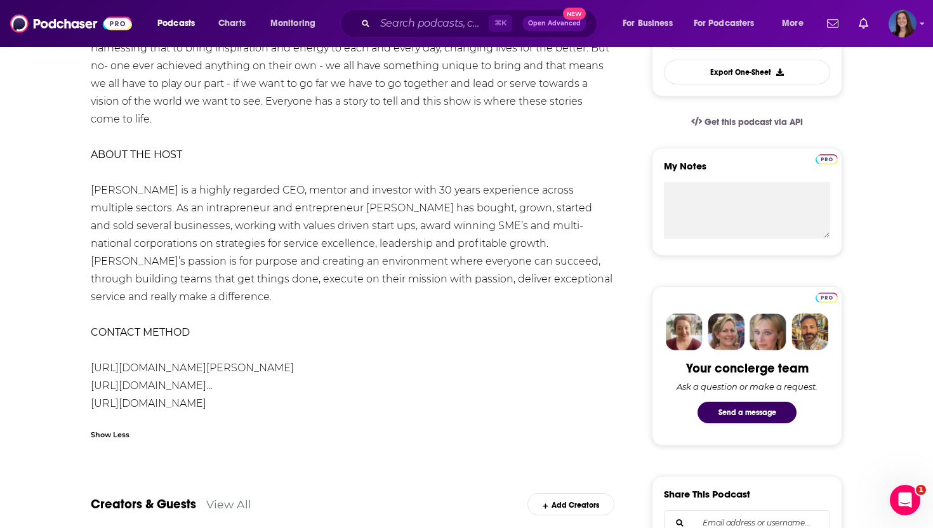
click at [199, 362] on link "[URL][DOMAIN_NAME][PERSON_NAME]" at bounding box center [192, 368] width 203 height 12
click at [206, 397] on link "[URL][DOMAIN_NAME]" at bounding box center [149, 403] width 116 height 12
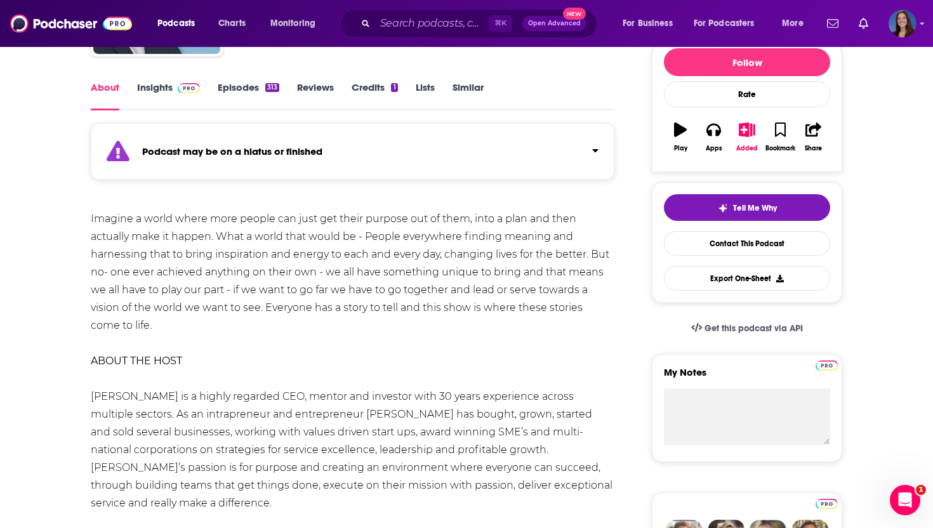
scroll to position [143, 0]
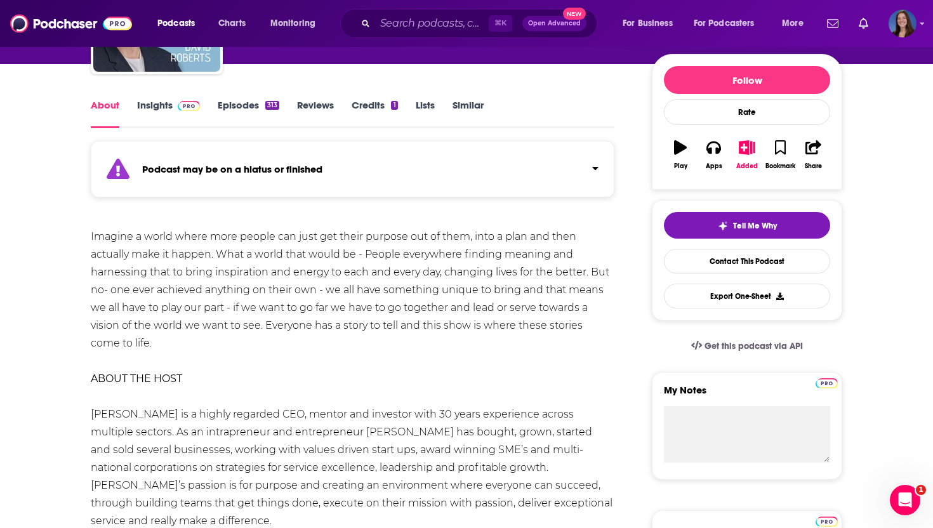
click at [241, 107] on link "Episodes 313" at bounding box center [249, 113] width 62 height 29
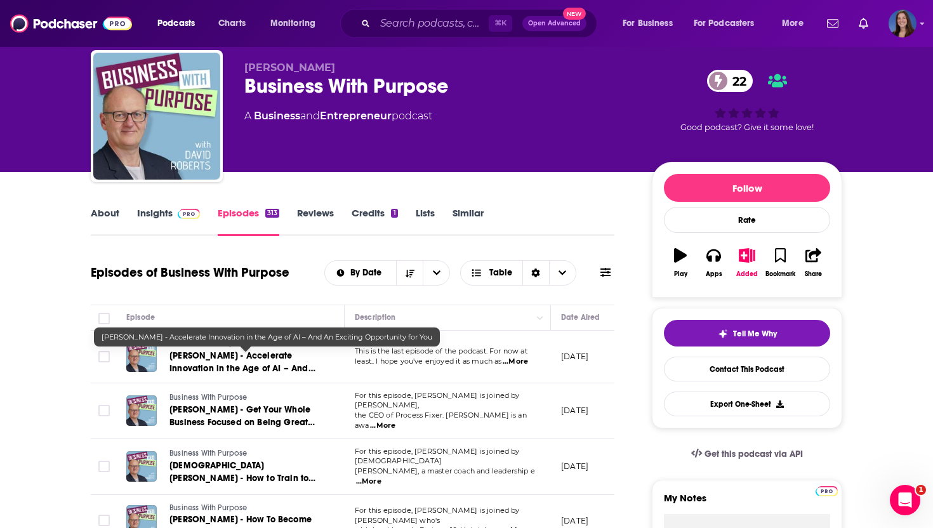
scroll to position [38, 0]
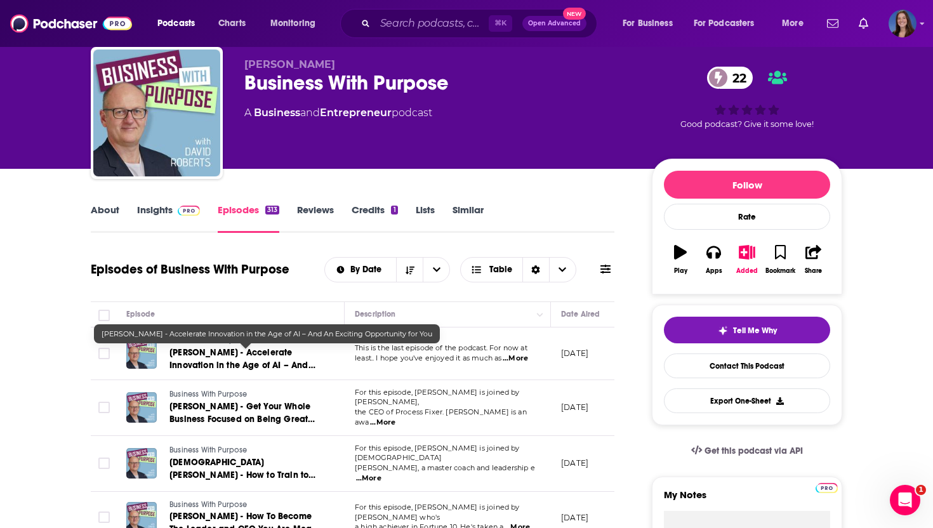
click at [289, 358] on span "[PERSON_NAME] - Accelerate Innovation in the Age of AI – And An Exciting Opport…" at bounding box center [242, 365] width 146 height 36
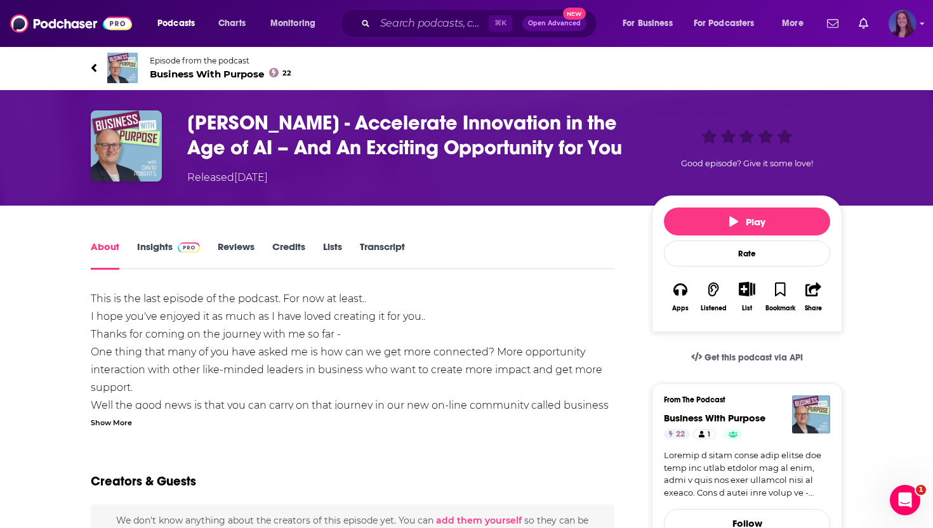
click at [911, 23] on img "Logged in as emmadonovan" at bounding box center [903, 24] width 28 height 28
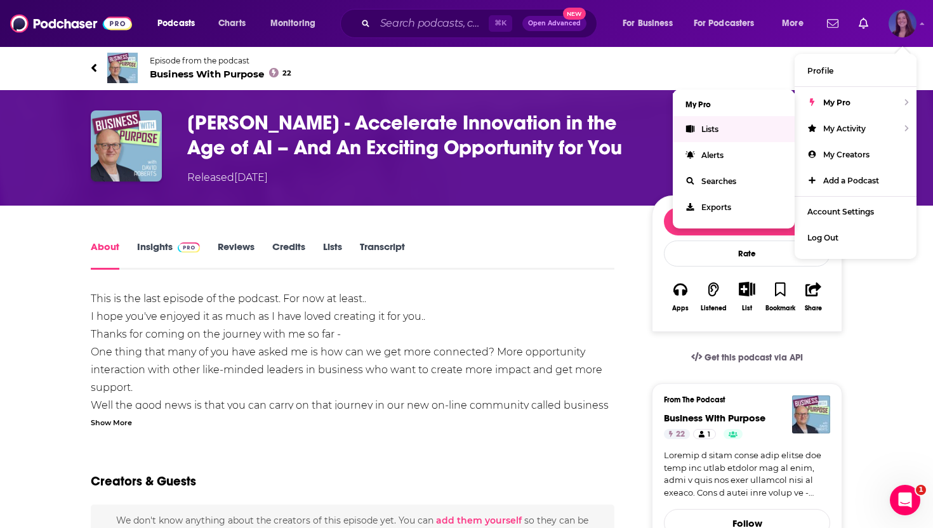
click at [715, 129] on span "Lists" at bounding box center [709, 129] width 17 height 10
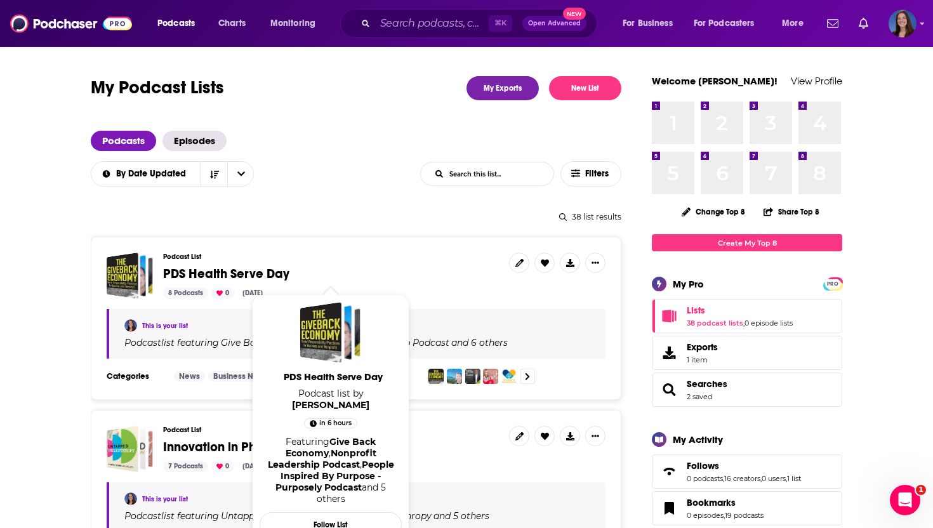
click at [256, 275] on span "PDS Health Serve Day" at bounding box center [226, 274] width 126 height 16
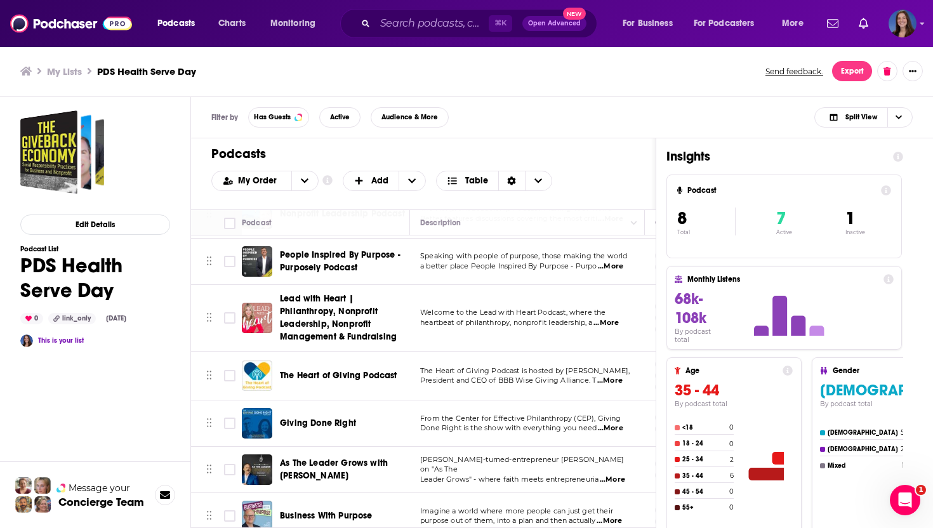
scroll to position [106, 0]
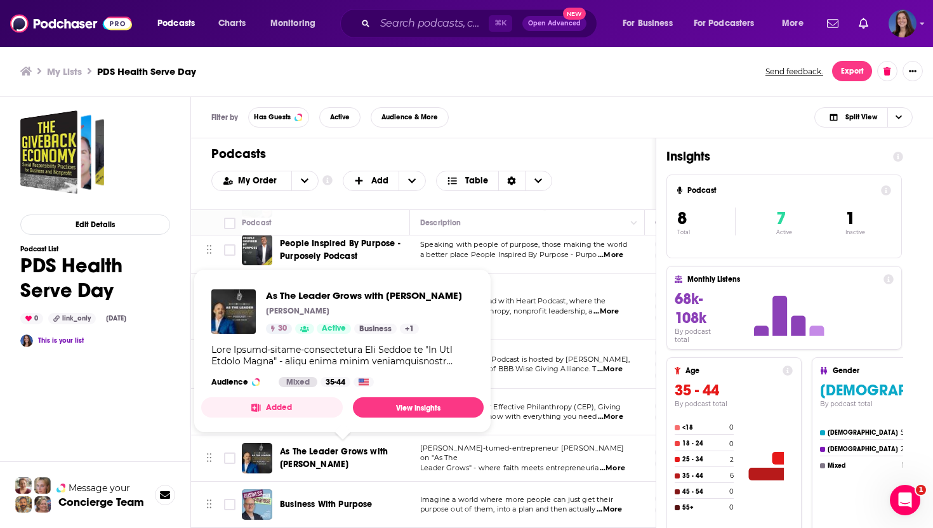
click at [315, 453] on span "As The Leader Grows with [PERSON_NAME]" at bounding box center [334, 457] width 108 height 23
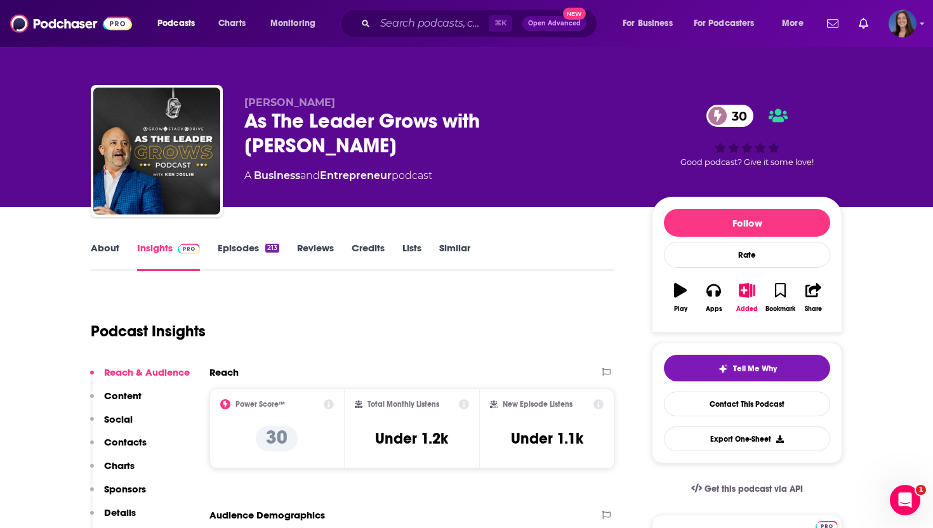
click at [109, 246] on link "About" at bounding box center [105, 256] width 29 height 29
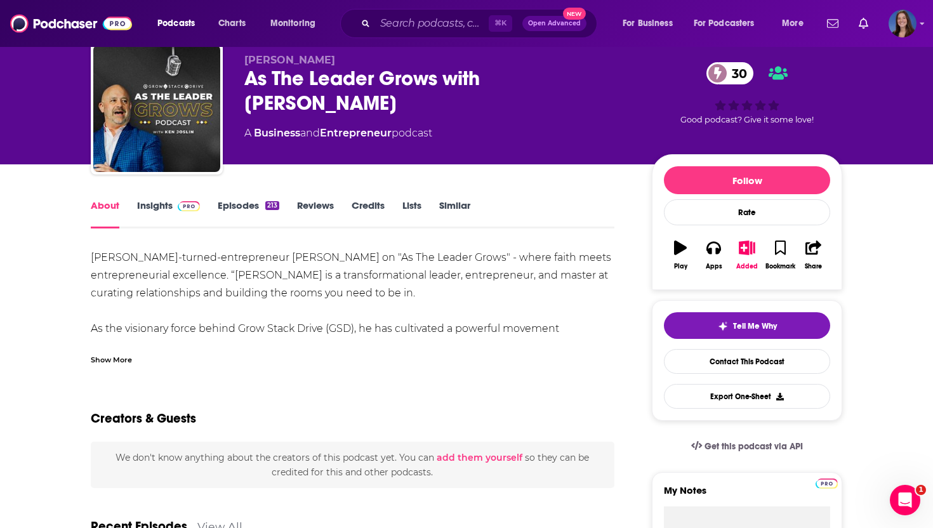
scroll to position [46, 0]
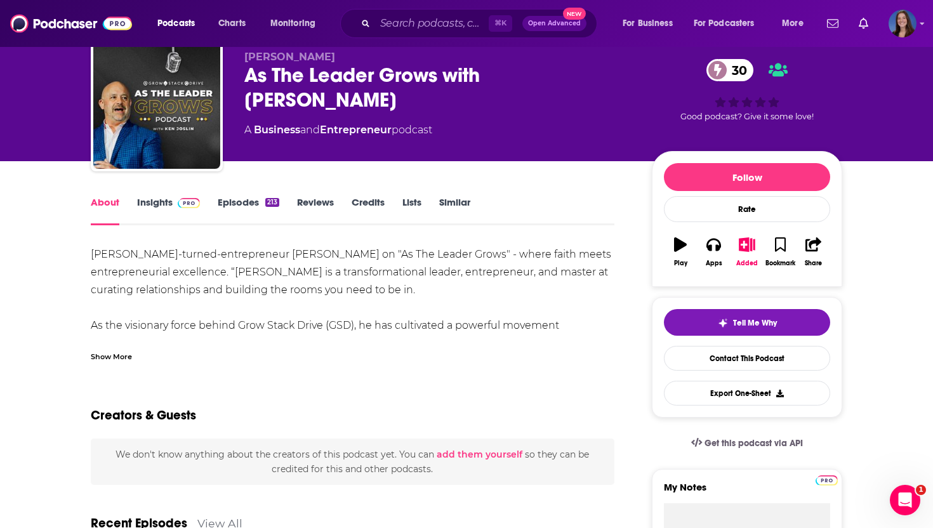
click at [107, 356] on div "Show More" at bounding box center [111, 356] width 41 height 12
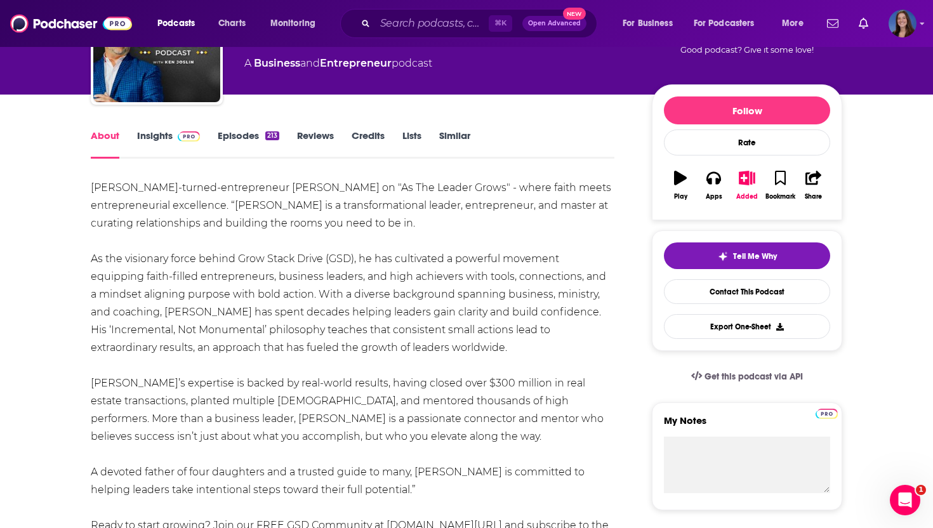
scroll to position [110, 0]
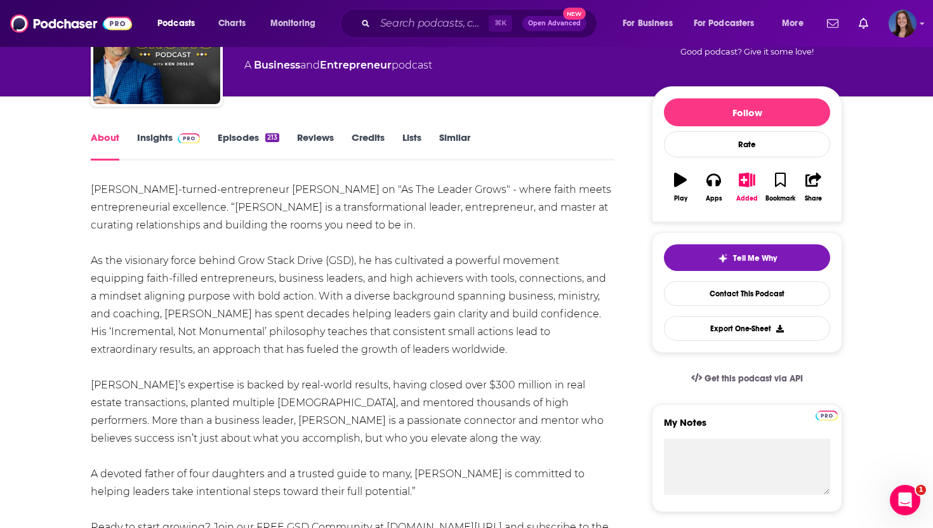
click at [242, 136] on link "Episodes 213" at bounding box center [249, 145] width 62 height 29
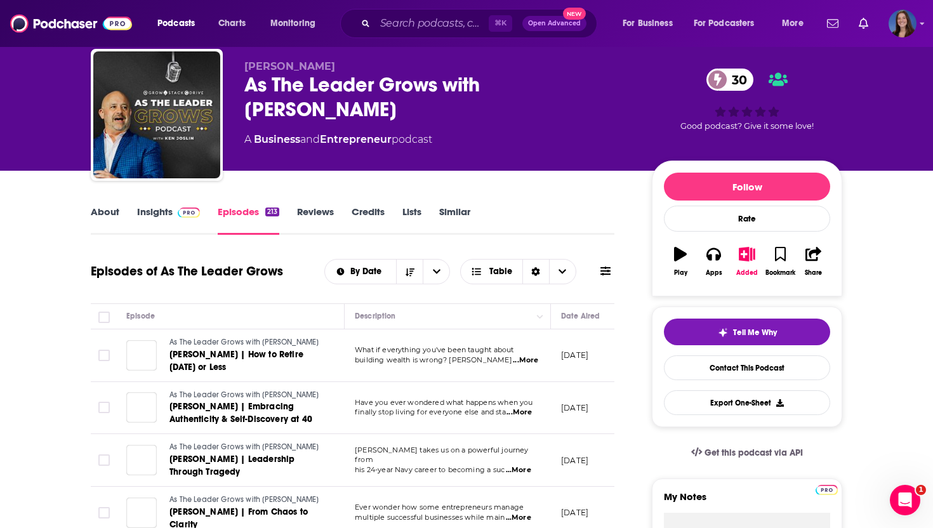
scroll to position [41, 0]
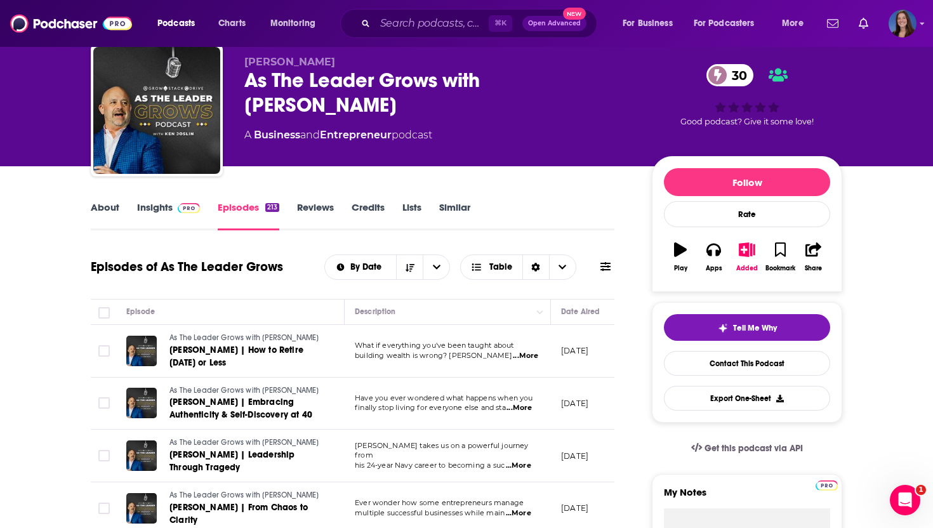
click at [100, 213] on link "About" at bounding box center [105, 215] width 29 height 29
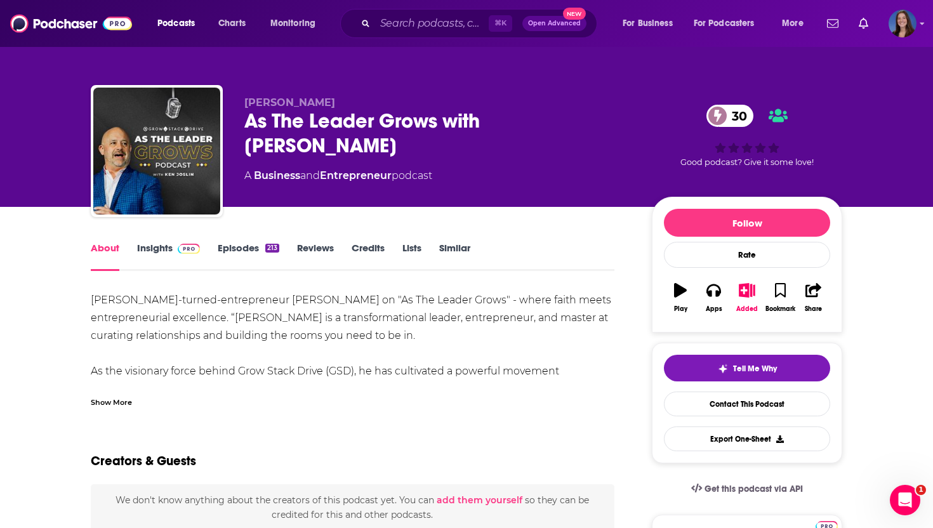
click at [103, 401] on div "Show More" at bounding box center [111, 401] width 41 height 12
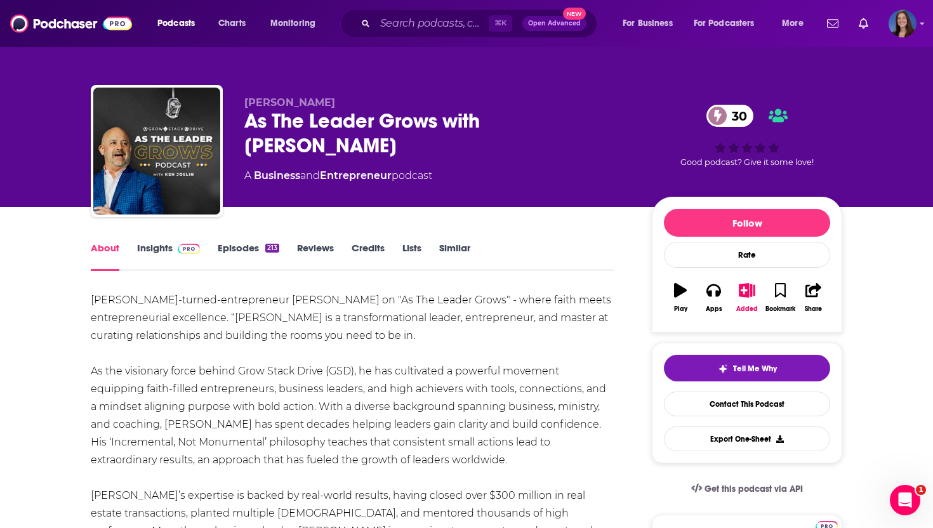
click at [222, 248] on link "Episodes 213" at bounding box center [249, 256] width 62 height 29
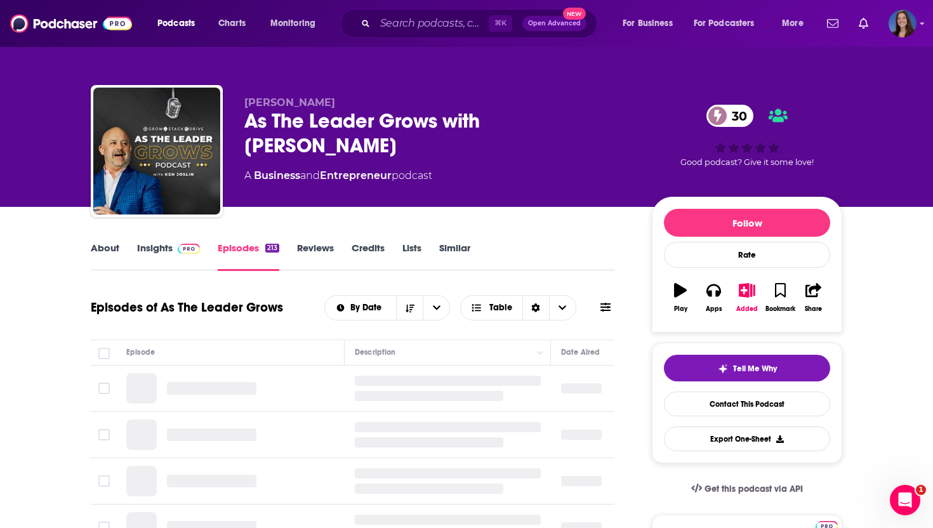
scroll to position [93, 0]
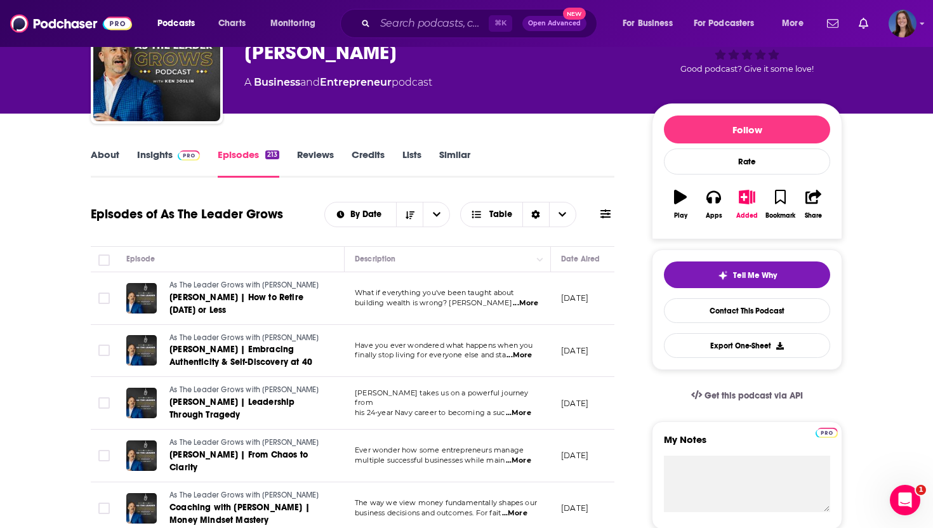
click at [411, 302] on span "building wealth is wrong? [PERSON_NAME]" at bounding box center [433, 302] width 157 height 9
click at [279, 303] on link "[PERSON_NAME] | How to Retire [DATE] or Less" at bounding box center [245, 303] width 152 height 25
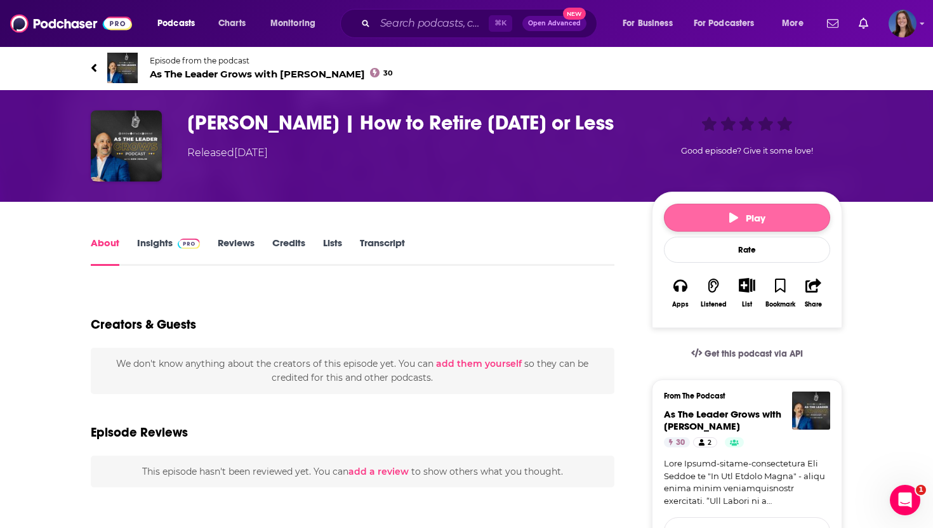
click at [736, 218] on icon "button" at bounding box center [733, 218] width 9 height 10
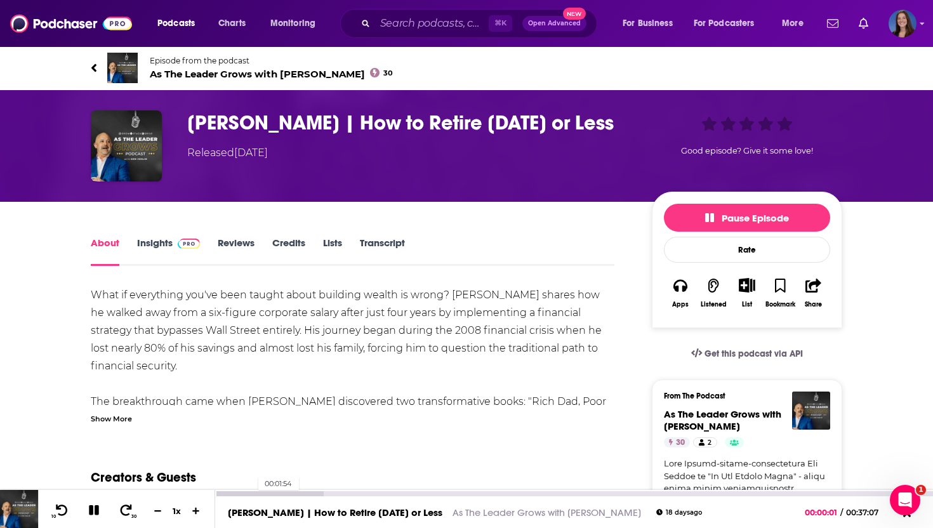
click at [253, 493] on div at bounding box center [269, 493] width 109 height 5
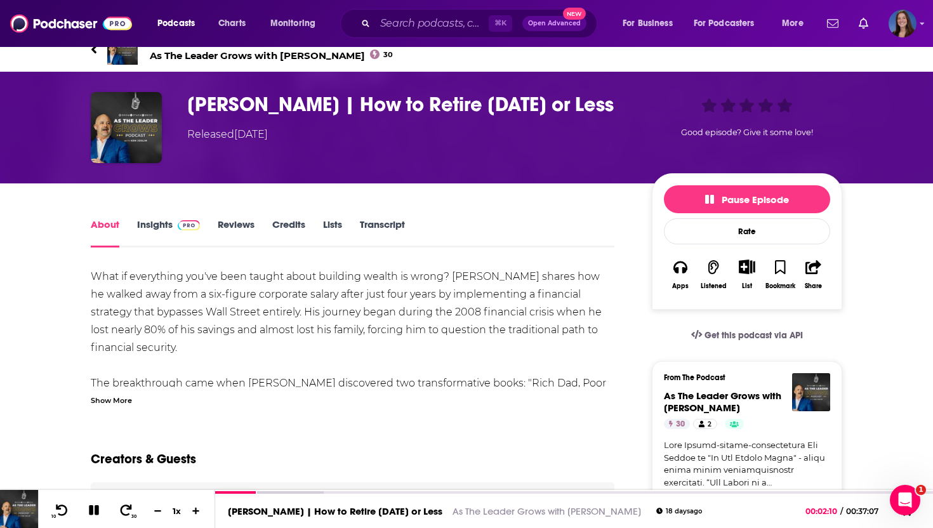
click at [133, 392] on div "What if everything you've been taught about building wealth is wrong? [PERSON_N…" at bounding box center [353, 337] width 524 height 138
click at [109, 400] on div "Show More" at bounding box center [111, 400] width 41 height 12
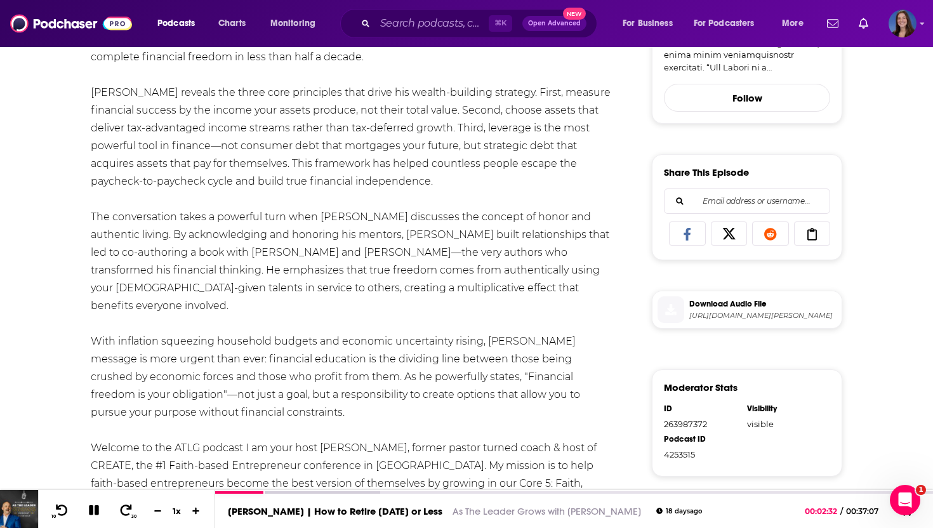
scroll to position [453, 0]
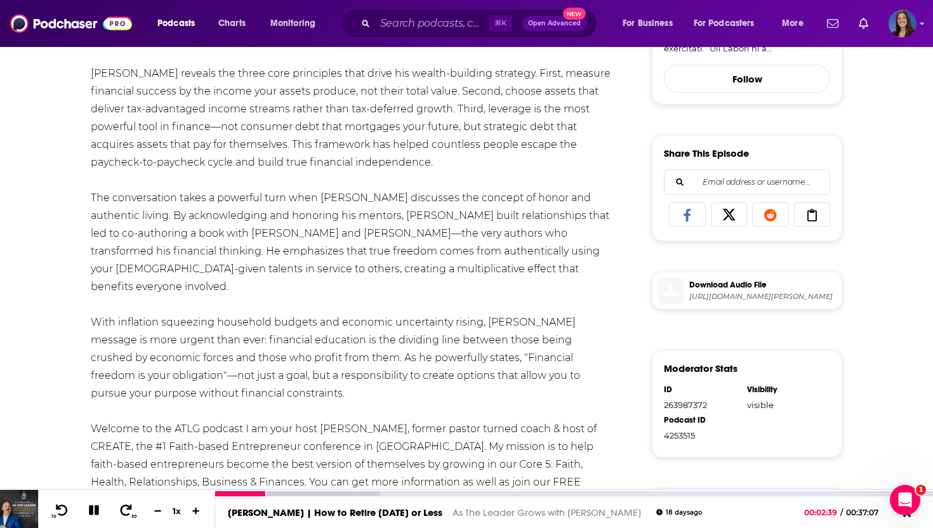
click at [96, 508] on icon at bounding box center [94, 510] width 10 height 10
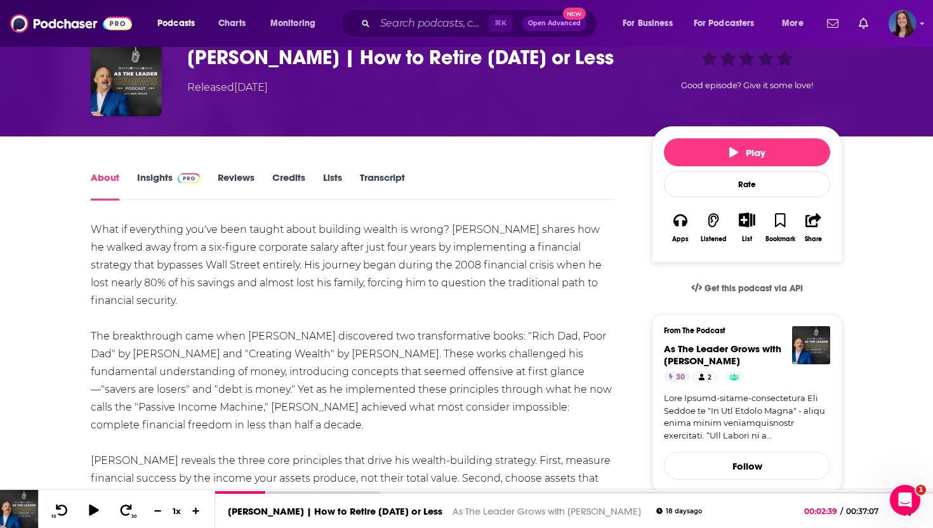
scroll to position [0, 0]
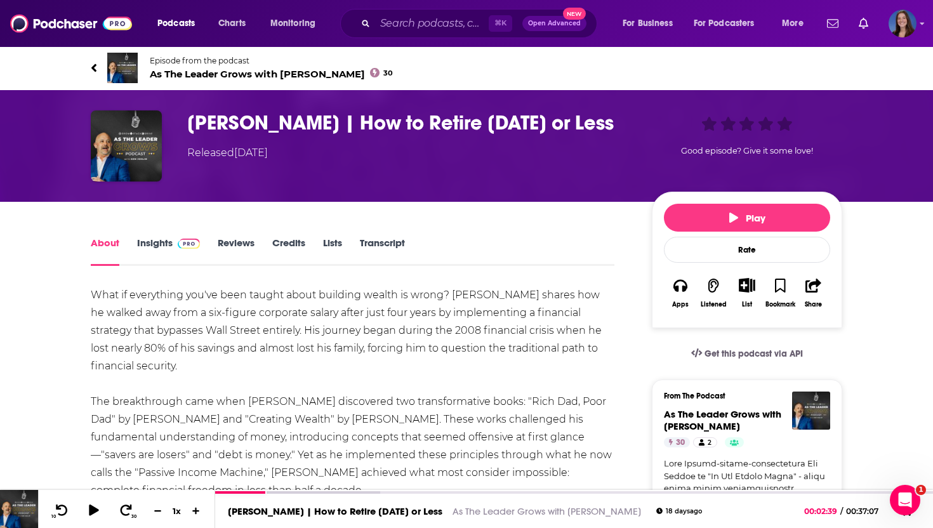
click at [97, 67] on link "Episode from the podcast As The Leader Grows with [PERSON_NAME] 30" at bounding box center [279, 68] width 376 height 30
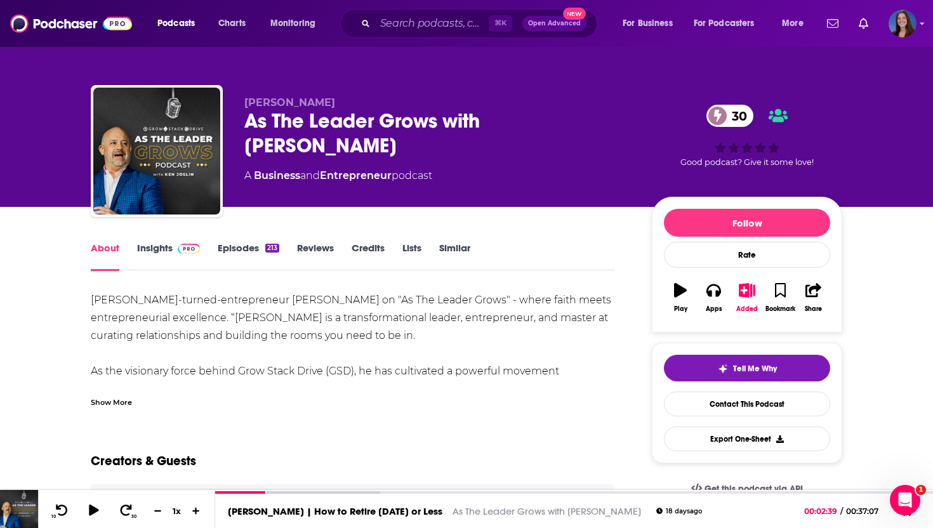
click at [111, 395] on div "Show More" at bounding box center [111, 401] width 41 height 12
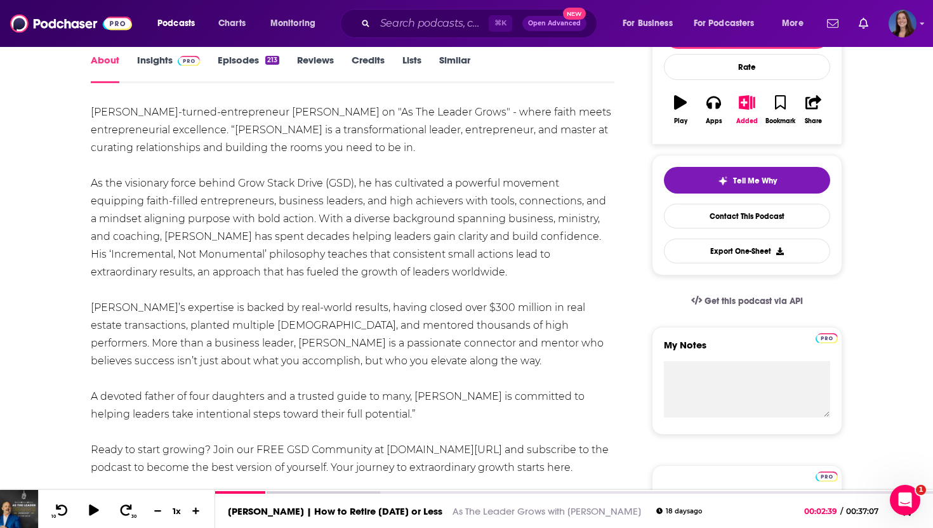
scroll to position [190, 0]
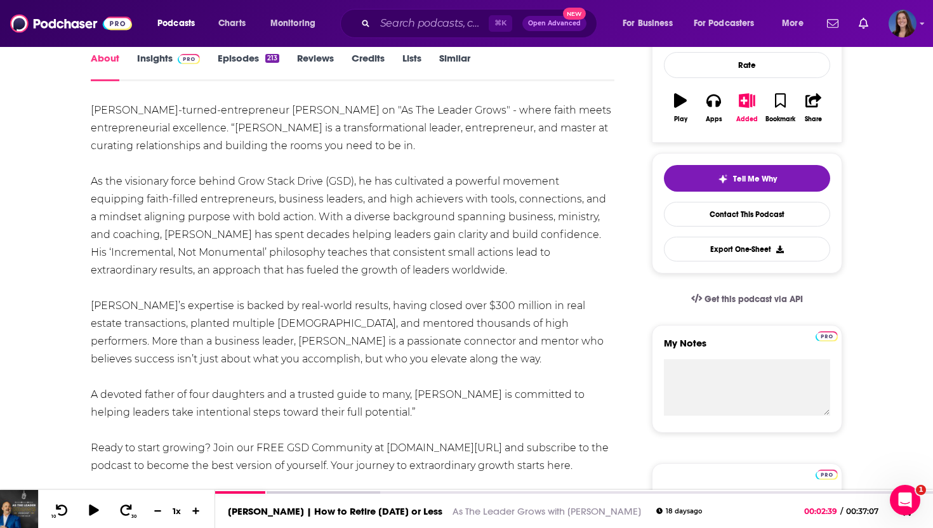
click at [168, 157] on div "[PERSON_NAME]-turned-entrepreneur [PERSON_NAME] on "As The Leader Grows" - wher…" at bounding box center [353, 306] width 524 height 409
